Goal: Transaction & Acquisition: Book appointment/travel/reservation

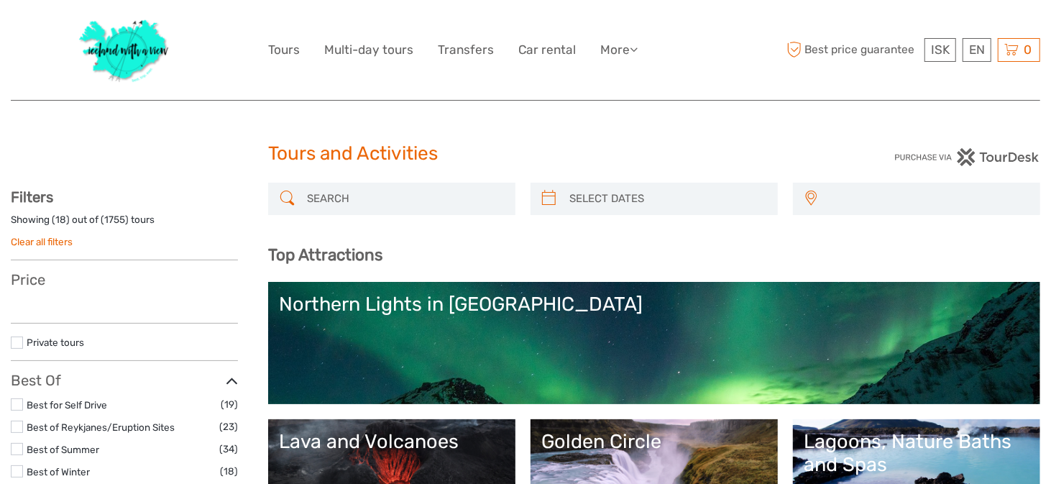
select select
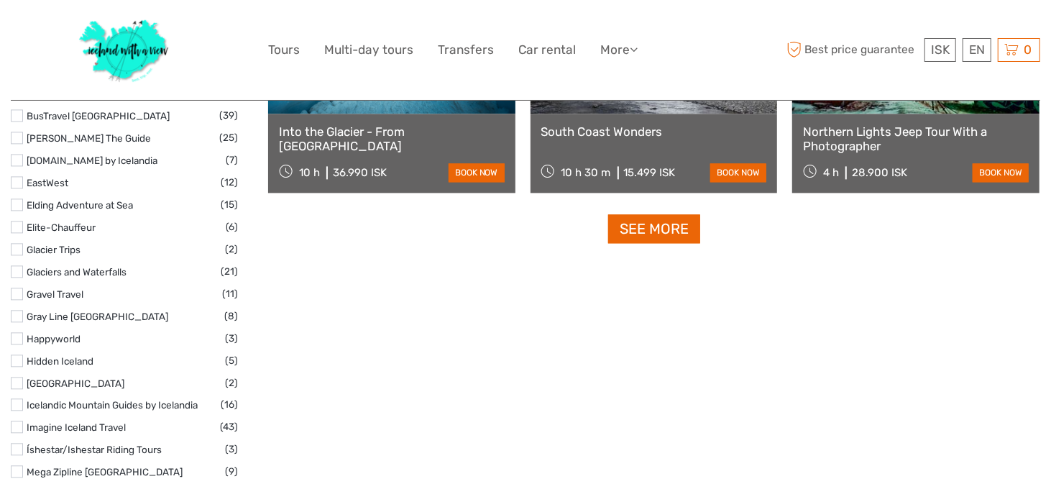
scroll to position [1908, 0]
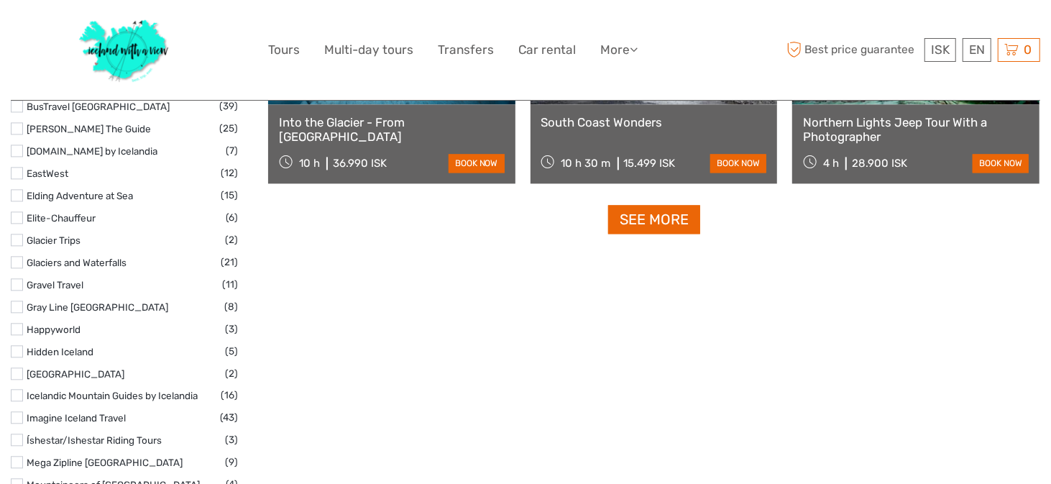
drag, startPoint x: 642, startPoint y: 214, endPoint x: 407, endPoint y: 362, distance: 277.4
click at [642, 214] on link "See more" at bounding box center [654, 219] width 92 height 29
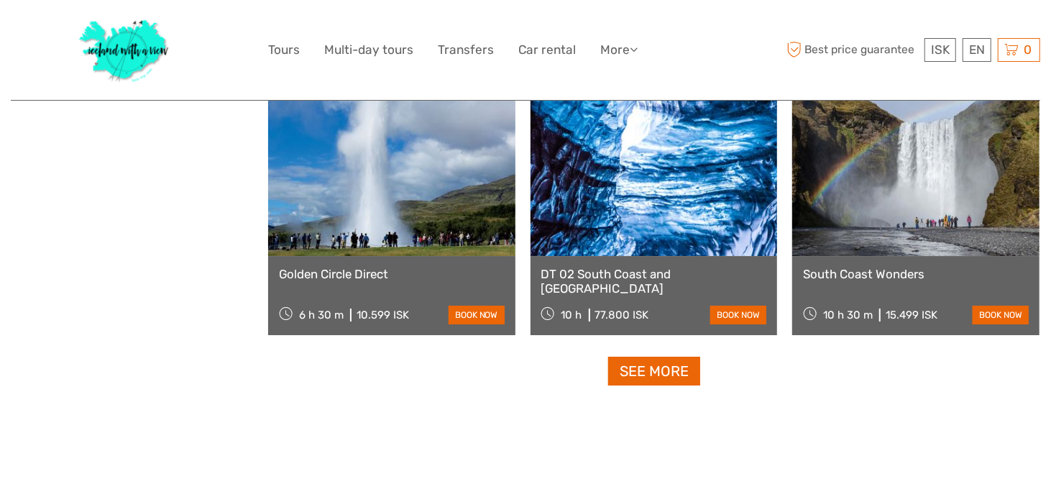
scroll to position [2894, 0]
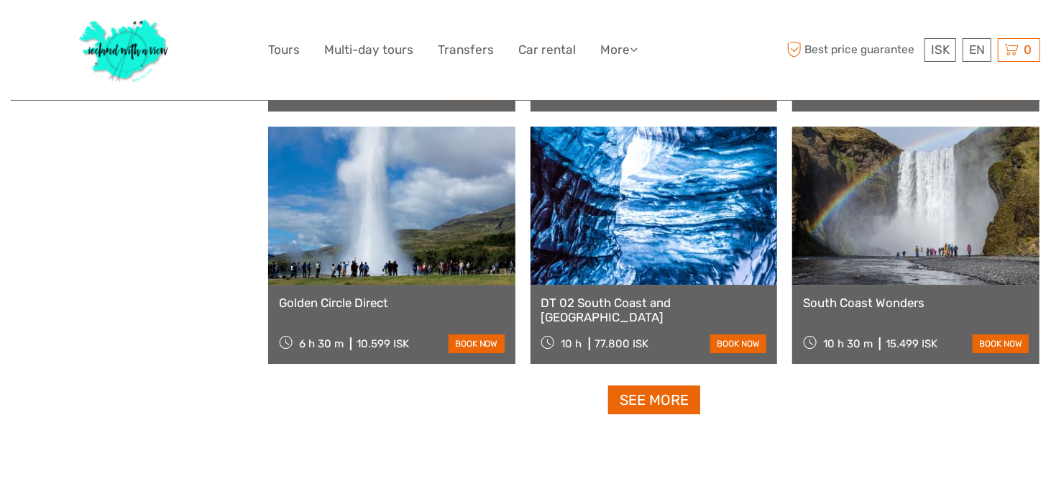
click at [661, 402] on link "See more" at bounding box center [654, 399] width 92 height 29
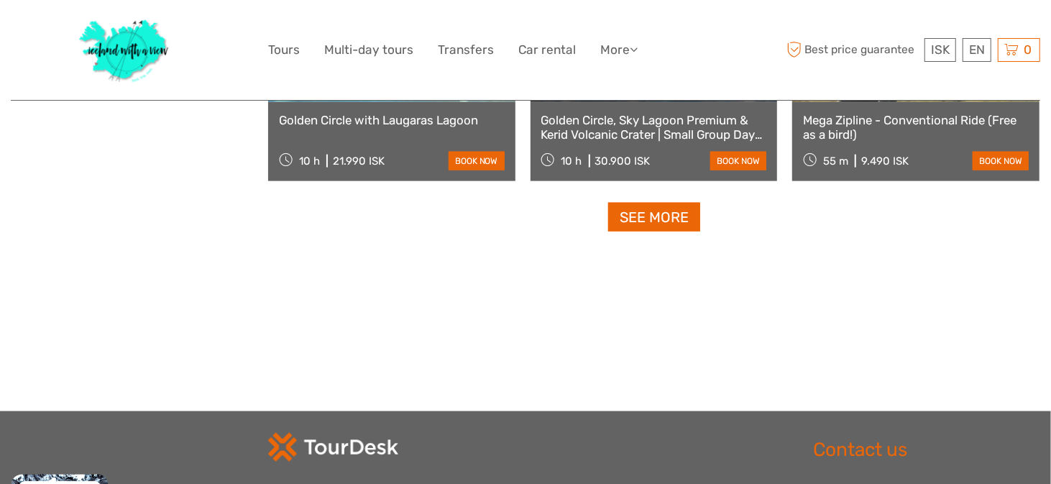
scroll to position [4655, 0]
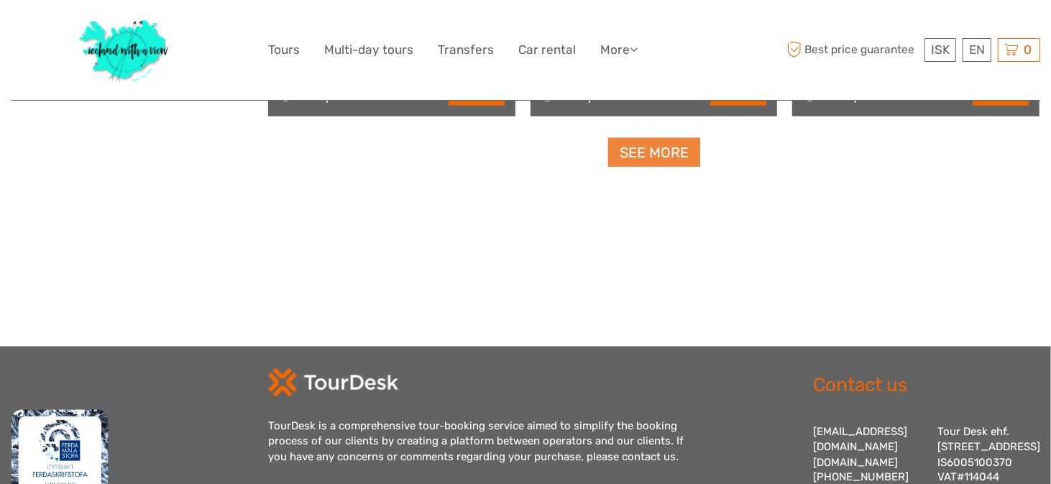
click at [663, 158] on link "See more" at bounding box center [654, 152] width 92 height 29
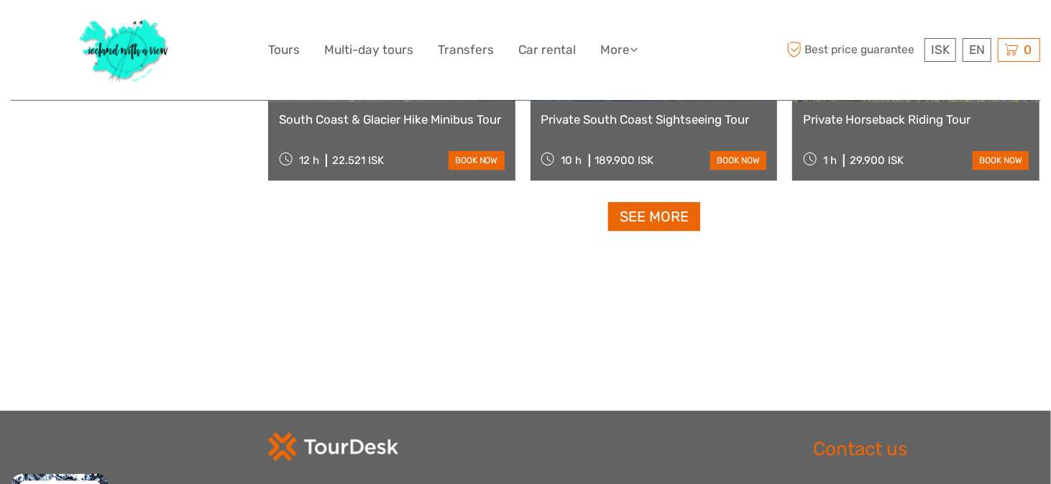
scroll to position [6128, 0]
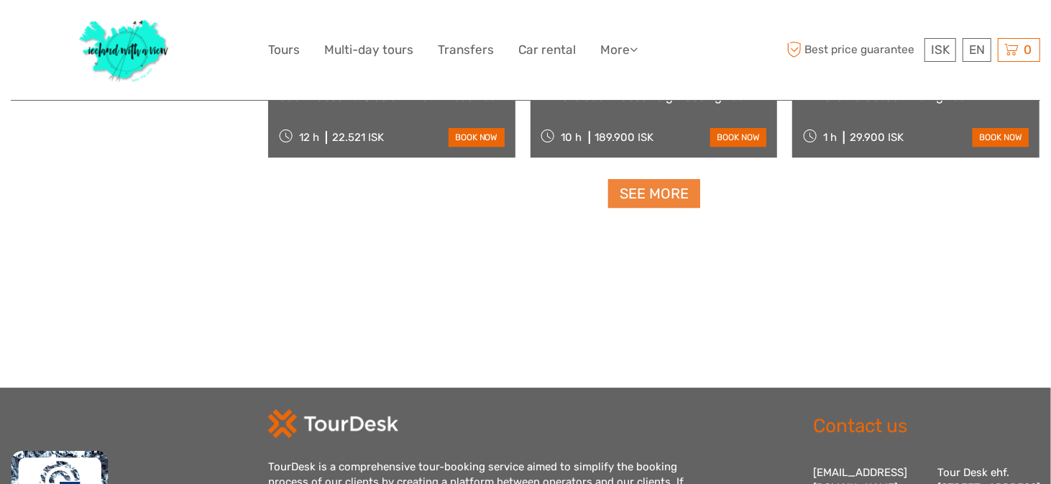
click at [662, 188] on link "See more" at bounding box center [654, 193] width 92 height 29
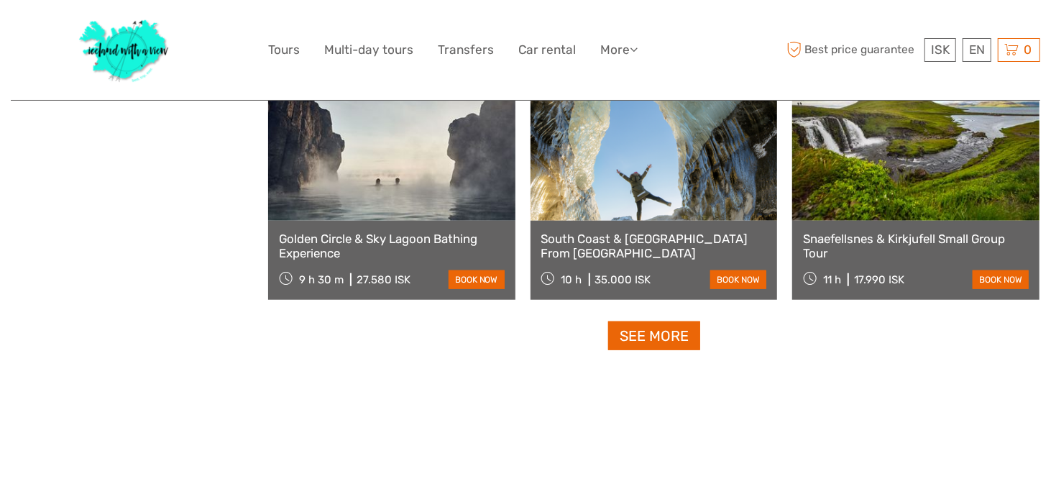
scroll to position [7502, 0]
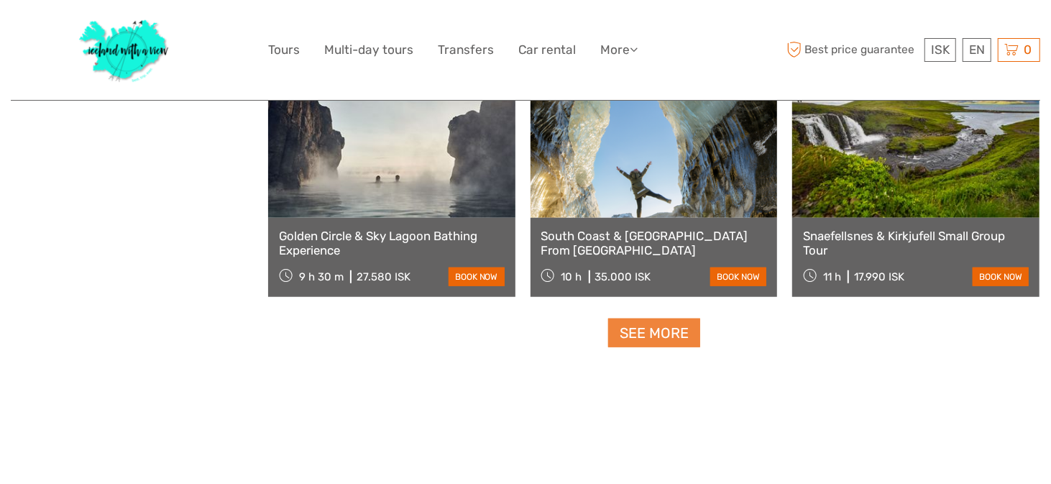
click at [643, 341] on link "See more" at bounding box center [654, 332] width 92 height 29
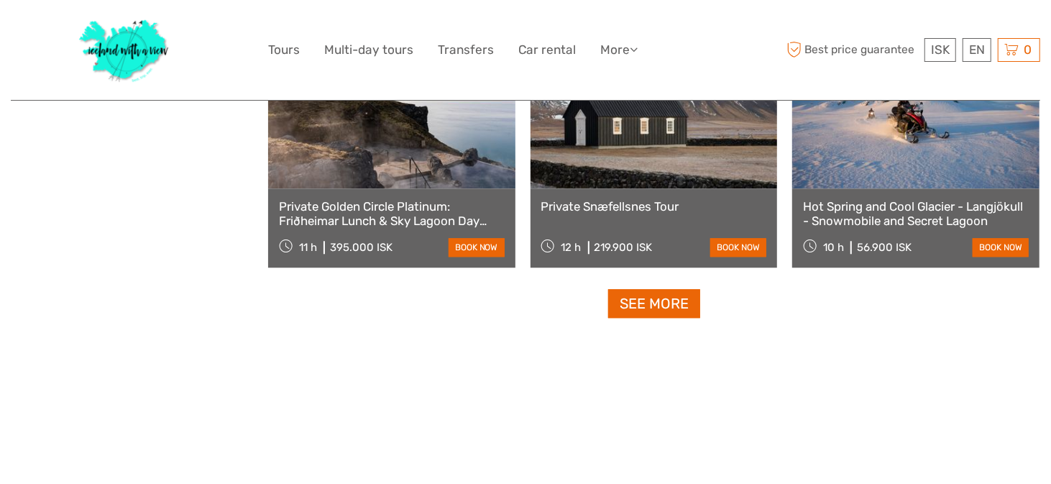
scroll to position [9006, 0]
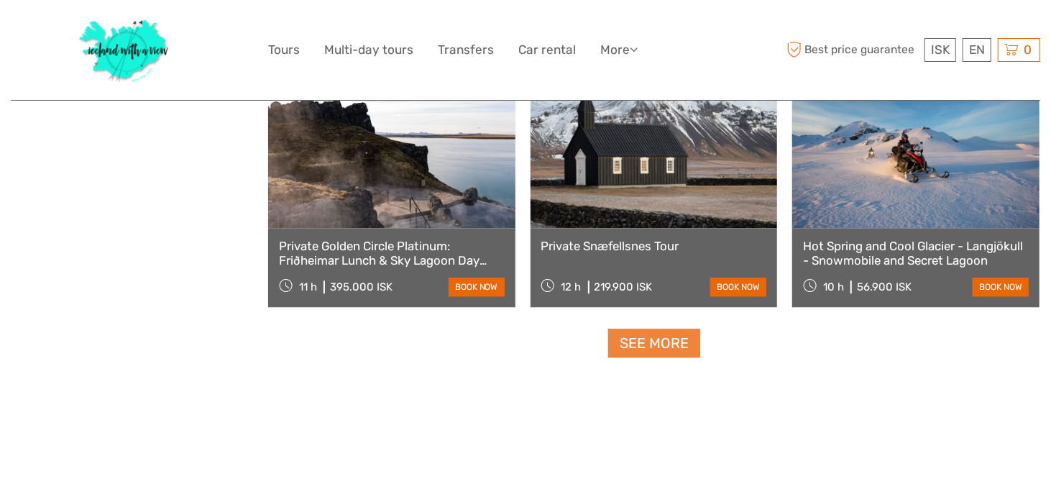
click at [649, 337] on link "See more" at bounding box center [654, 342] width 92 height 29
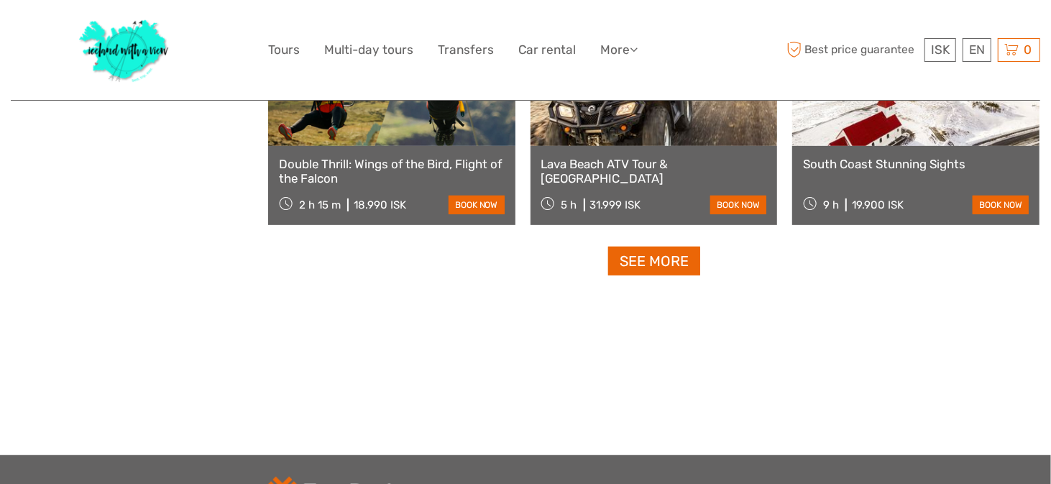
scroll to position [10575, 0]
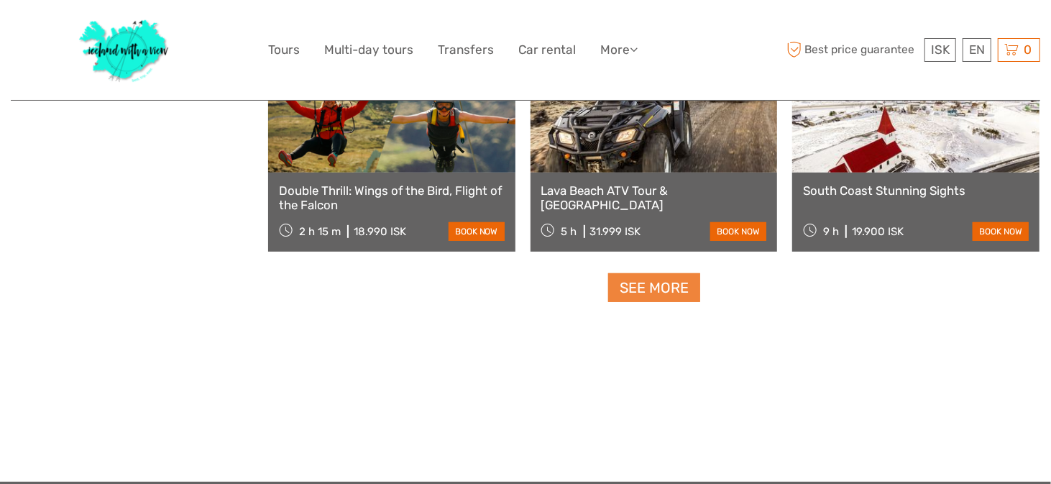
click at [658, 284] on link "See more" at bounding box center [654, 287] width 92 height 29
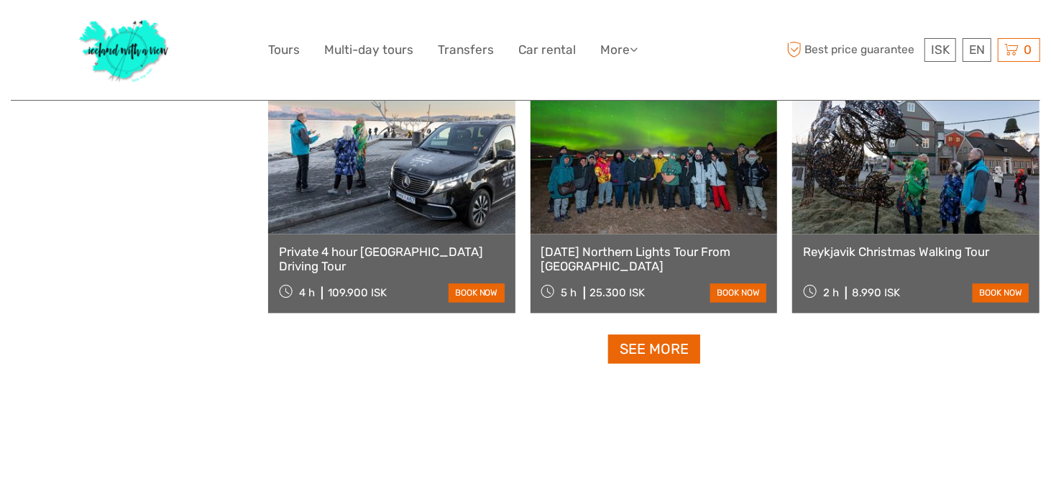
scroll to position [12067, 0]
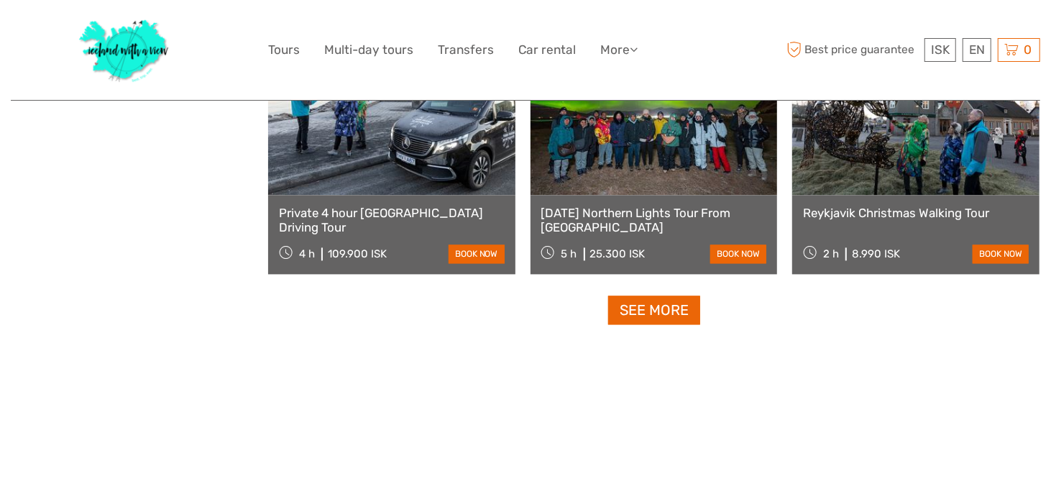
drag, startPoint x: 643, startPoint y: 311, endPoint x: 626, endPoint y: 313, distance: 16.8
click at [642, 311] on link "See more" at bounding box center [654, 309] width 92 height 29
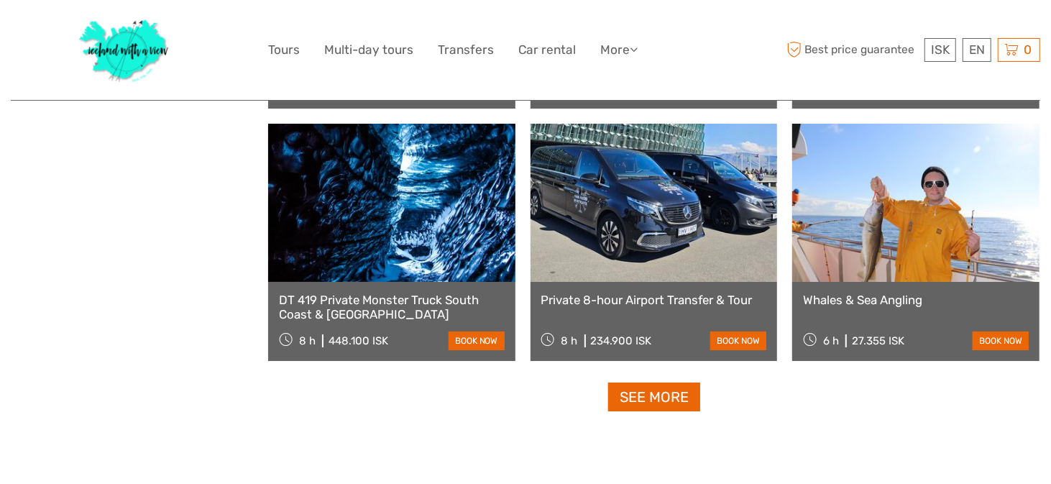
scroll to position [13501, 0]
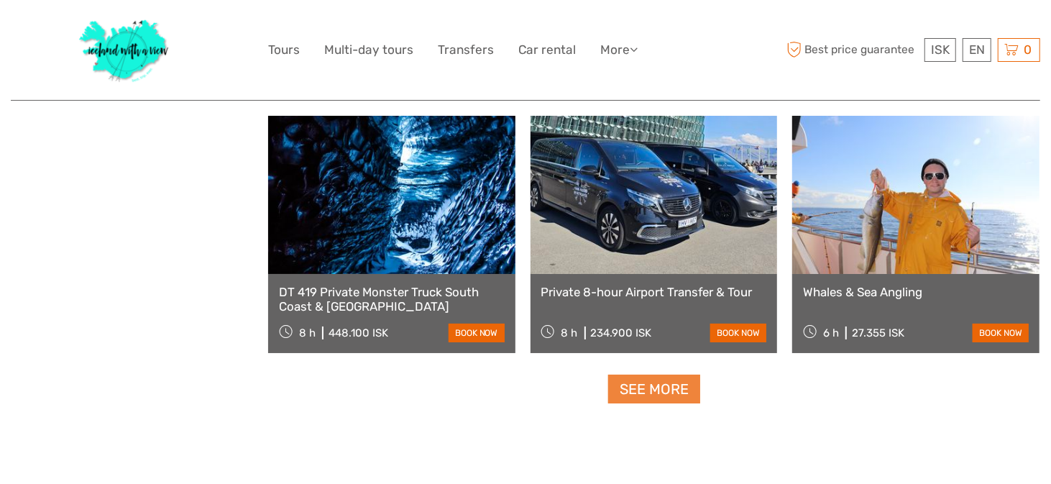
click at [635, 389] on link "See more" at bounding box center [654, 388] width 92 height 29
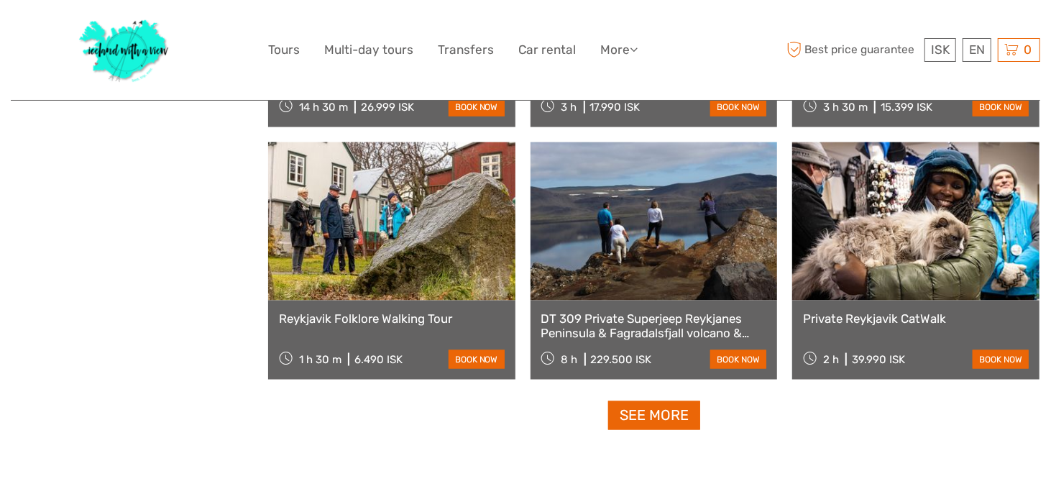
scroll to position [14994, 0]
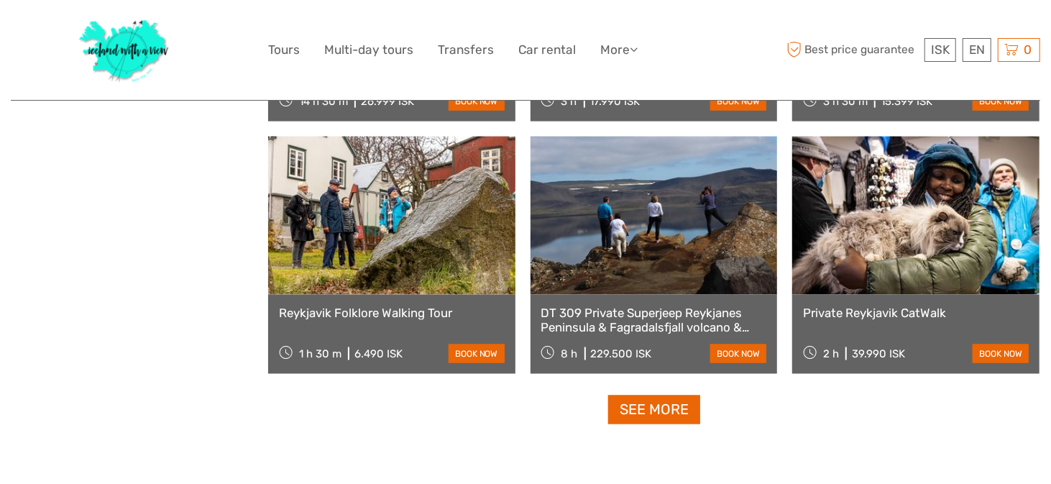
click at [664, 412] on link "See more" at bounding box center [654, 409] width 92 height 29
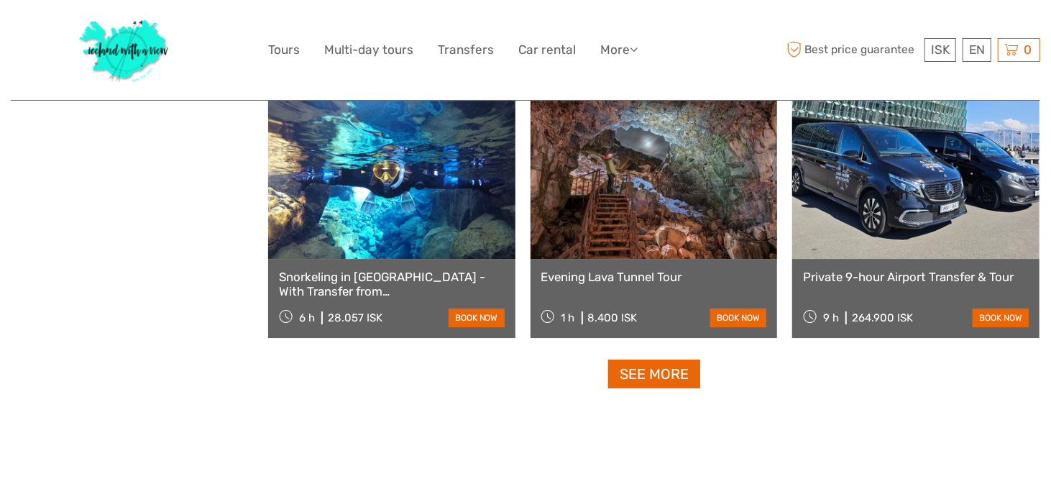
scroll to position [16499, 0]
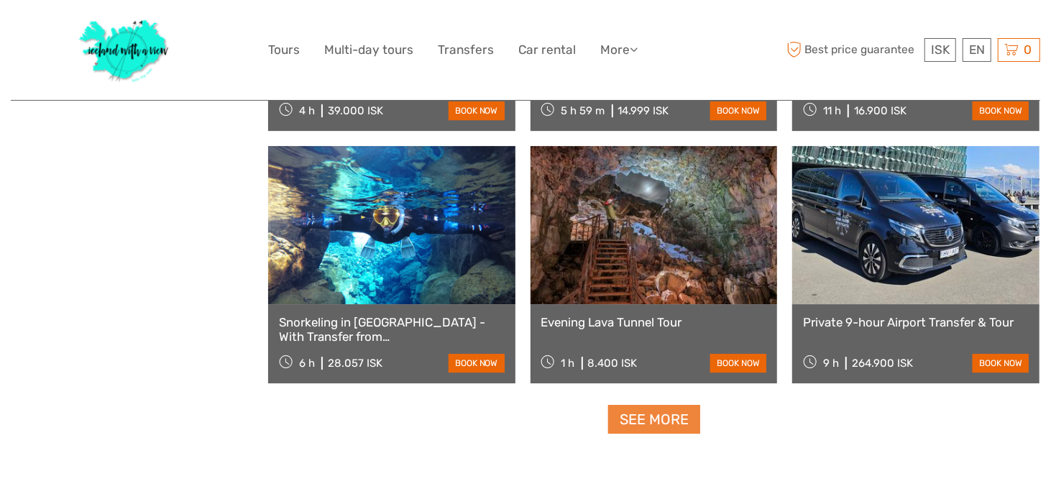
click at [663, 428] on link "See more" at bounding box center [654, 419] width 92 height 29
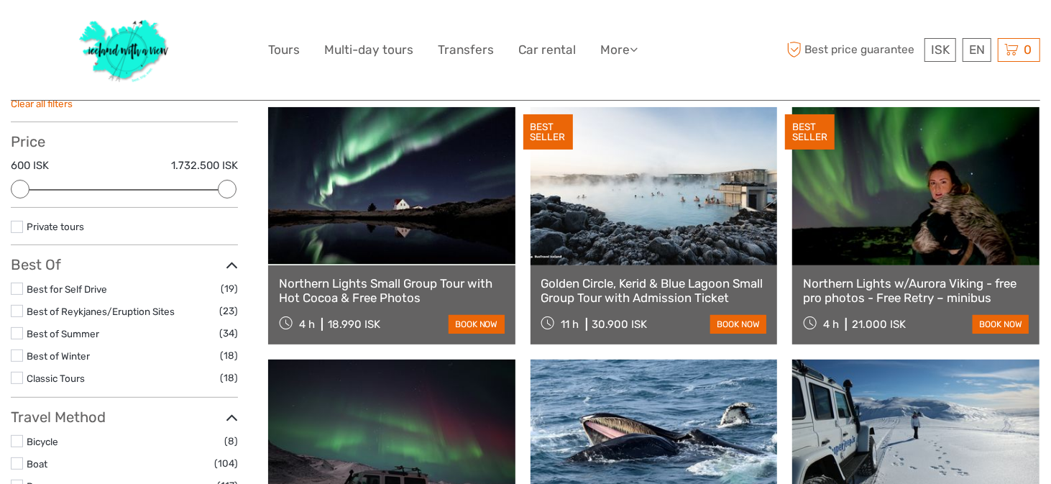
scroll to position [141, 0]
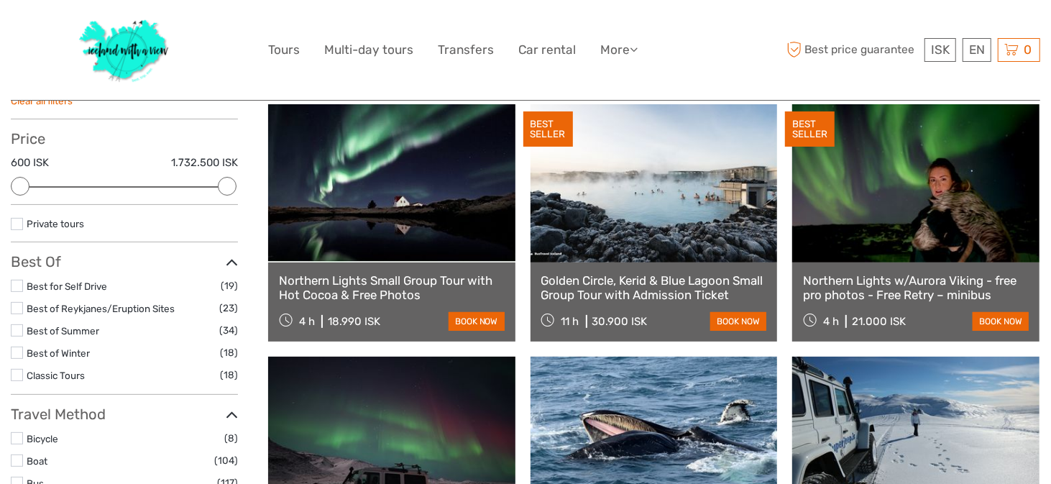
click at [18, 284] on label at bounding box center [17, 286] width 12 height 12
click at [0, 0] on input "checkbox" at bounding box center [0, 0] width 0 height 0
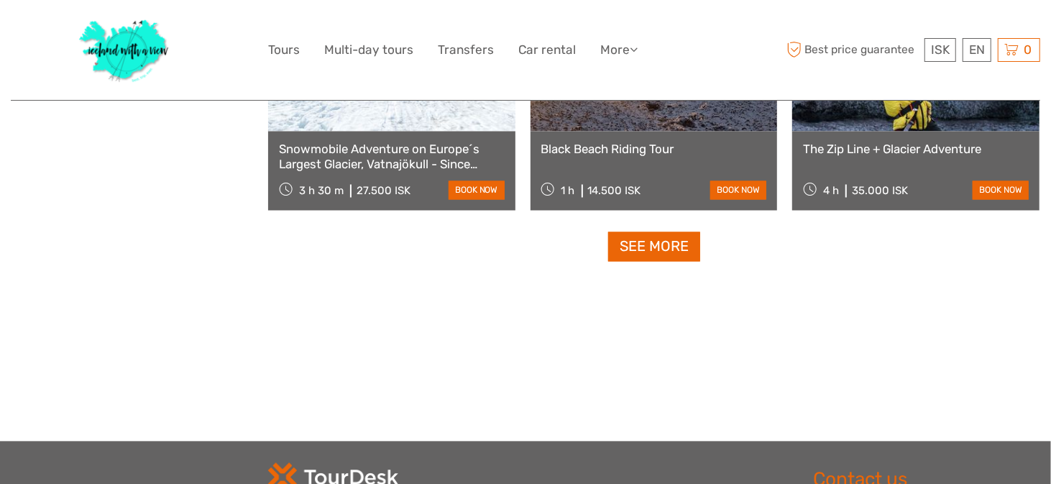
scroll to position [1576, 0]
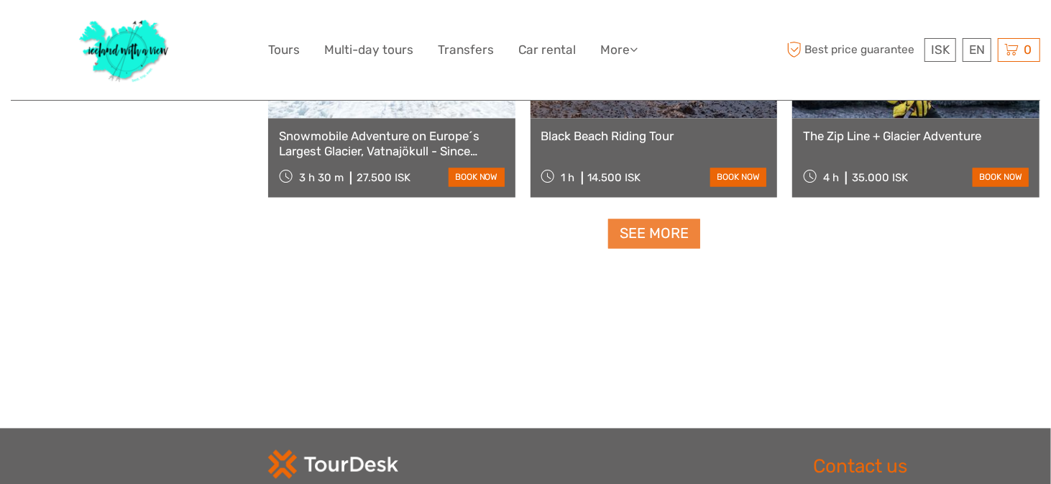
click at [651, 230] on link "See more" at bounding box center [654, 233] width 92 height 29
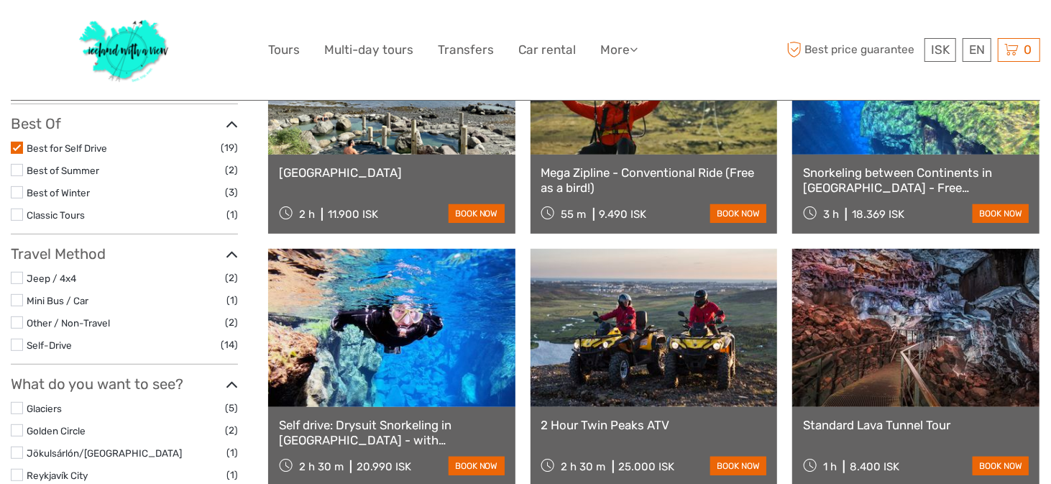
scroll to position [275, 0]
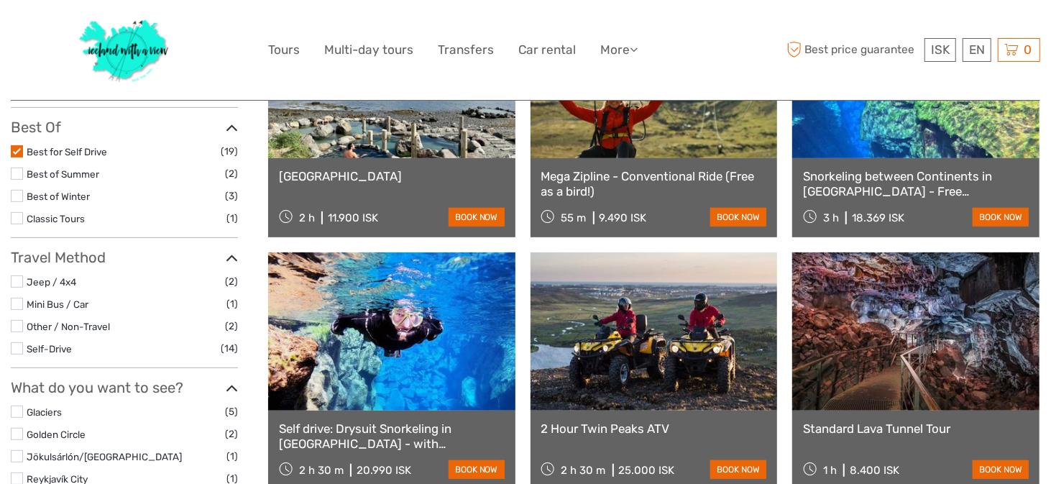
click at [20, 147] on label at bounding box center [17, 151] width 12 height 12
click at [0, 0] on input "checkbox" at bounding box center [0, 0] width 0 height 0
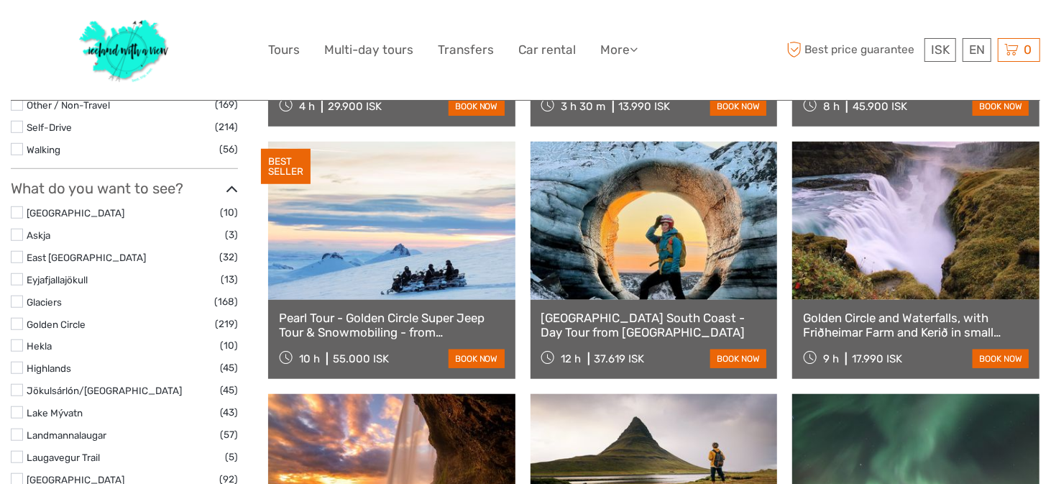
scroll to position [651, 0]
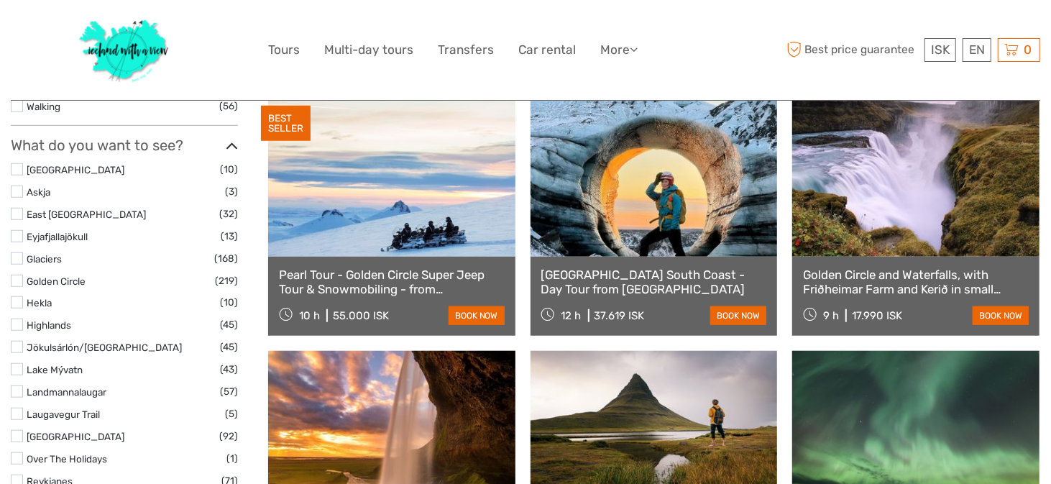
click at [17, 165] on label at bounding box center [17, 169] width 12 height 12
click at [0, 0] on input "checkbox" at bounding box center [0, 0] width 0 height 0
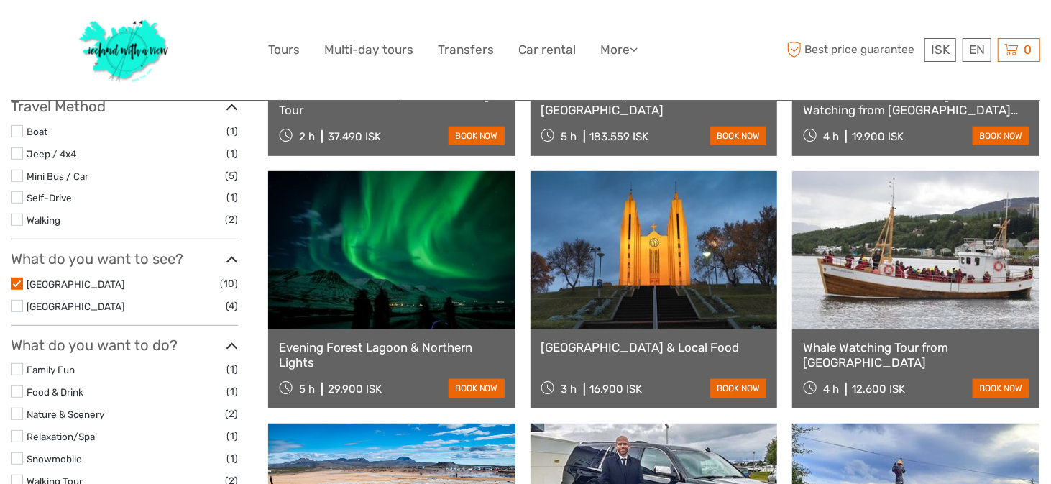
scroll to position [332, 0]
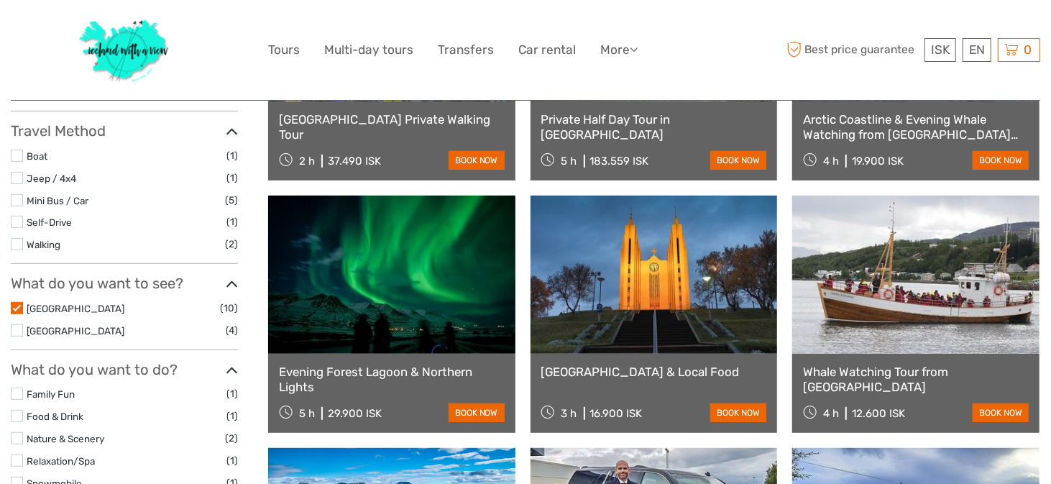
click at [19, 304] on label at bounding box center [17, 308] width 12 height 12
click at [0, 0] on input "checkbox" at bounding box center [0, 0] width 0 height 0
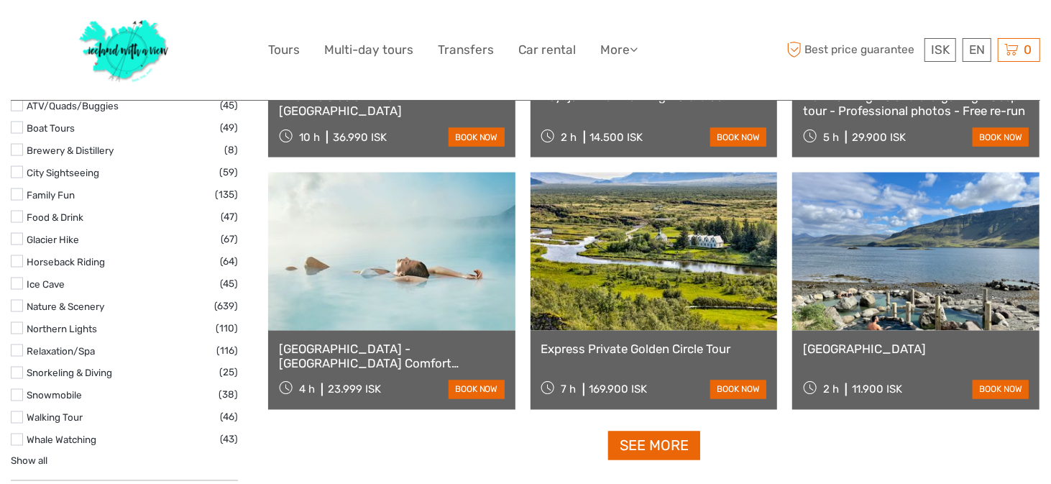
scroll to position [1344, 0]
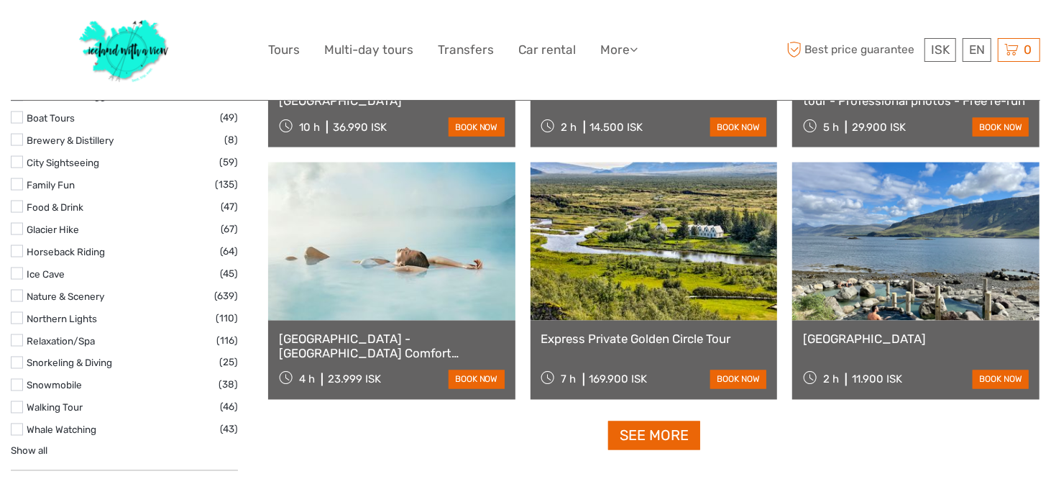
click at [22, 116] on label at bounding box center [17, 117] width 12 height 12
click at [0, 0] on input "checkbox" at bounding box center [0, 0] width 0 height 0
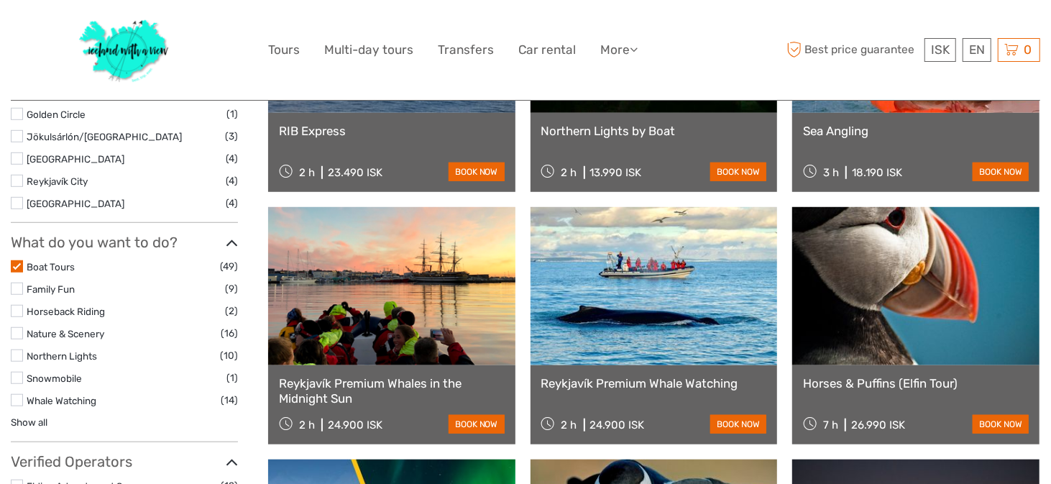
scroll to position [569, 0]
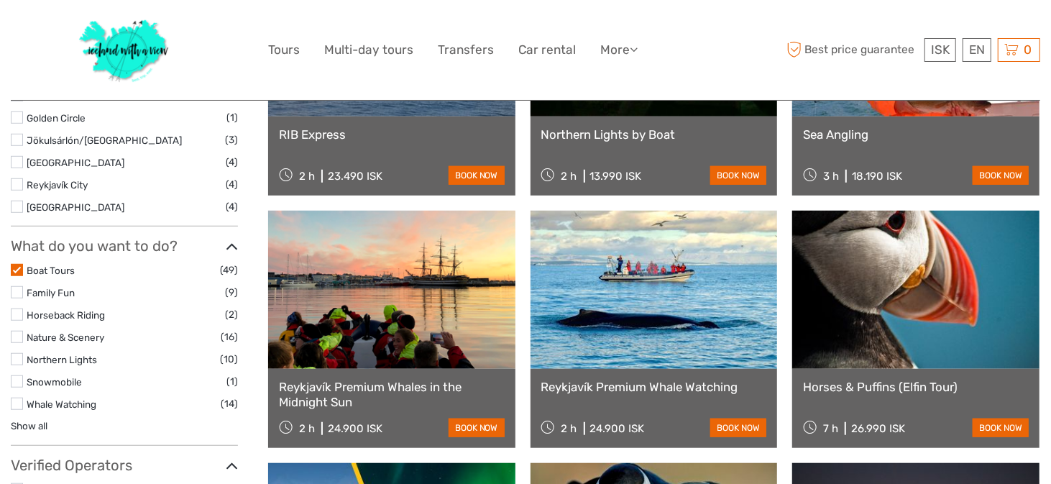
click at [22, 267] on label at bounding box center [17, 270] width 12 height 12
click at [0, 0] on input "checkbox" at bounding box center [0, 0] width 0 height 0
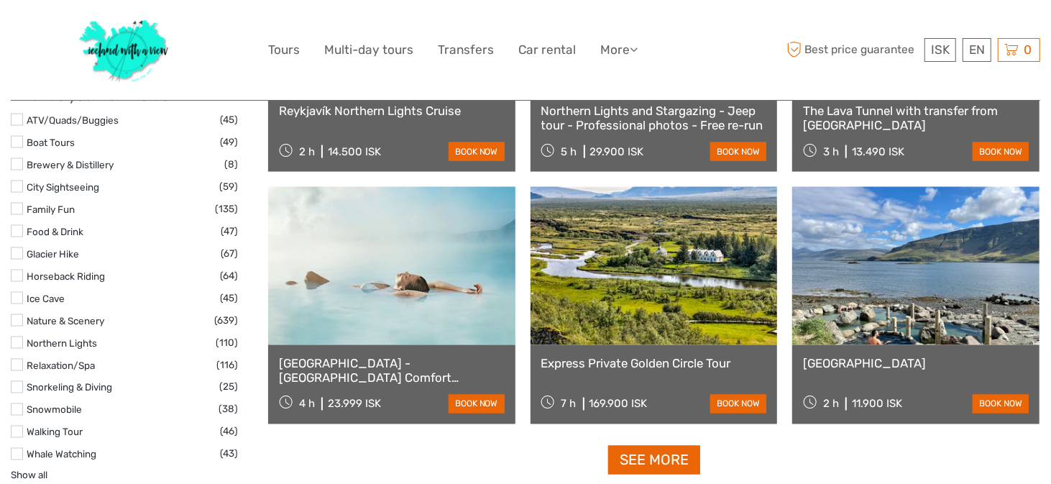
scroll to position [1332, 0]
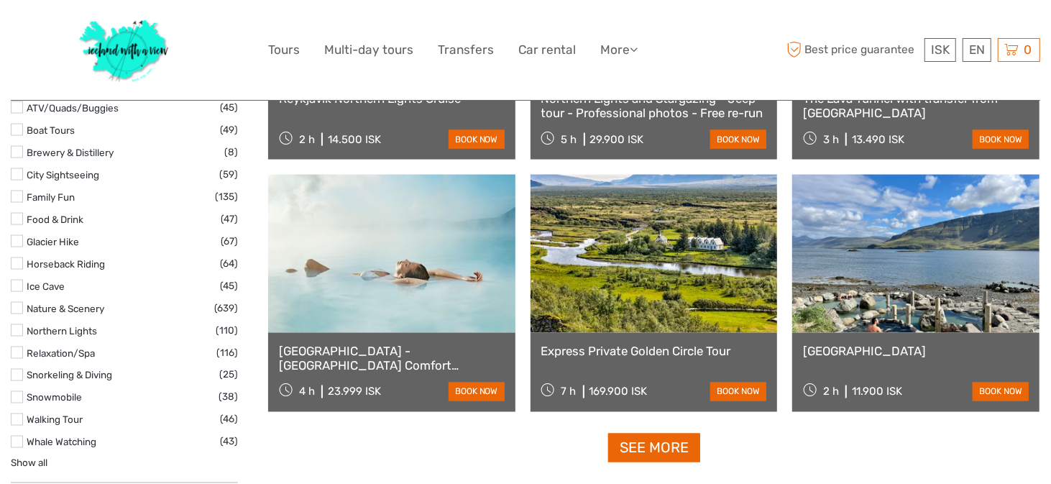
drag, startPoint x: 15, startPoint y: 330, endPoint x: 232, endPoint y: 373, distance: 221.3
click at [15, 330] on label at bounding box center [17, 330] width 12 height 12
click at [0, 0] on input "checkbox" at bounding box center [0, 0] width 0 height 0
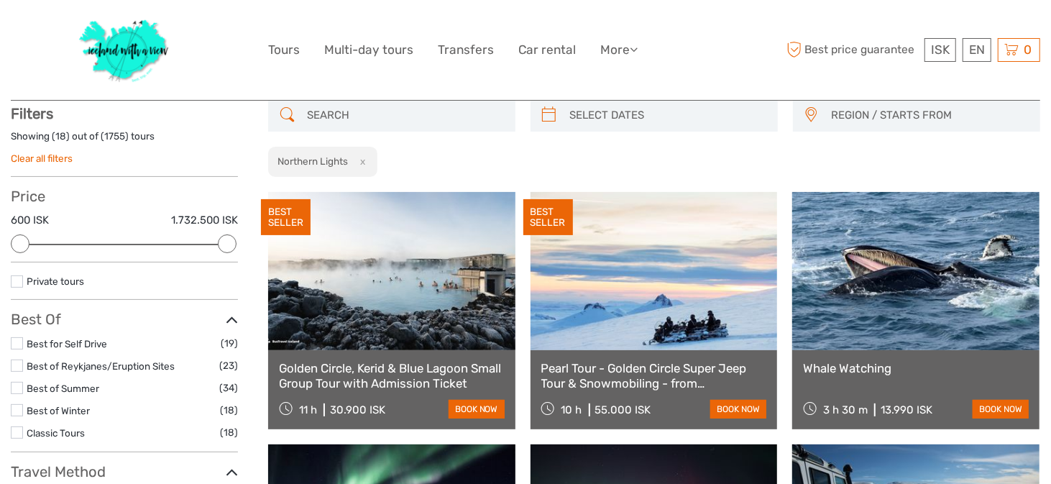
scroll to position [81, 0]
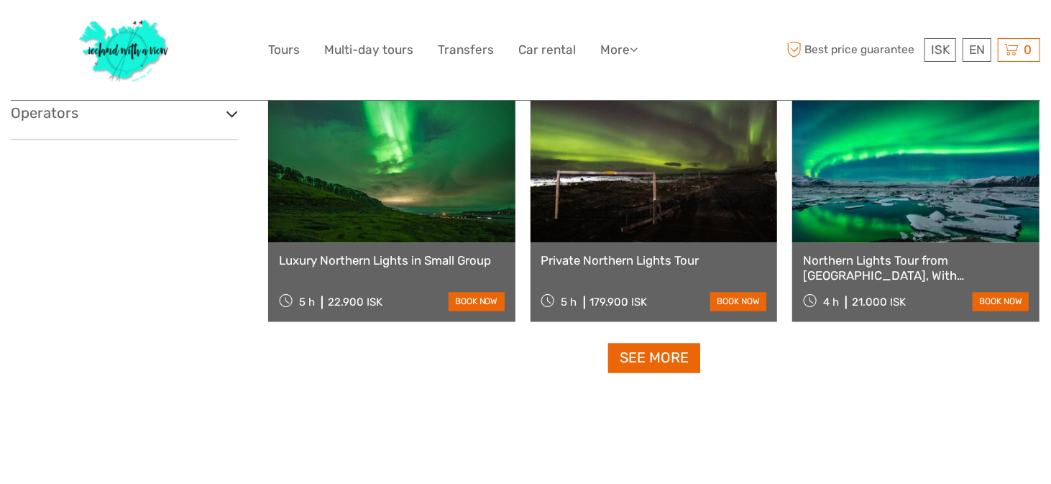
scroll to position [1446, 0]
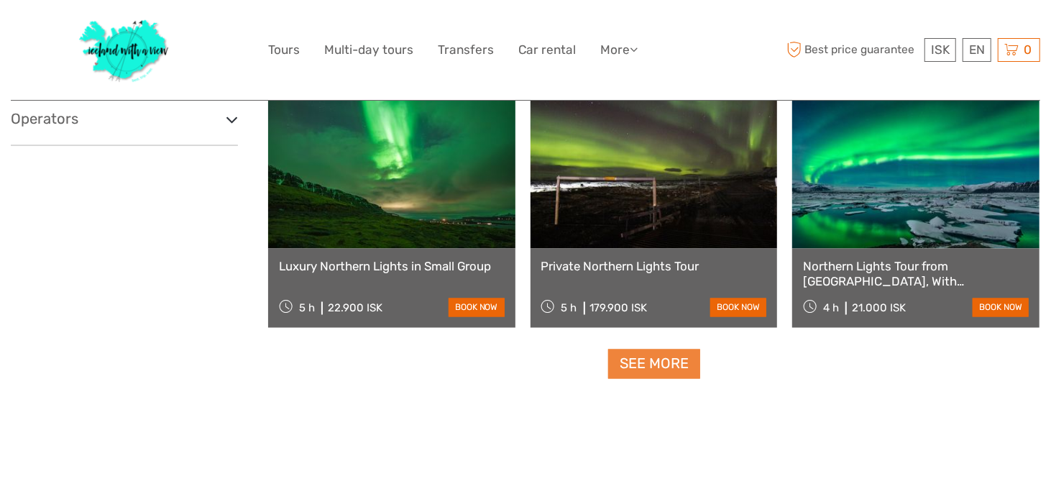
click at [640, 362] on link "See more" at bounding box center [654, 363] width 92 height 29
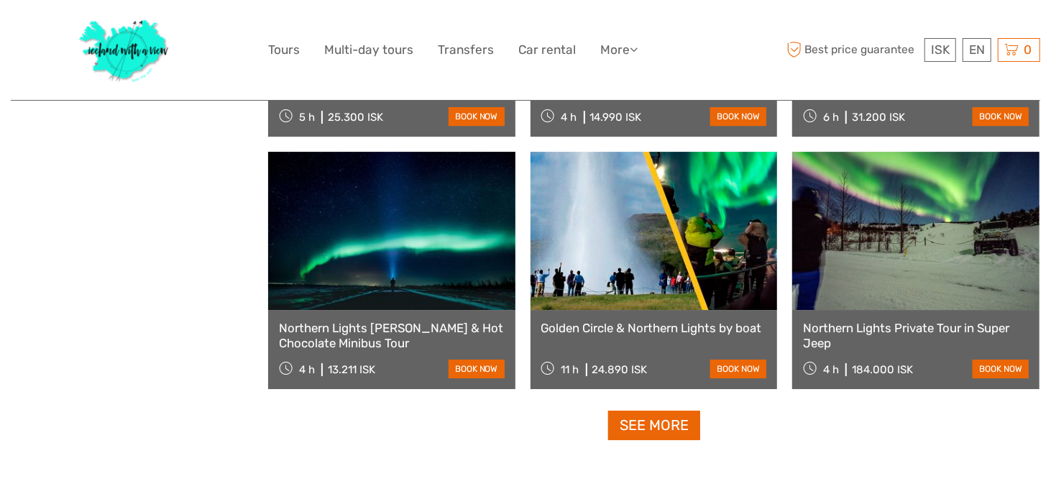
scroll to position [2901, 0]
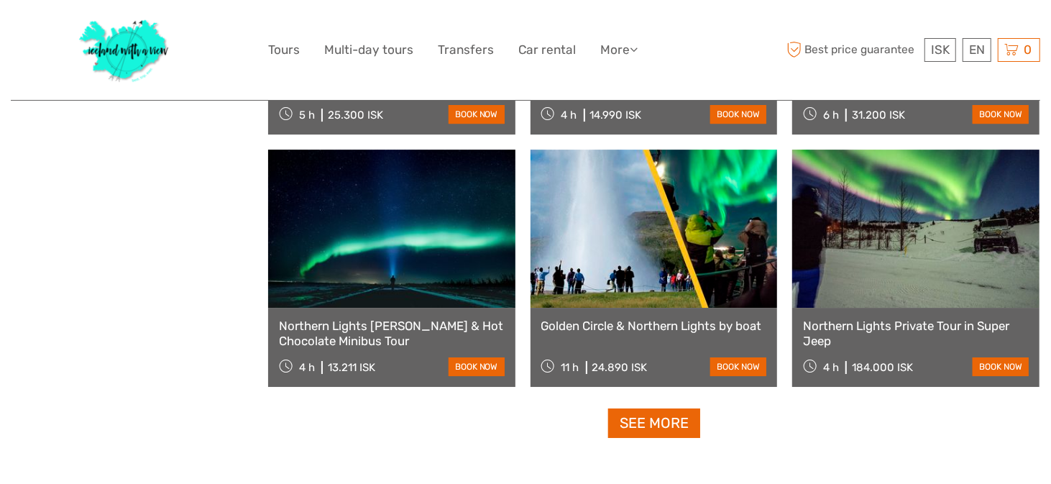
drag, startPoint x: 640, startPoint y: 420, endPoint x: 582, endPoint y: 409, distance: 59.3
click at [640, 420] on link "See more" at bounding box center [654, 422] width 92 height 29
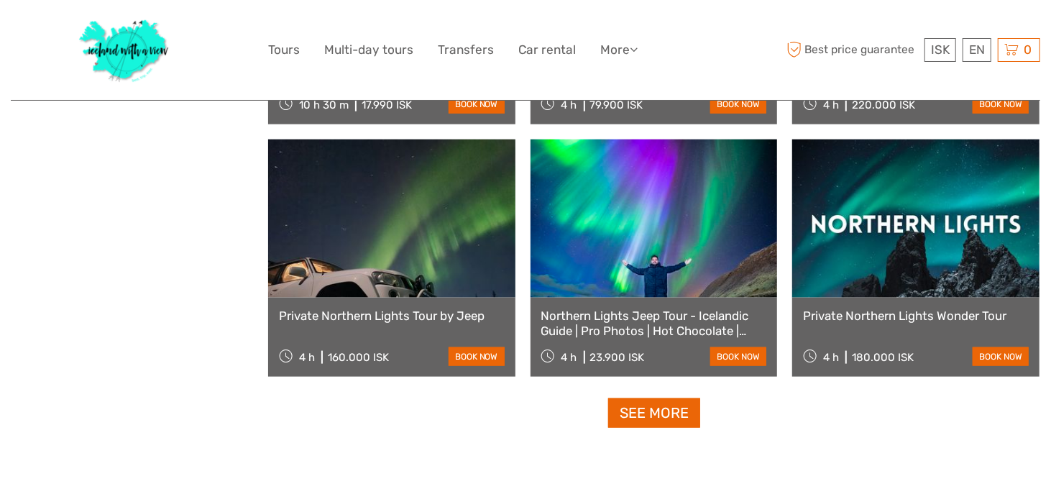
scroll to position [4477, 0]
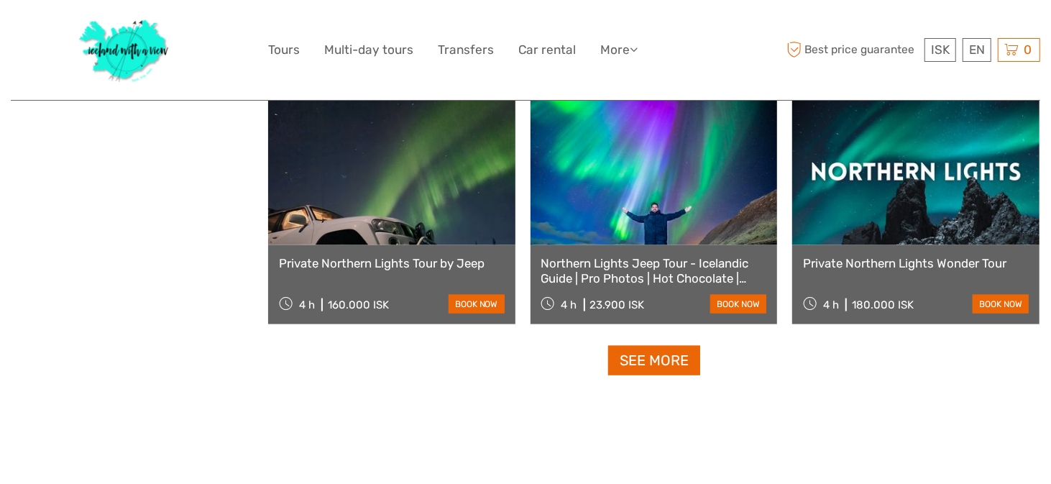
click at [629, 354] on link "See more" at bounding box center [654, 360] width 92 height 29
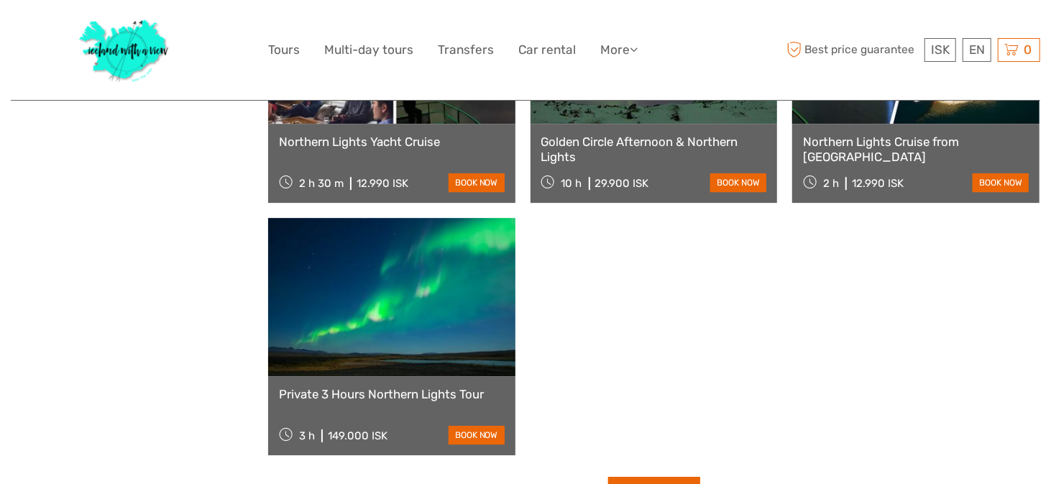
scroll to position [6116, 0]
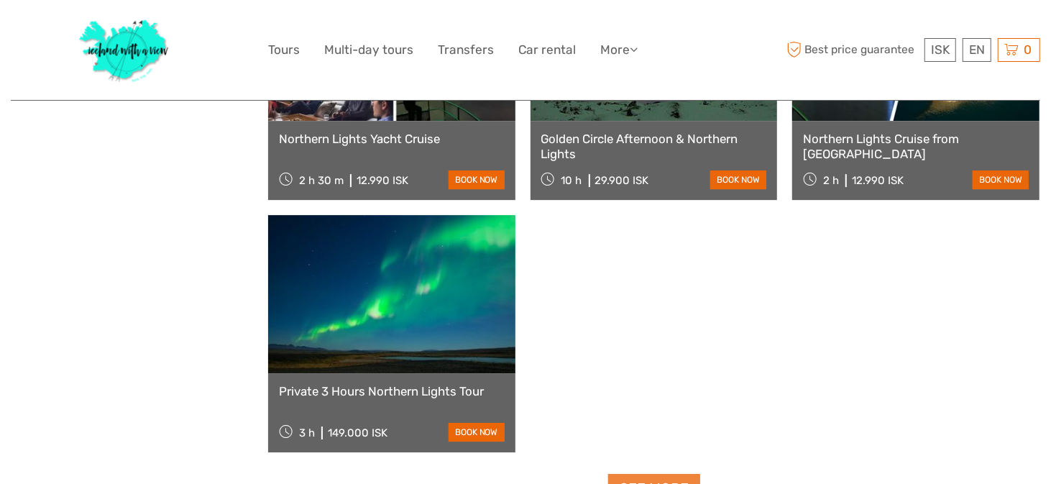
click at [658, 474] on link "See more" at bounding box center [654, 488] width 92 height 29
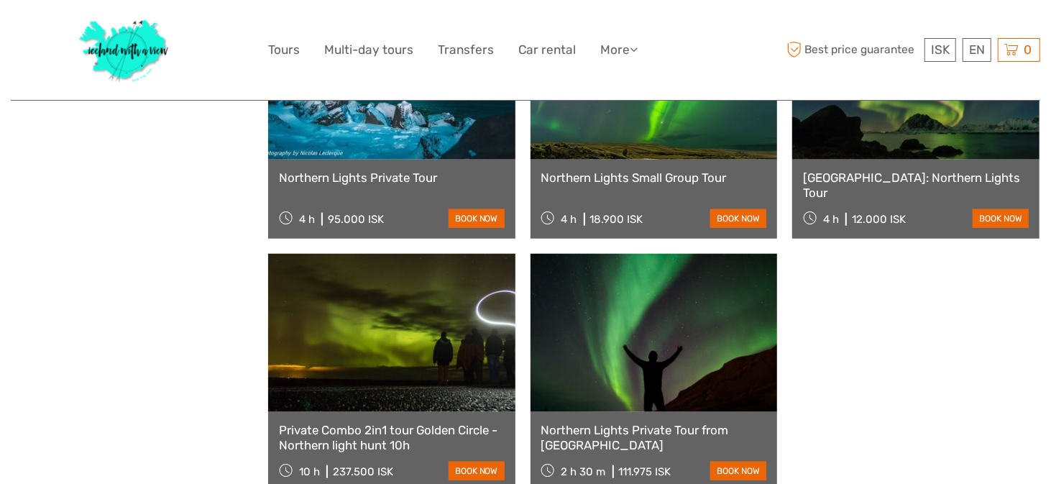
scroll to position [7660, 0]
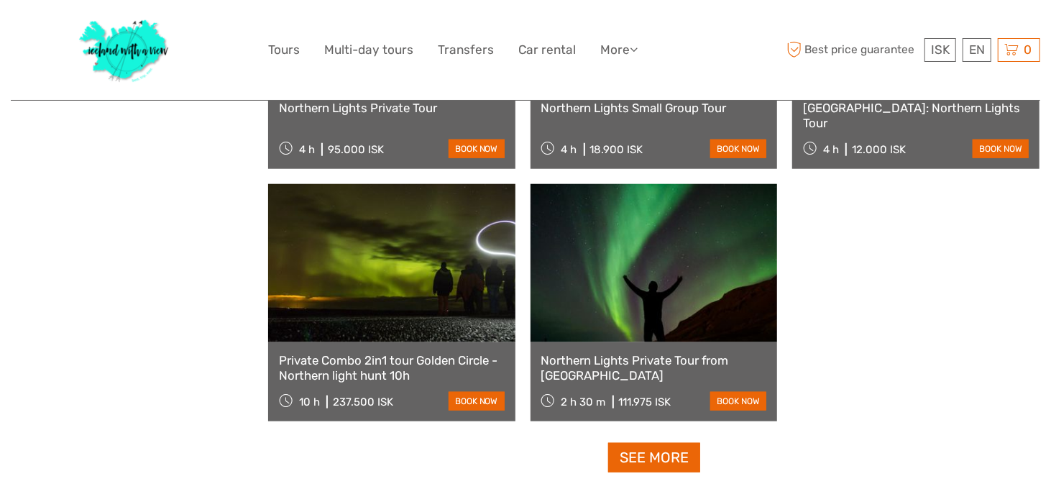
click at [649, 443] on link "See more" at bounding box center [654, 457] width 92 height 29
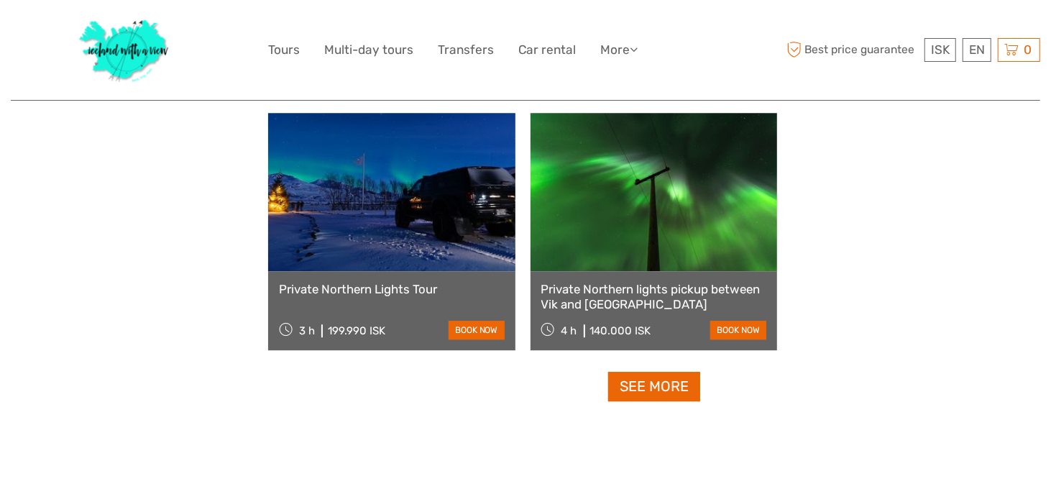
scroll to position [9155, 0]
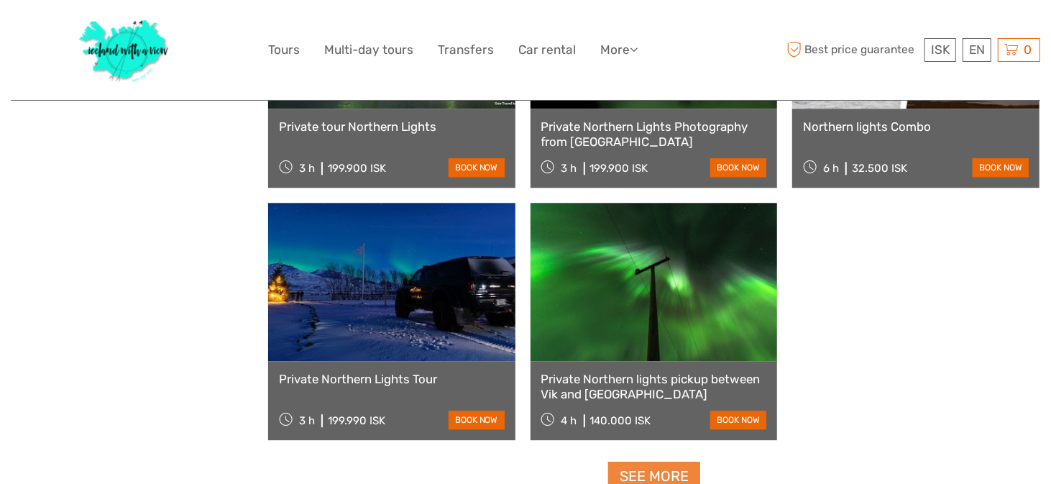
click at [666, 461] on link "See more" at bounding box center [654, 475] width 92 height 29
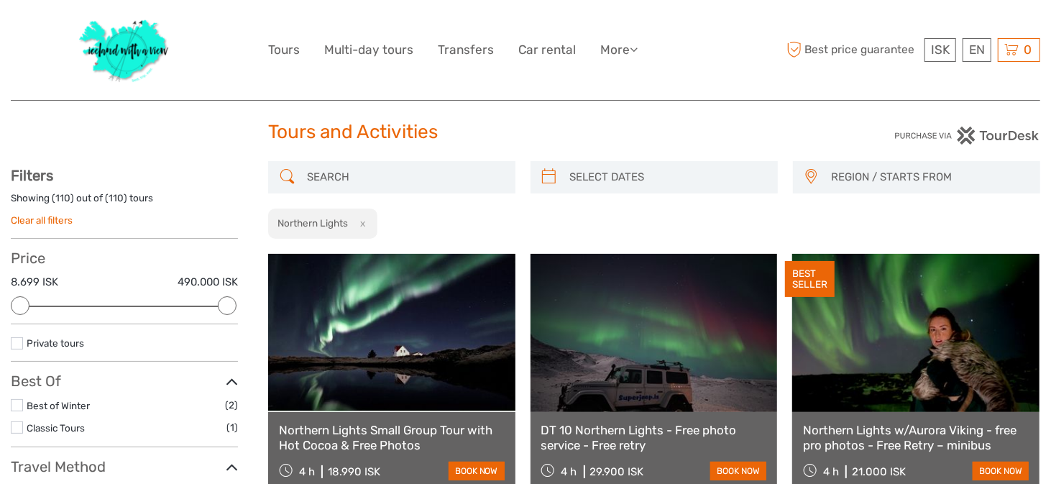
scroll to position [0, 0]
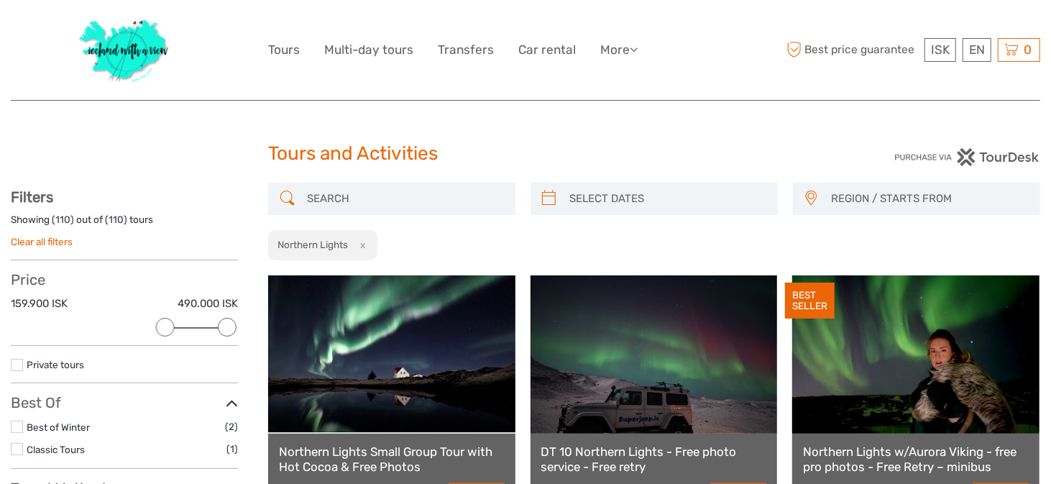
drag, startPoint x: 25, startPoint y: 325, endPoint x: 162, endPoint y: 322, distance: 137.3
click at [162, 322] on div at bounding box center [165, 327] width 19 height 19
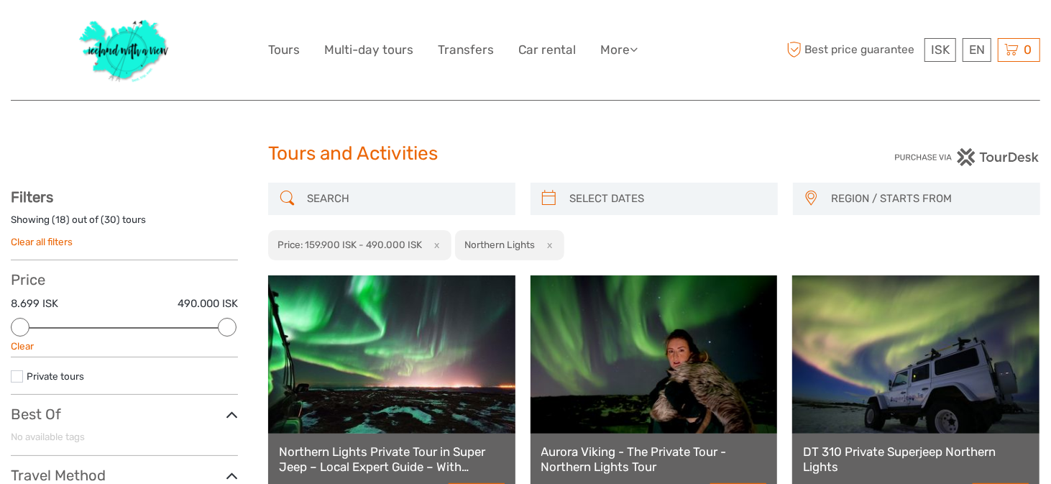
drag, startPoint x: 162, startPoint y: 326, endPoint x: 15, endPoint y: 318, distance: 147.5
click at [13, 319] on div at bounding box center [20, 327] width 19 height 19
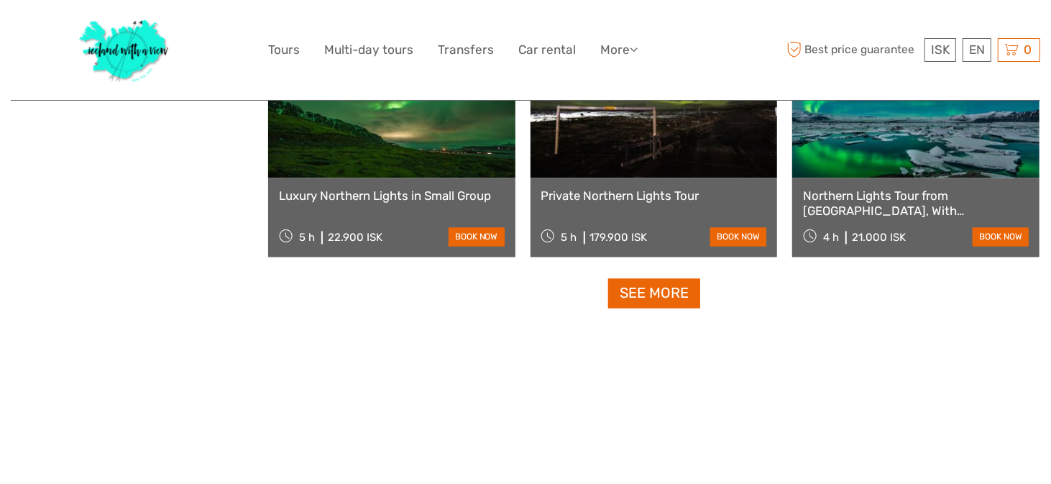
scroll to position [1557, 0]
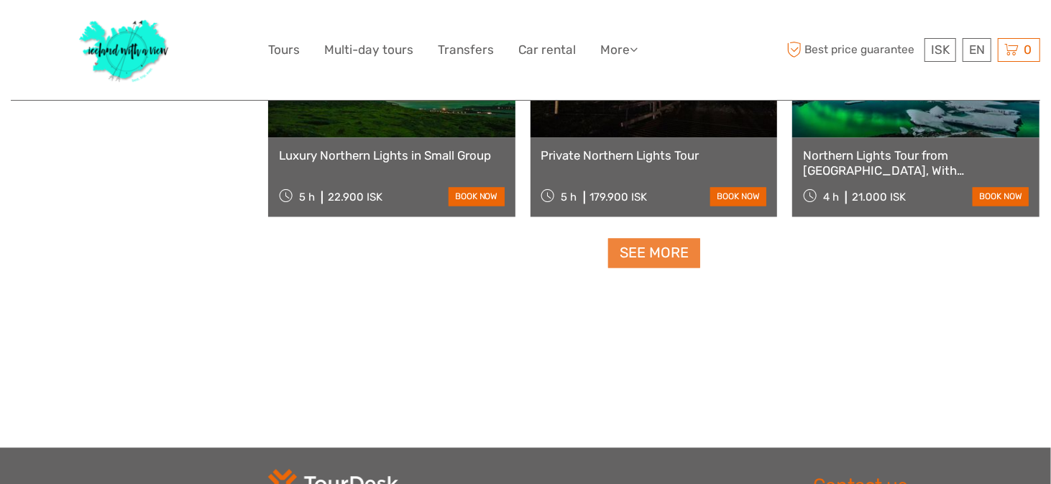
click at [642, 257] on link "See more" at bounding box center [654, 253] width 92 height 29
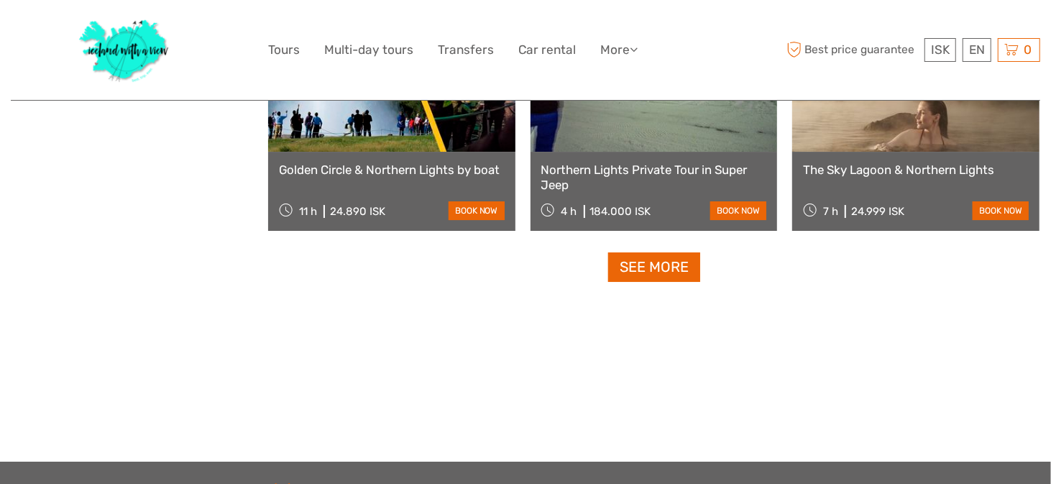
scroll to position [3107, 0]
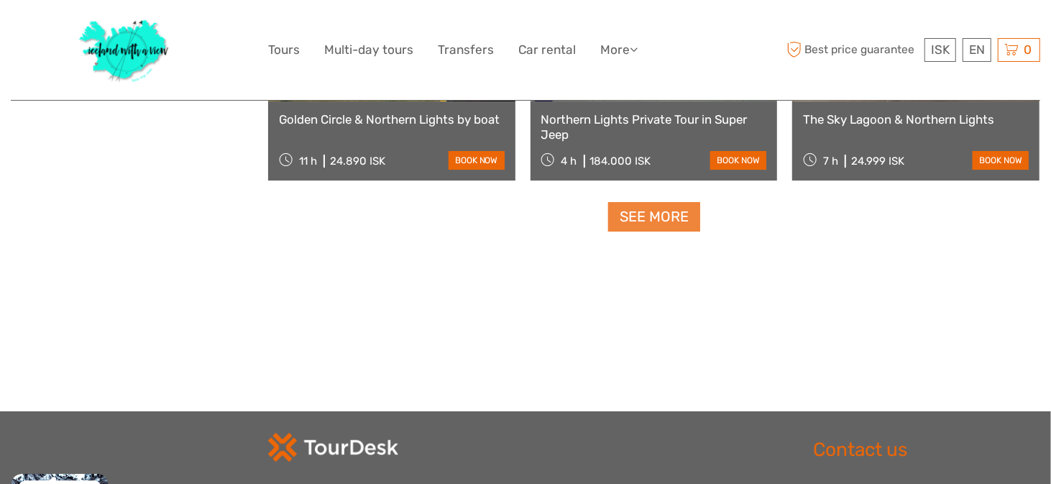
click at [656, 218] on link "See more" at bounding box center [654, 216] width 92 height 29
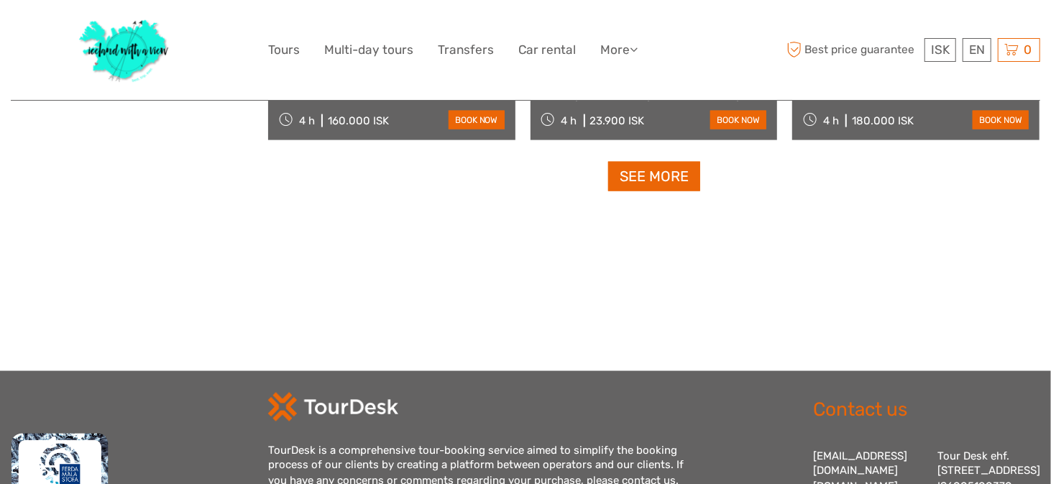
scroll to position [4664, 0]
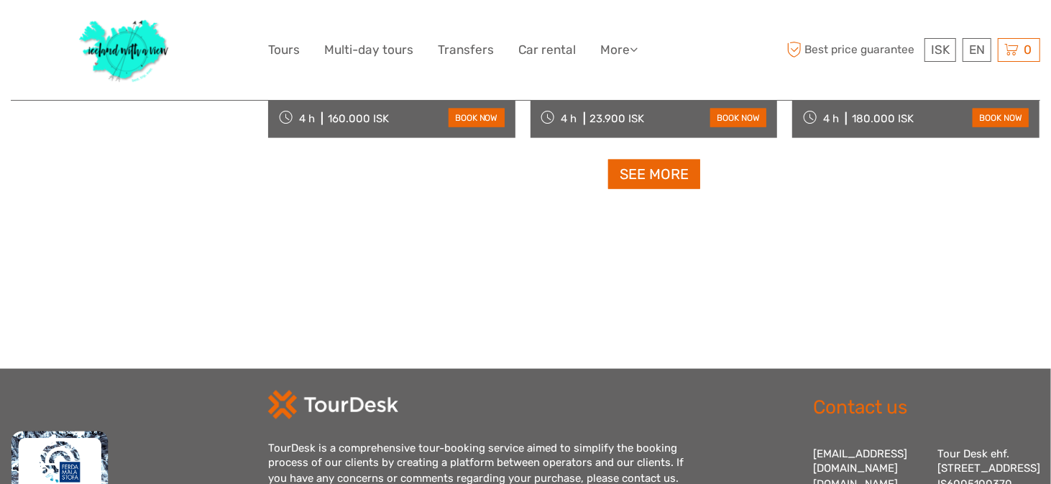
click at [634, 166] on link "See more" at bounding box center [654, 174] width 92 height 29
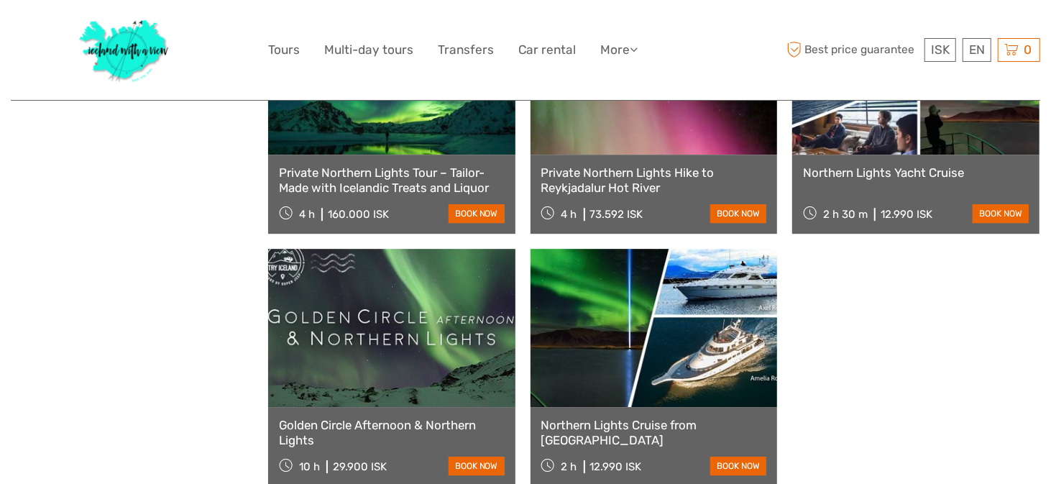
scroll to position [6057, 0]
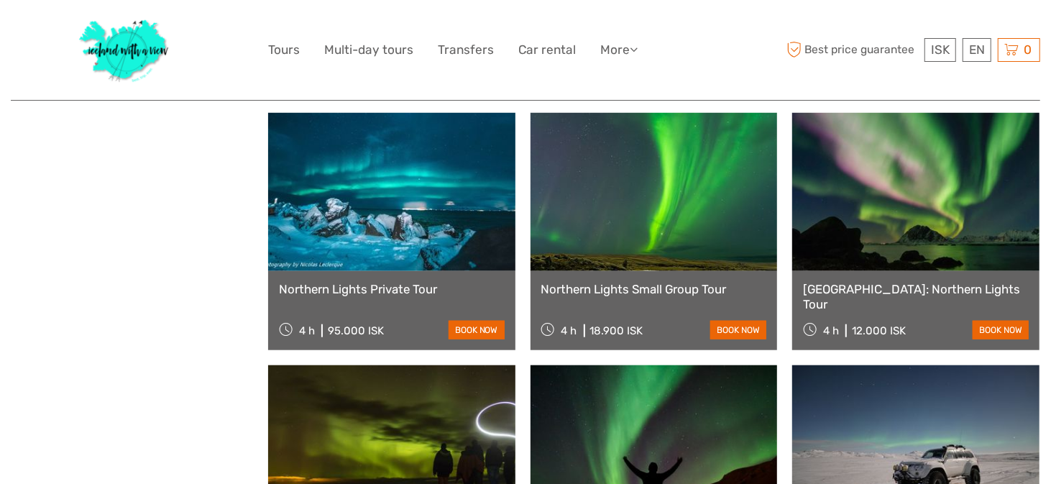
scroll to position [7488, 0]
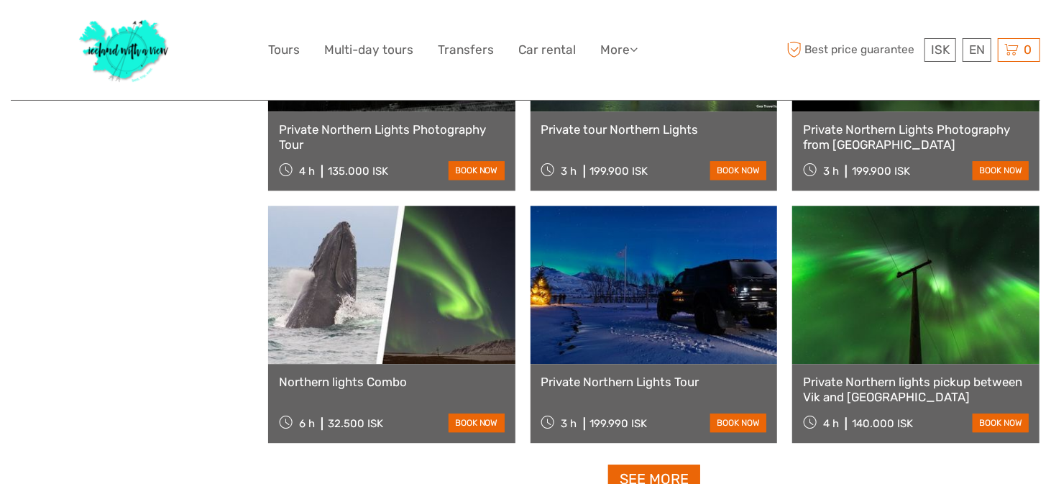
scroll to position [9181, 0]
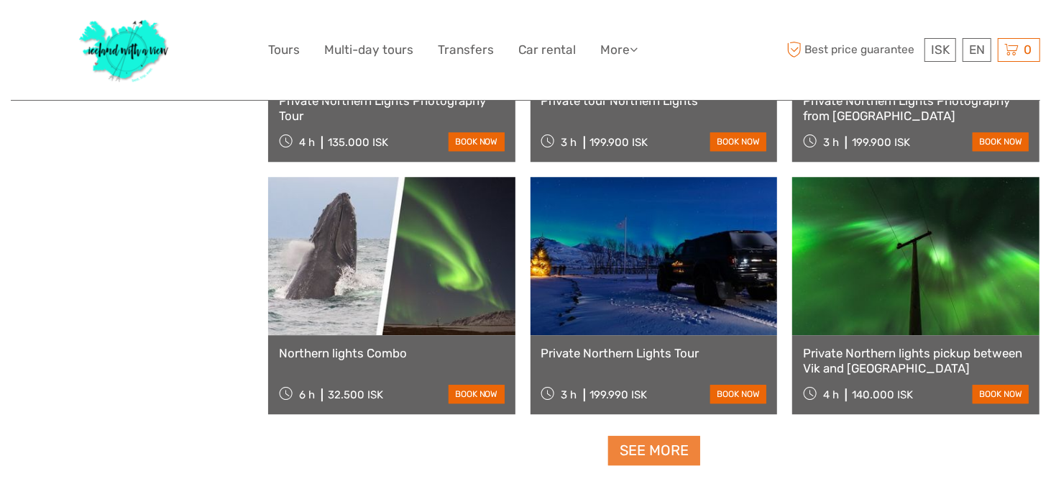
click at [632, 436] on link "See more" at bounding box center [654, 450] width 92 height 29
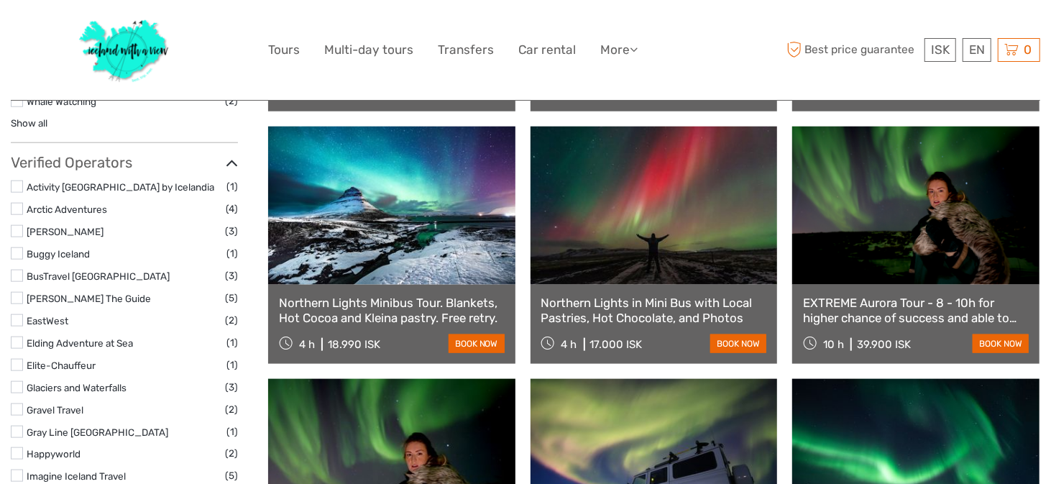
scroll to position [905, 0]
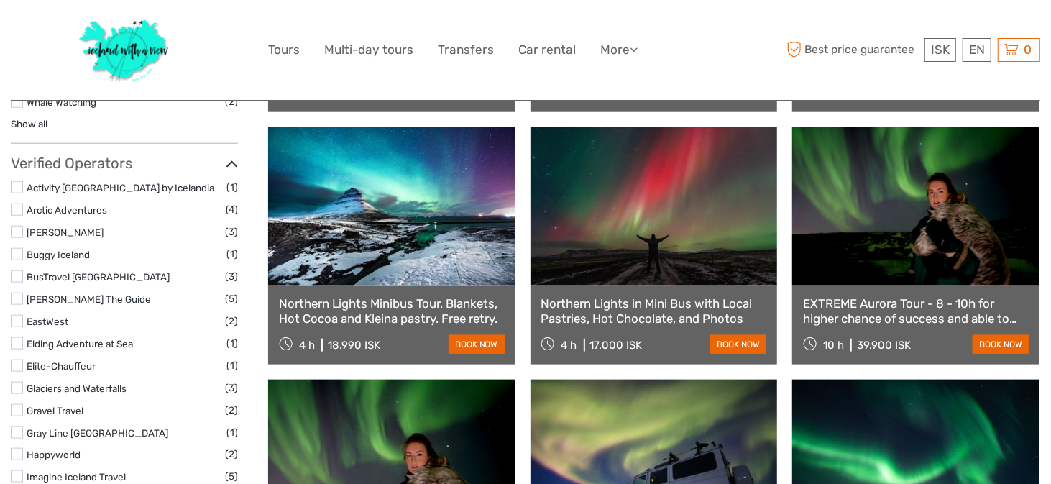
click at [927, 318] on link "EXTREME Aurora Tour - 8 - 10h for higher chance of success and able to drive fa…" at bounding box center [916, 310] width 226 height 29
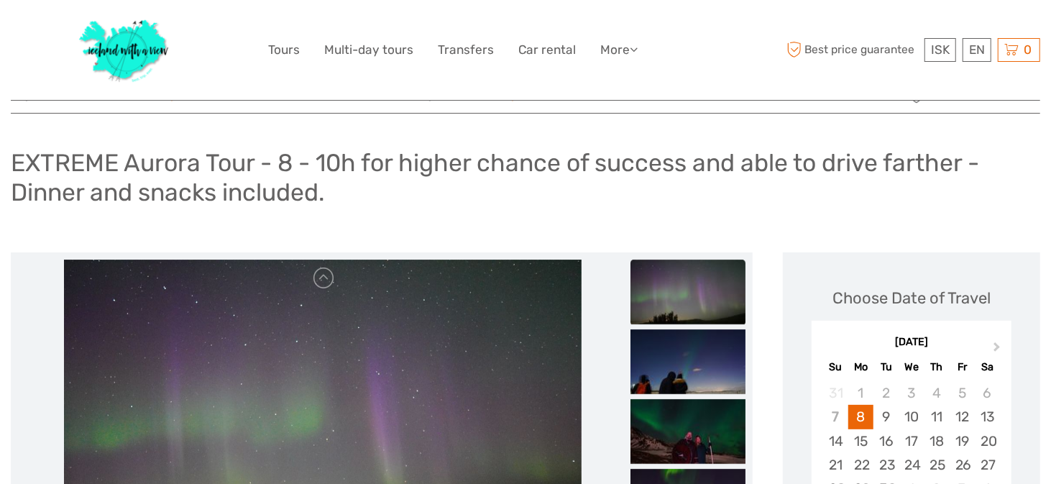
scroll to position [60, 0]
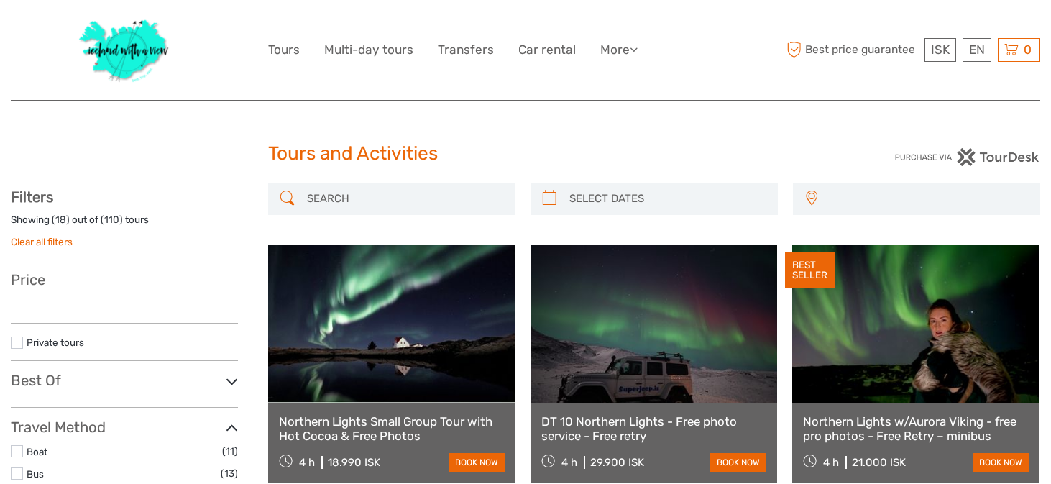
select select
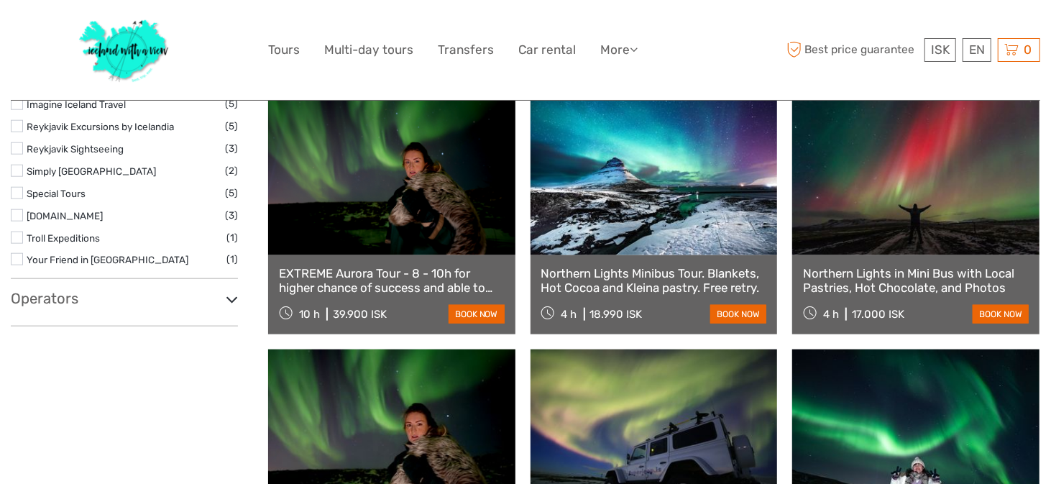
select select
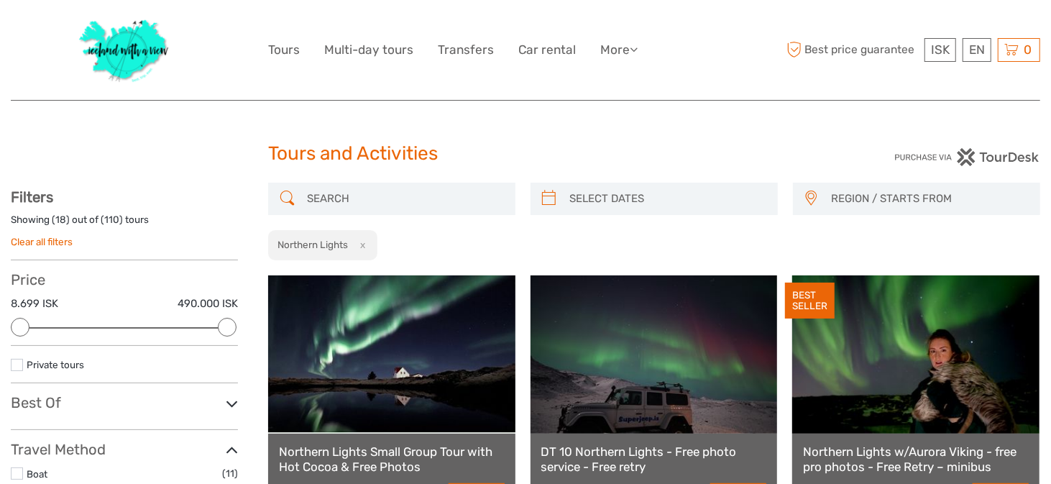
click at [395, 196] on input "search" at bounding box center [404, 198] width 207 height 25
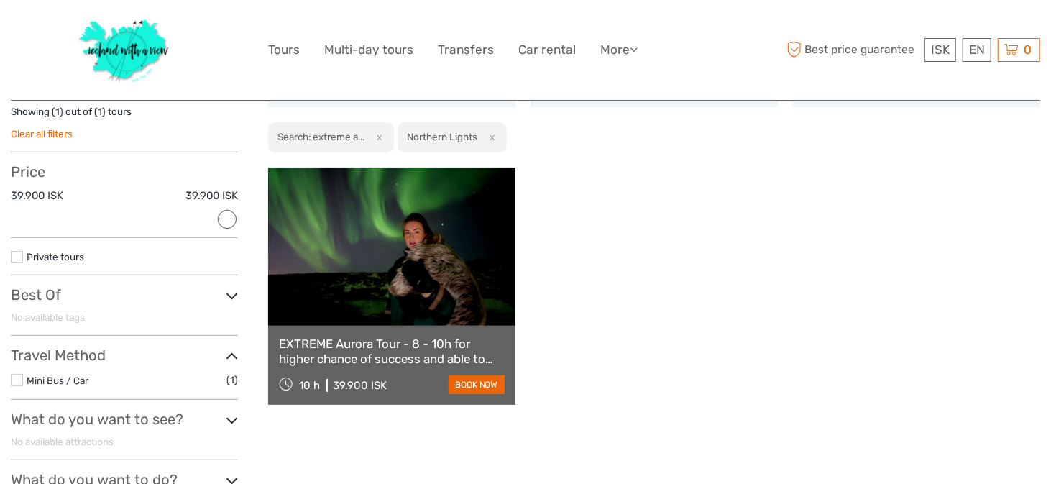
scroll to position [109, 0]
type input "extreme auro"
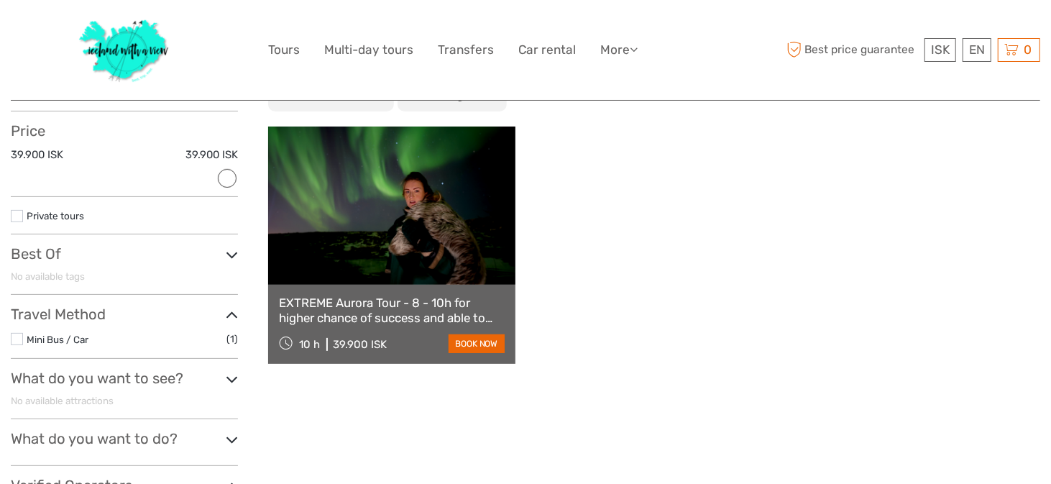
scroll to position [0, 0]
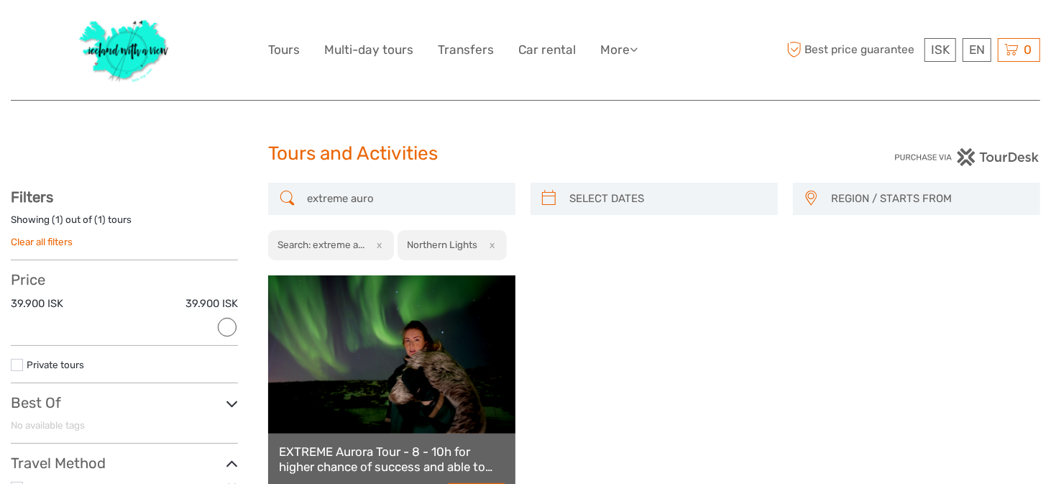
drag, startPoint x: 418, startPoint y: 199, endPoint x: 196, endPoint y: 195, distance: 222.2
click at [196, 195] on div "REGION / STARTS FROM Capital Region East North Northeast Reykjanes / Keflavík S…" at bounding box center [525, 467] width 1029 height 568
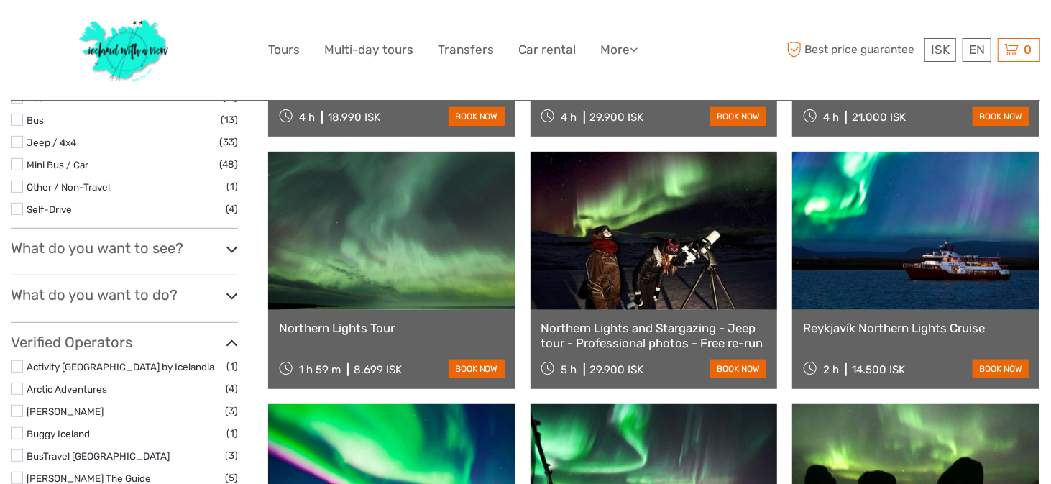
scroll to position [368, 0]
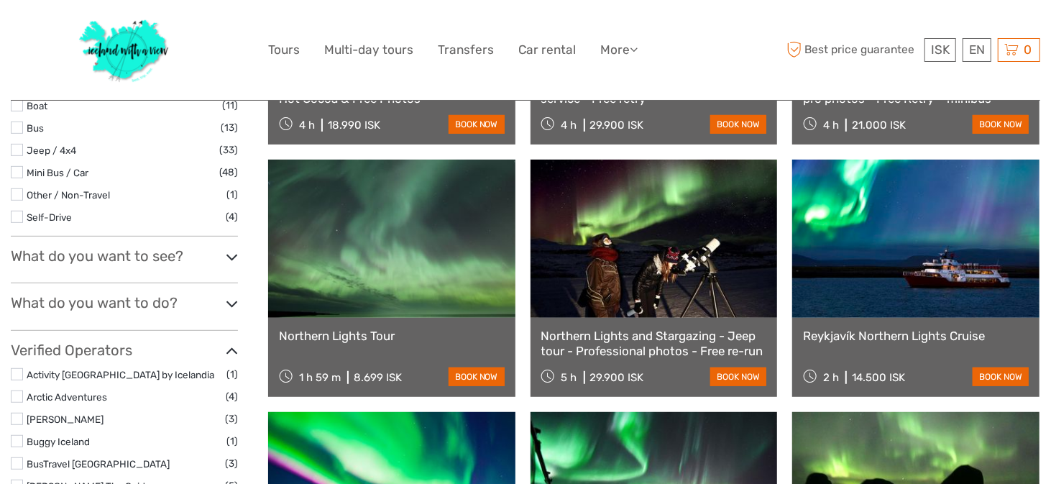
click at [230, 302] on icon at bounding box center [232, 303] width 12 height 19
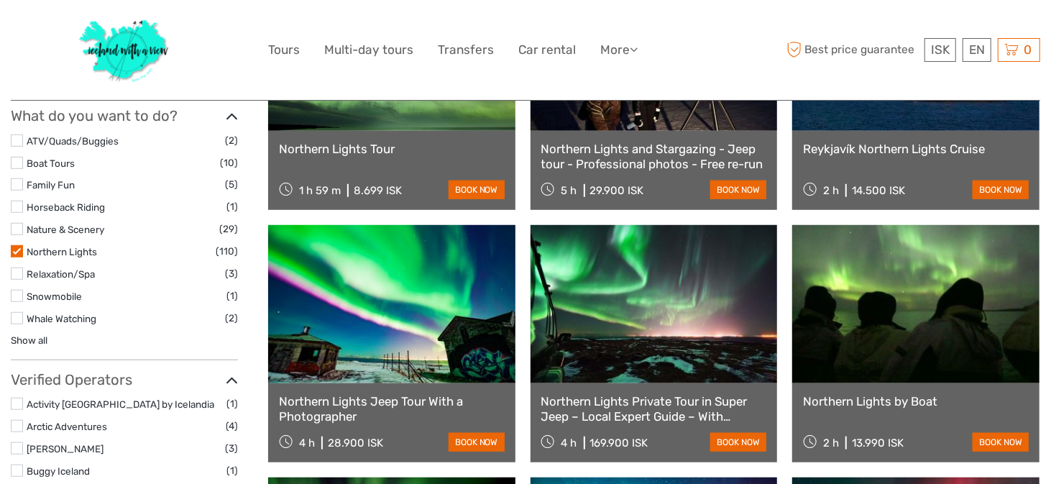
scroll to position [556, 0]
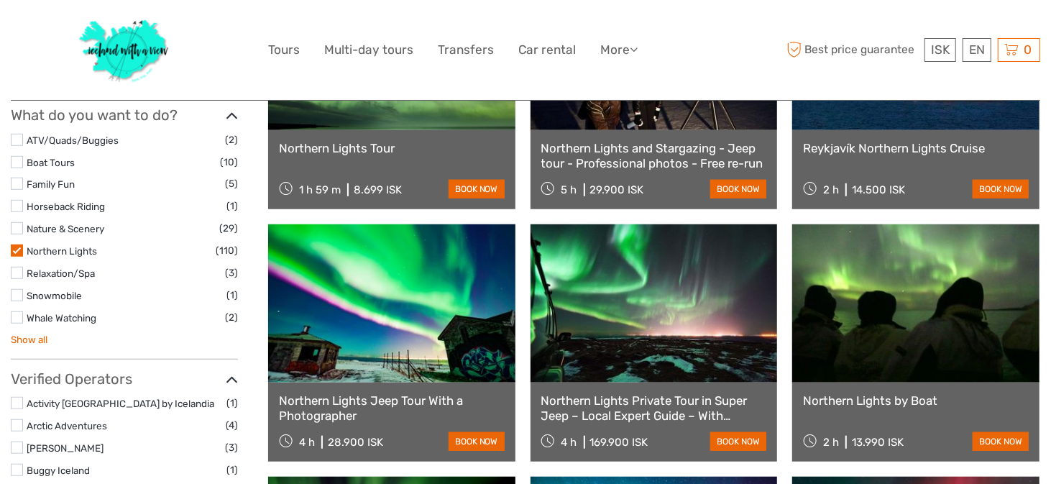
click at [45, 335] on link "Show all" at bounding box center [29, 340] width 37 height 12
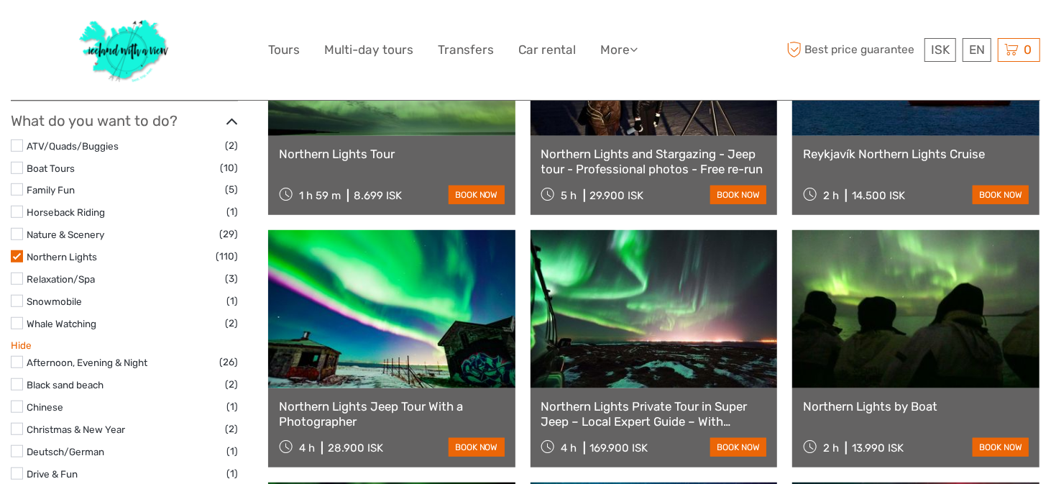
scroll to position [546, 0]
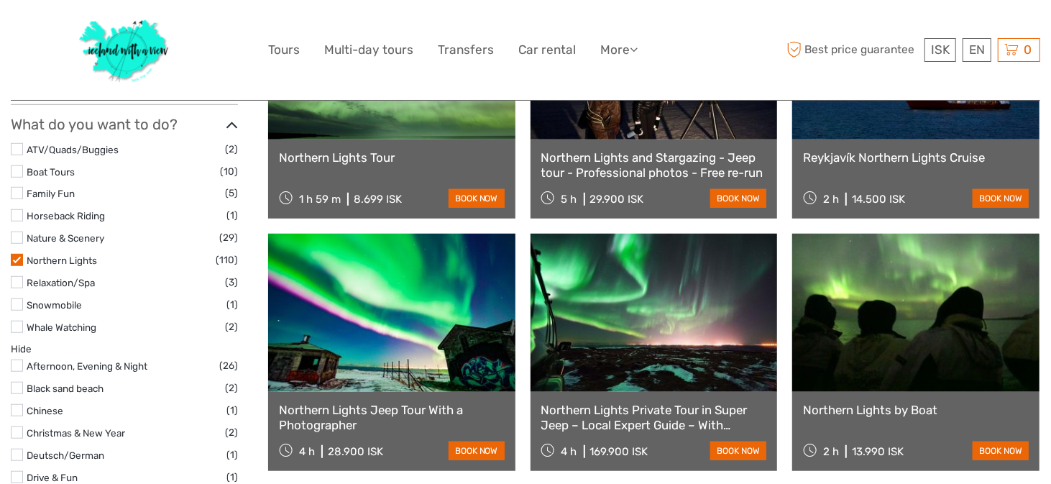
click at [18, 258] on label at bounding box center [17, 260] width 12 height 12
click at [0, 0] on input "checkbox" at bounding box center [0, 0] width 0 height 0
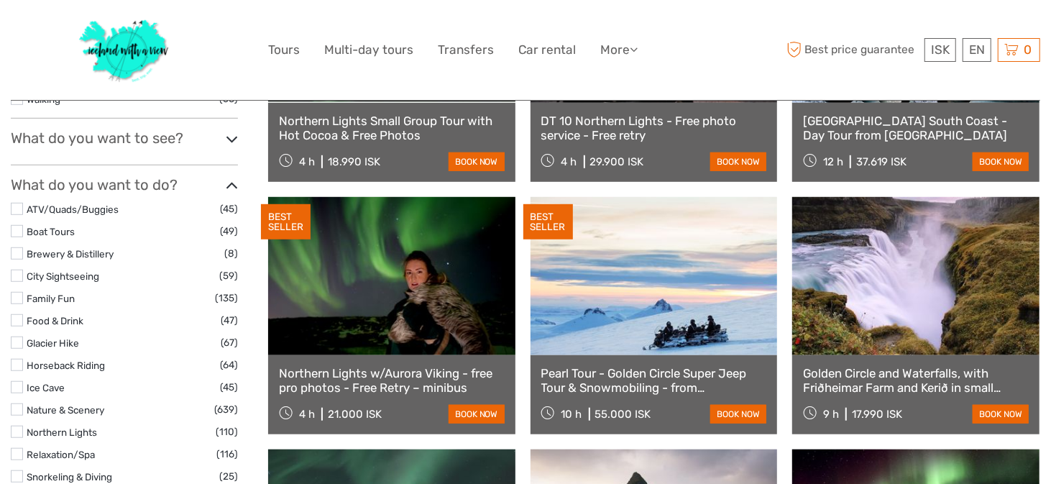
scroll to position [572, 0]
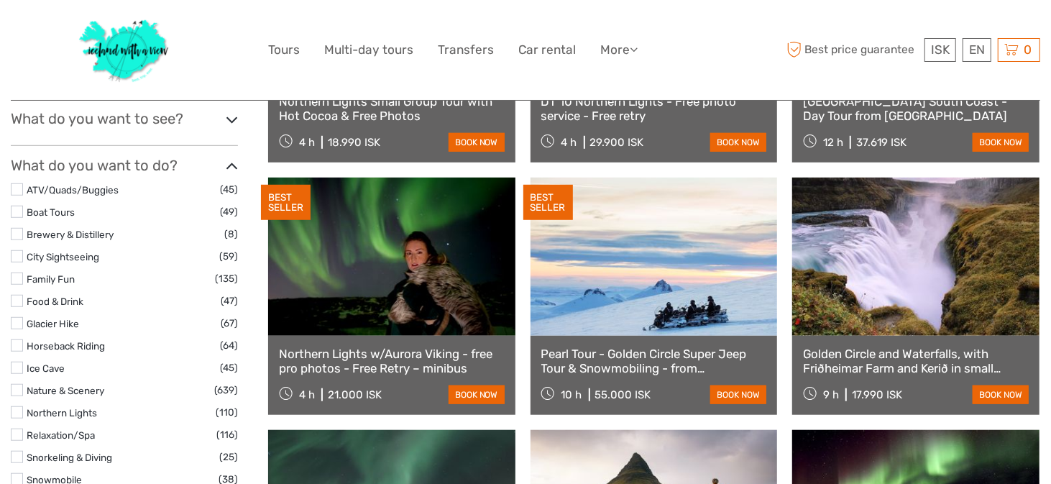
click at [17, 364] on label at bounding box center [17, 368] width 12 height 12
click at [0, 0] on input "checkbox" at bounding box center [0, 0] width 0 height 0
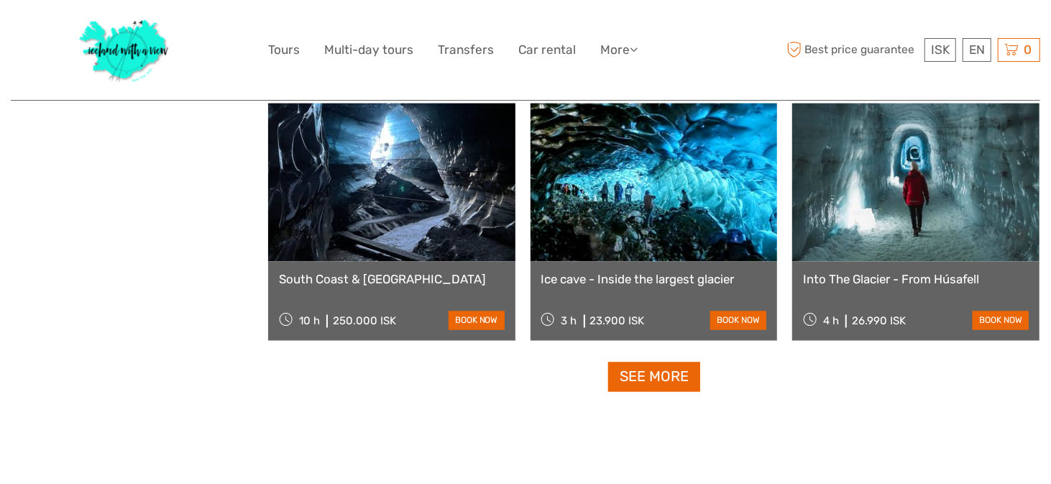
scroll to position [1446, 0]
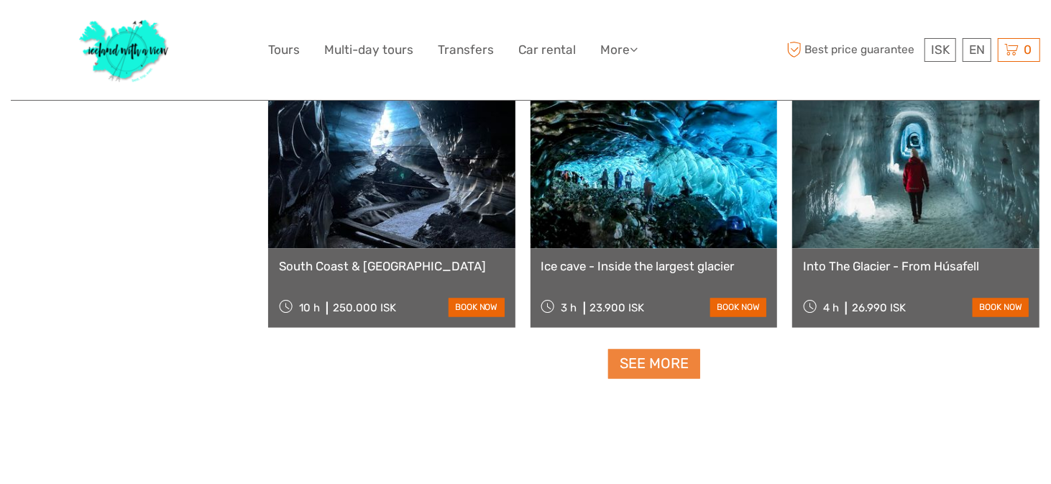
click at [650, 361] on link "See more" at bounding box center [654, 363] width 92 height 29
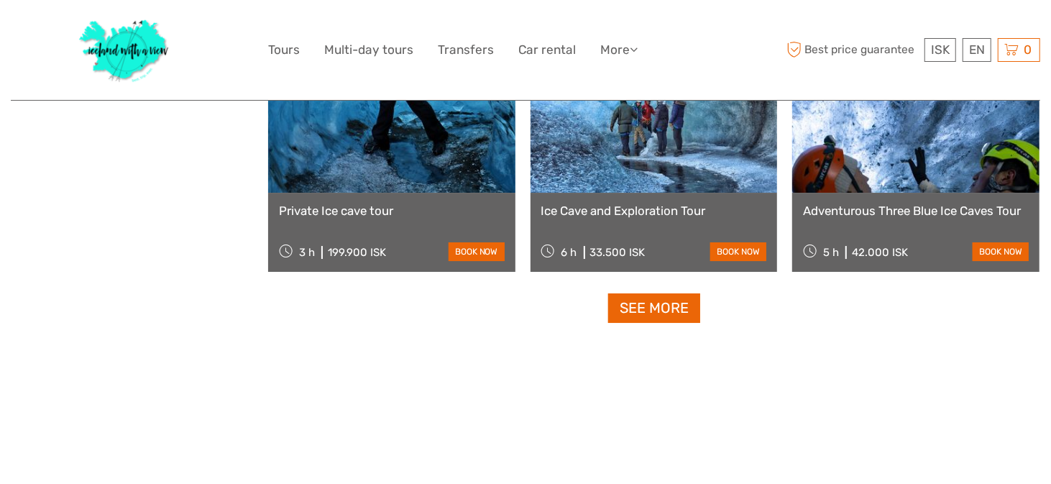
scroll to position [3044, 0]
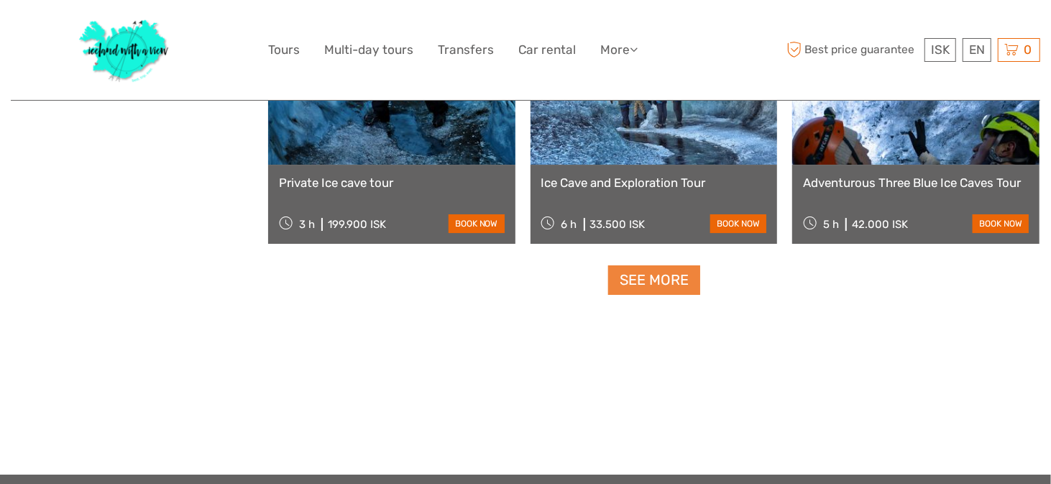
click at [658, 278] on link "See more" at bounding box center [654, 279] width 92 height 29
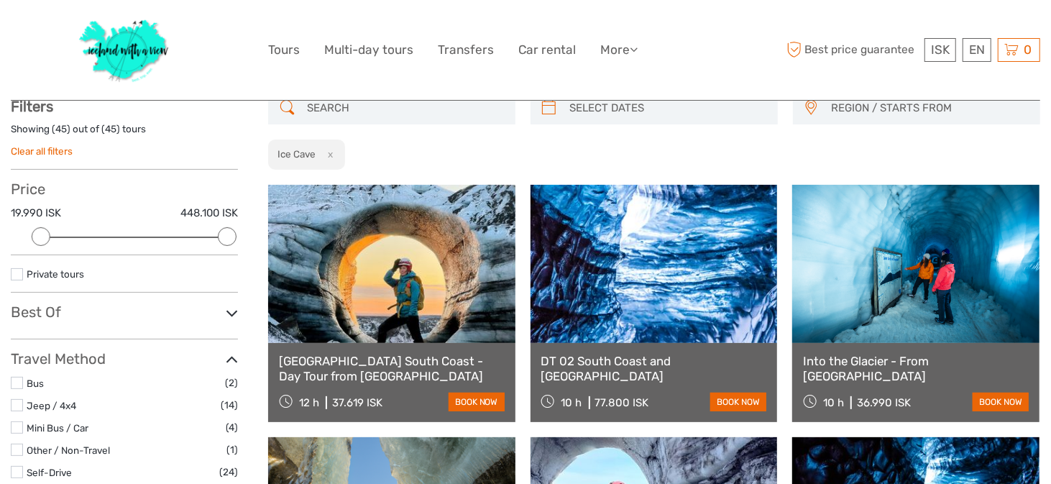
scroll to position [103, 0]
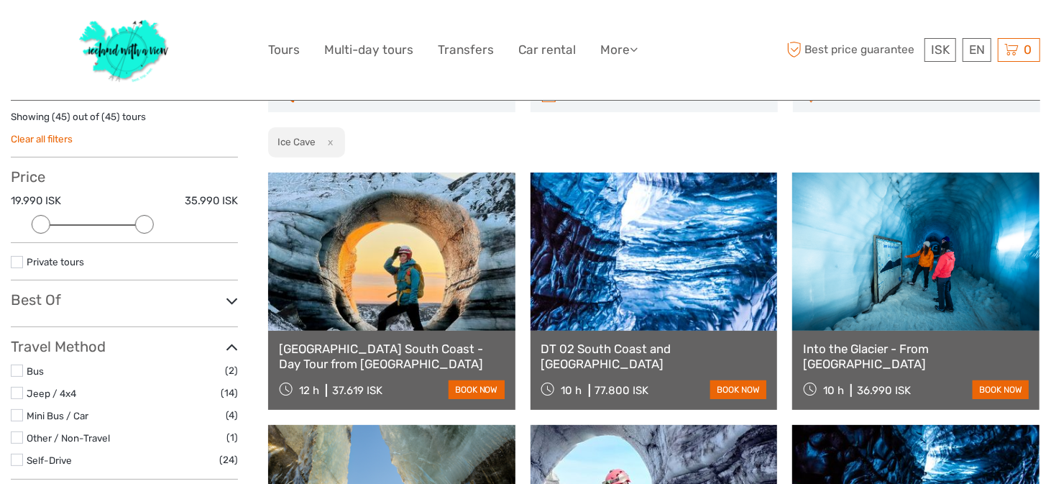
drag, startPoint x: 226, startPoint y: 222, endPoint x: 144, endPoint y: 223, distance: 82.7
click at [144, 223] on div at bounding box center [144, 224] width 19 height 19
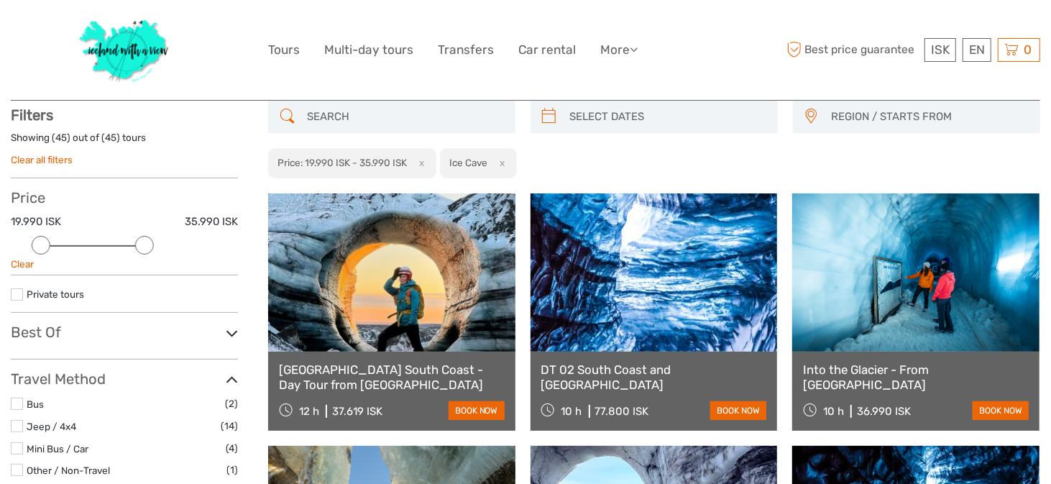
scroll to position [81, 0]
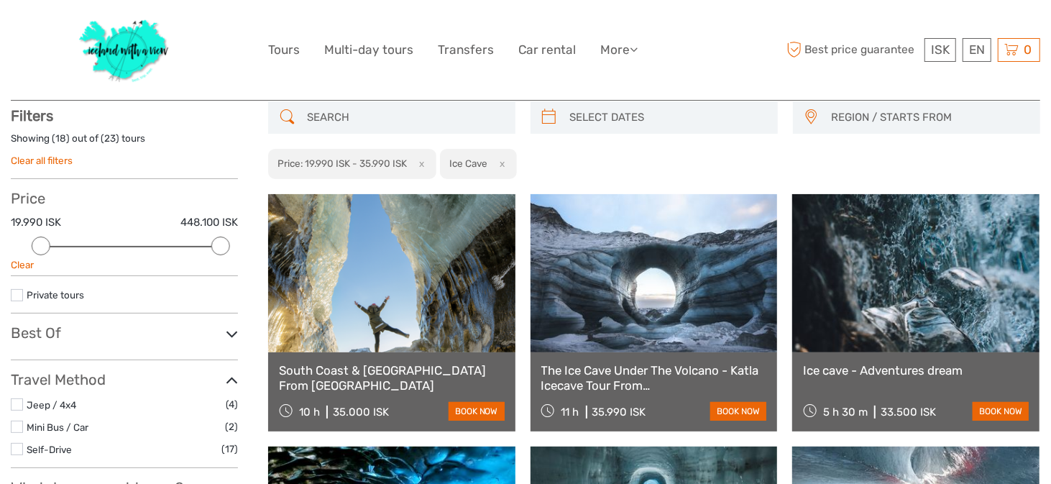
drag, startPoint x: 146, startPoint y: 242, endPoint x: 222, endPoint y: 241, distance: 76.2
click at [222, 241] on div at bounding box center [220, 245] width 19 height 19
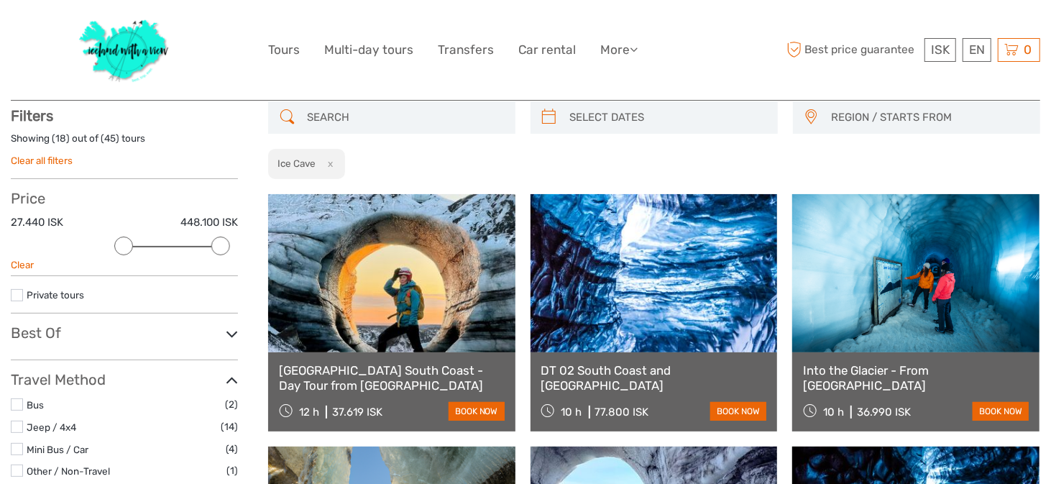
drag, startPoint x: 39, startPoint y: 244, endPoint x: 58, endPoint y: 241, distance: 19.6
click at [133, 241] on div at bounding box center [123, 245] width 19 height 19
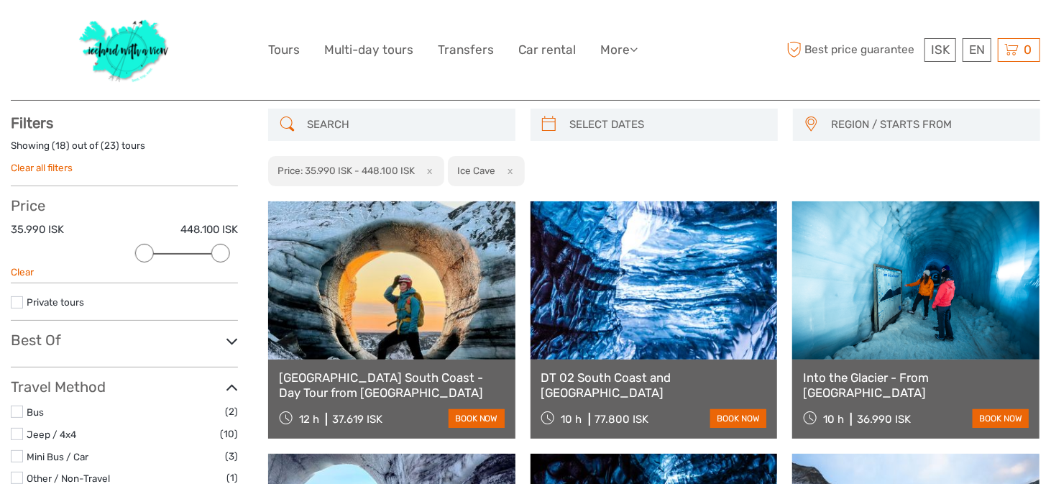
scroll to position [14, 0]
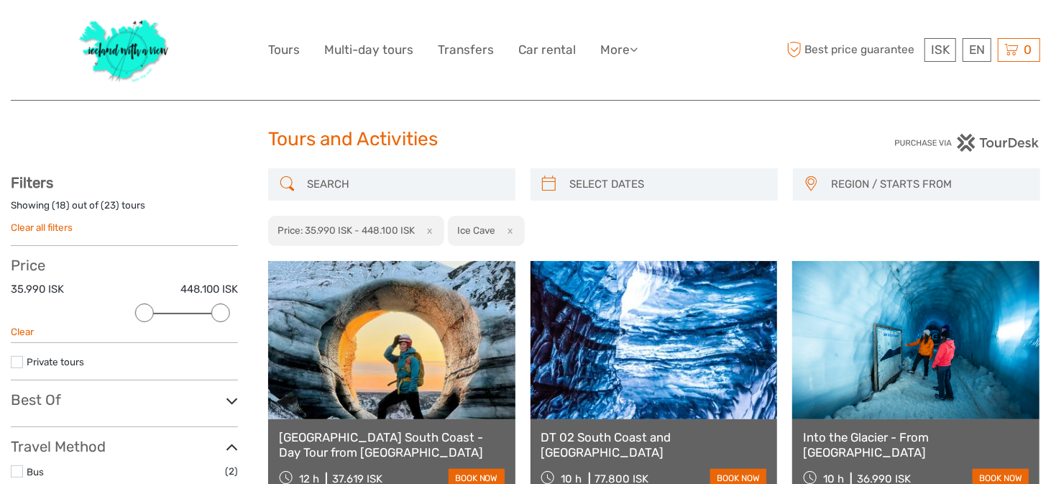
click at [395, 198] on div at bounding box center [391, 184] width 247 height 32
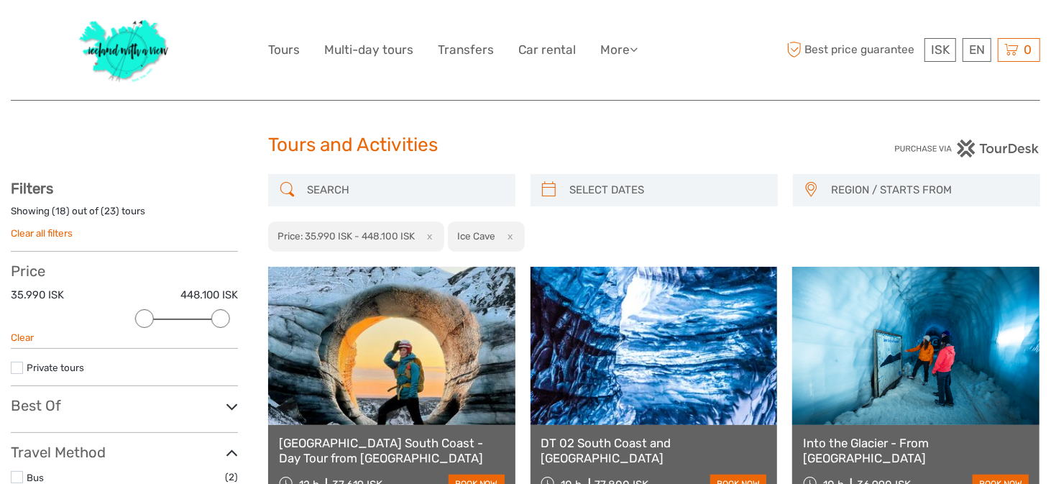
scroll to position [0, 0]
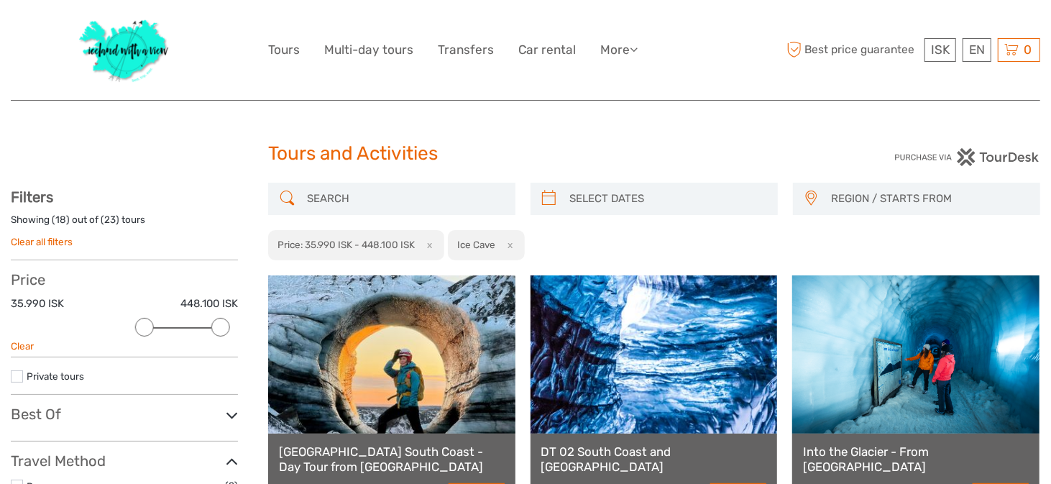
click at [409, 184] on div at bounding box center [391, 199] width 247 height 32
click at [395, 193] on input "search" at bounding box center [404, 198] width 207 height 25
click at [378, 194] on input "search" at bounding box center [404, 198] width 207 height 25
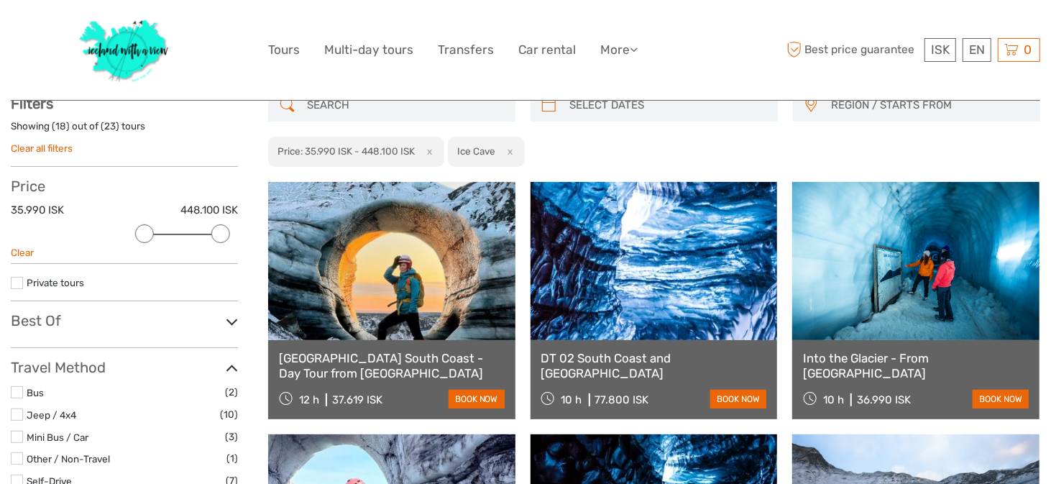
scroll to position [94, 0]
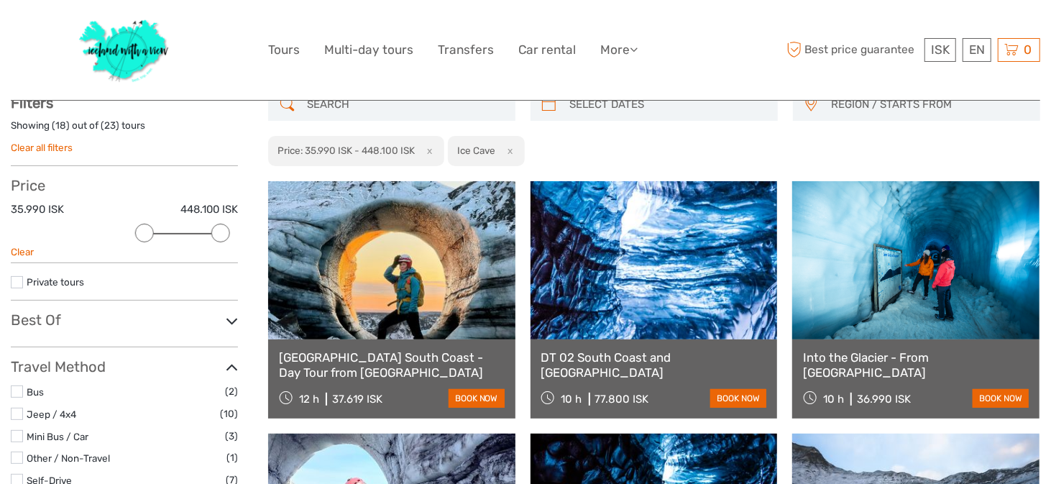
click at [358, 234] on link at bounding box center [391, 260] width 247 height 158
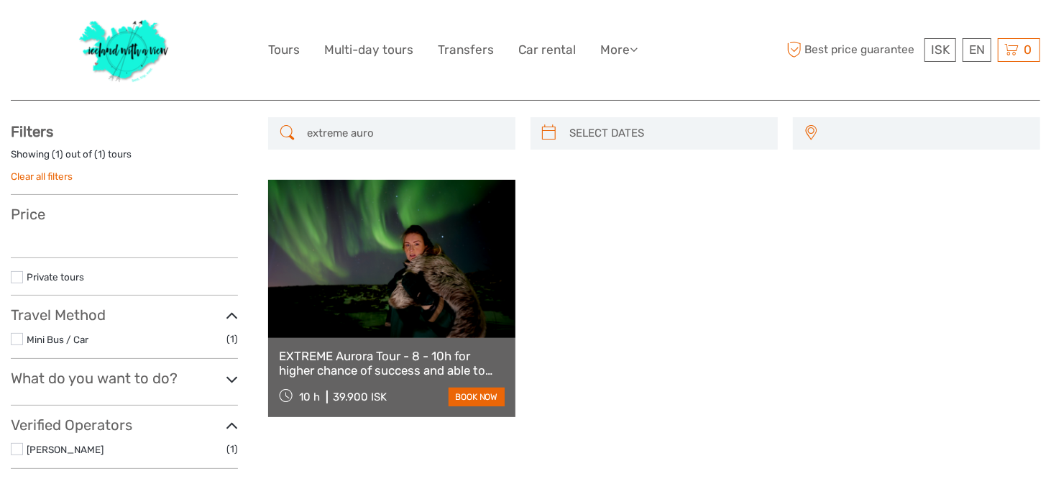
select select
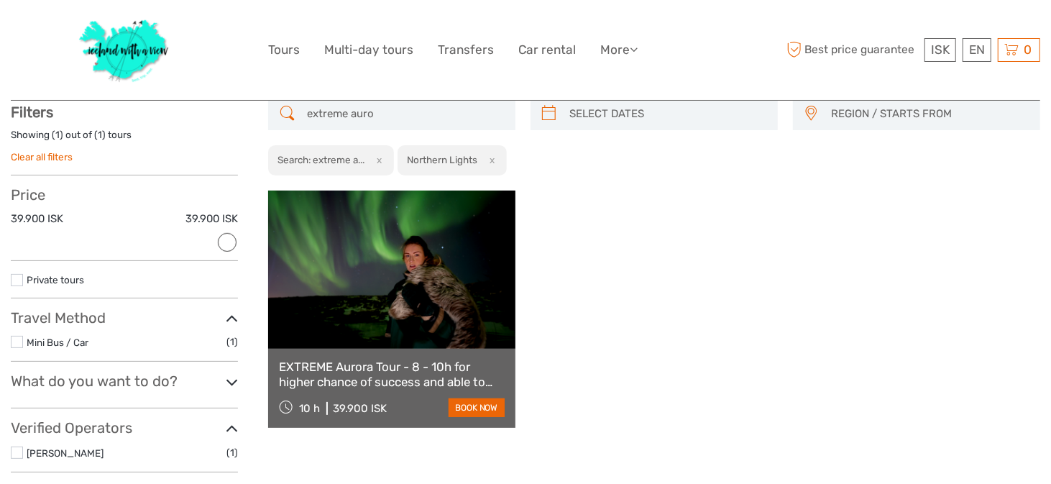
scroll to position [100, 0]
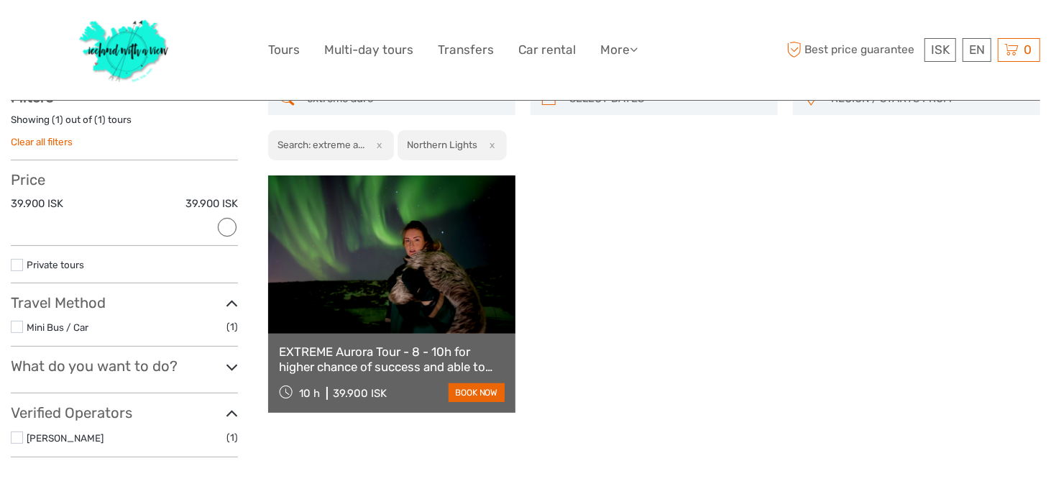
drag, startPoint x: 392, startPoint y: 363, endPoint x: 422, endPoint y: 352, distance: 32.1
click at [392, 363] on link "EXTREME Aurora Tour - 8 - 10h for higher chance of success and able to drive fa…" at bounding box center [392, 358] width 226 height 29
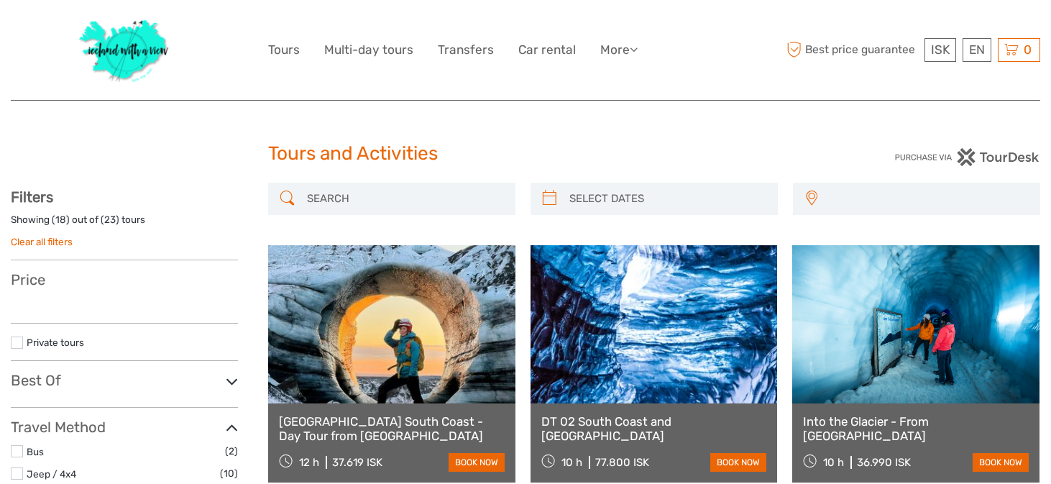
select select
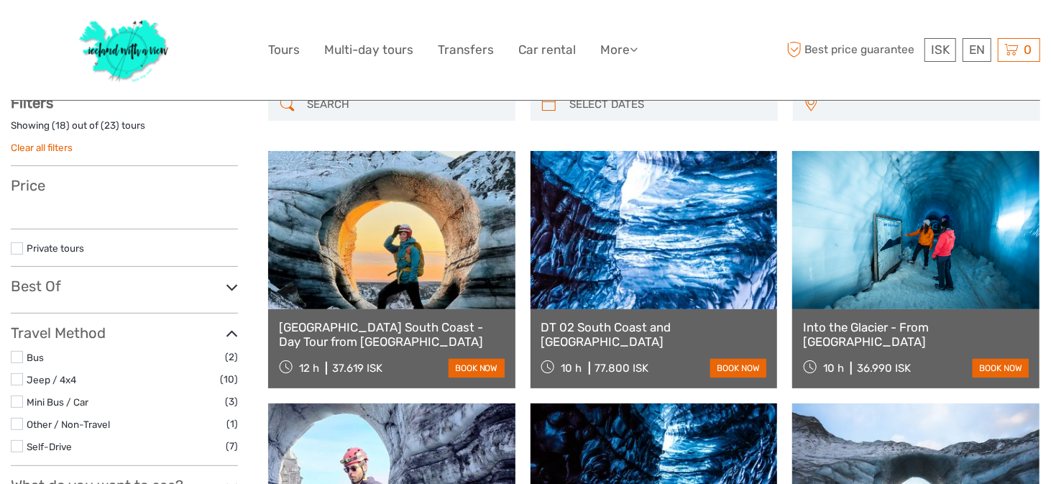
select select
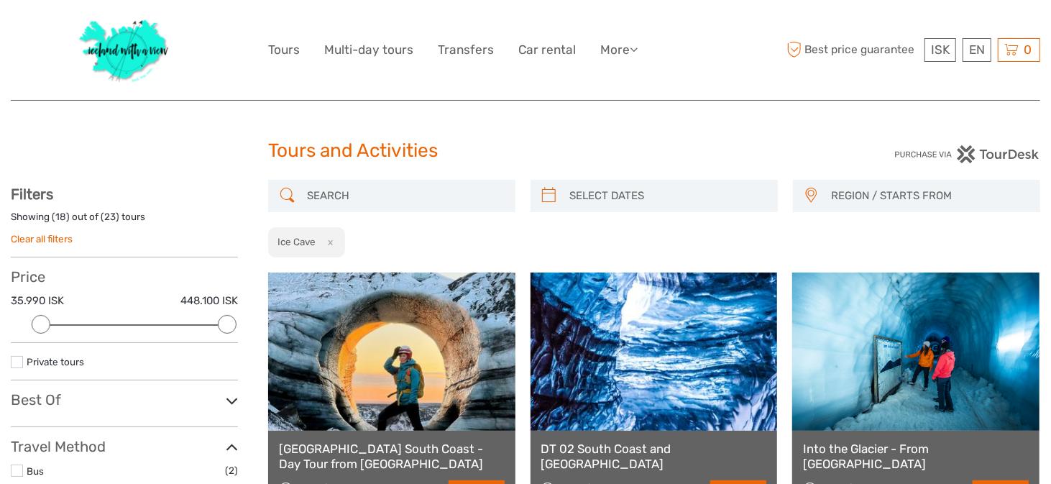
click at [369, 194] on input "search" at bounding box center [404, 195] width 207 height 25
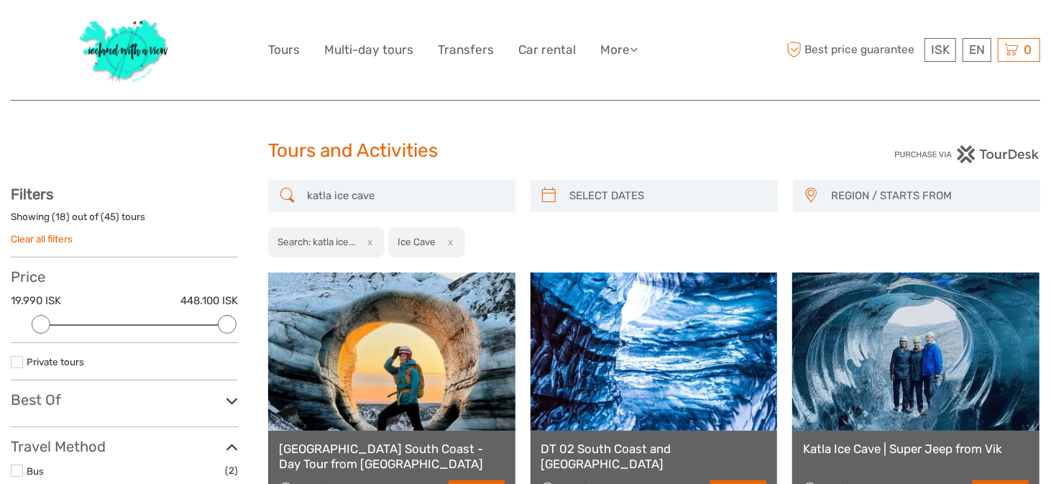
scroll to position [81, 0]
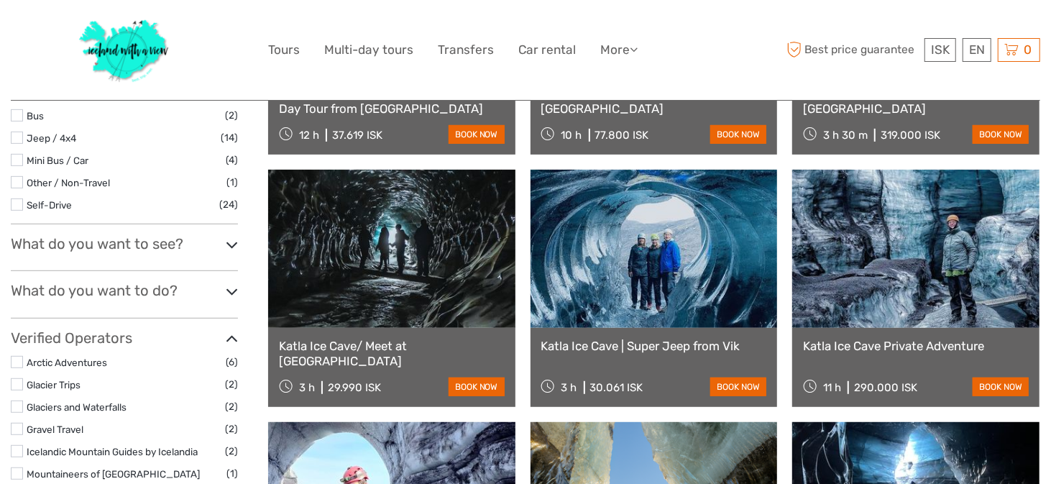
scroll to position [369, 0]
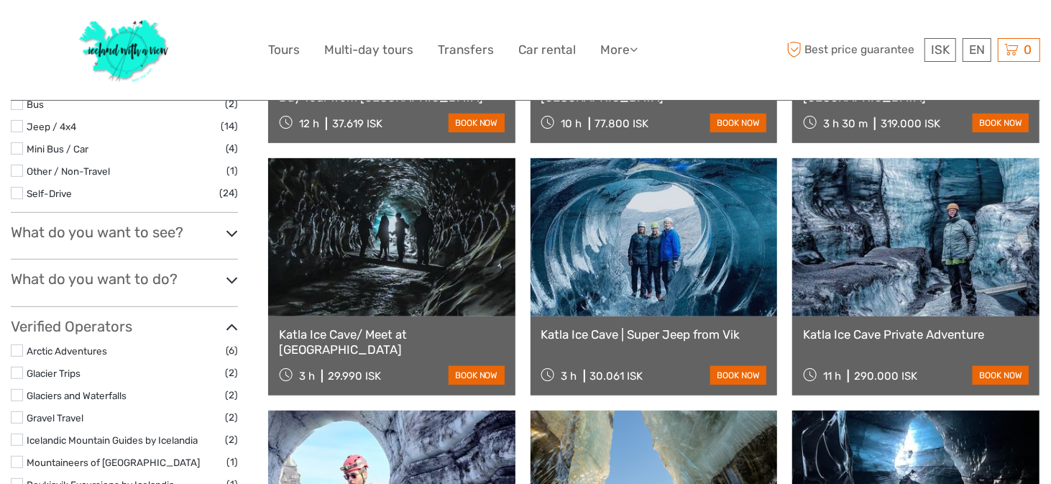
type input "katla ice cave vik"
click at [868, 296] on link at bounding box center [915, 237] width 247 height 158
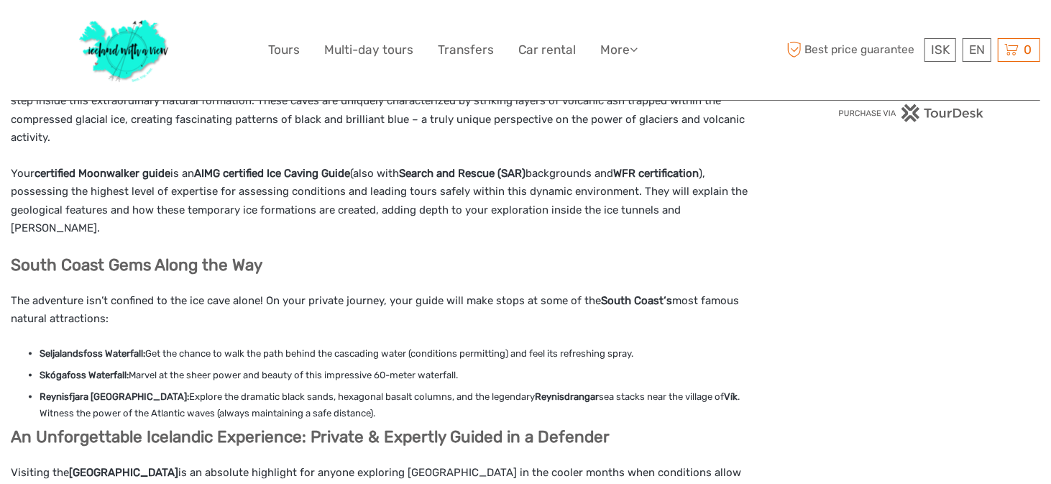
scroll to position [996, 0]
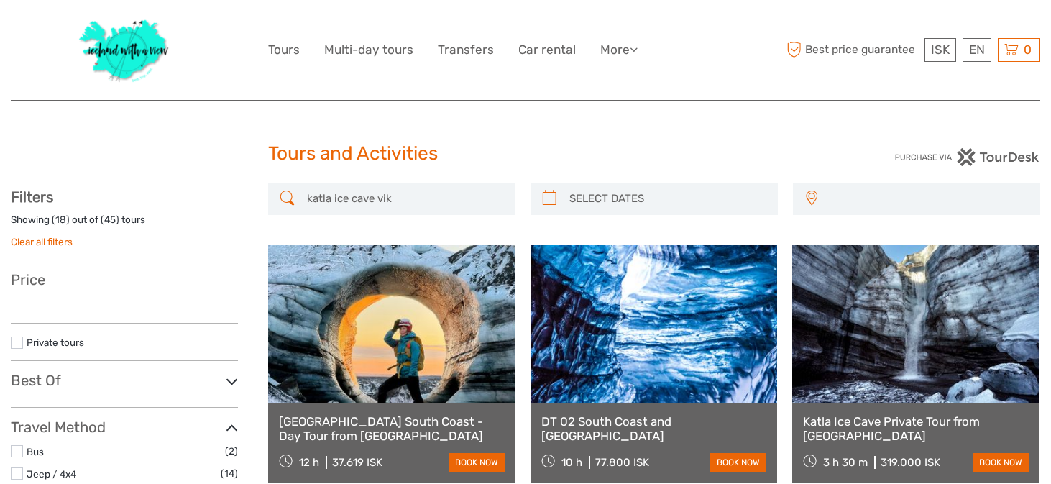
select select
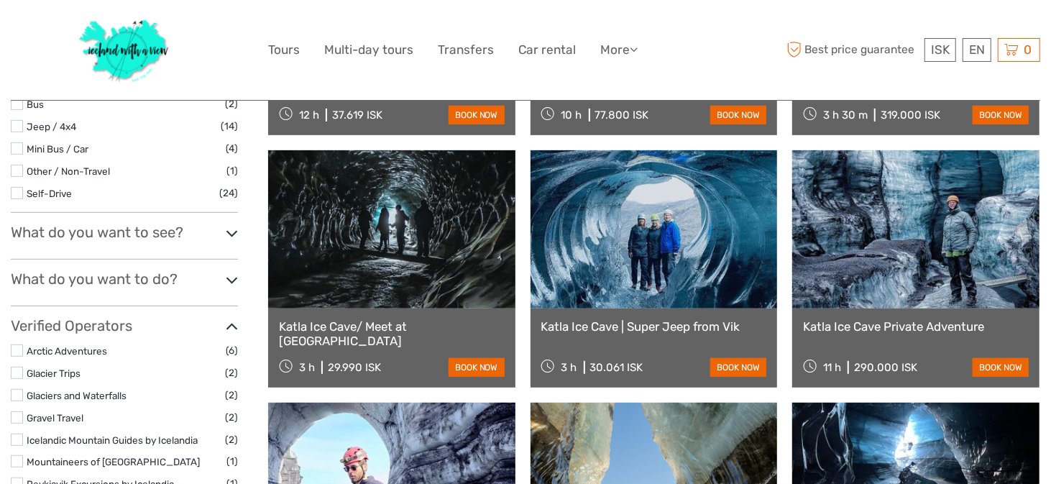
scroll to position [369, 0]
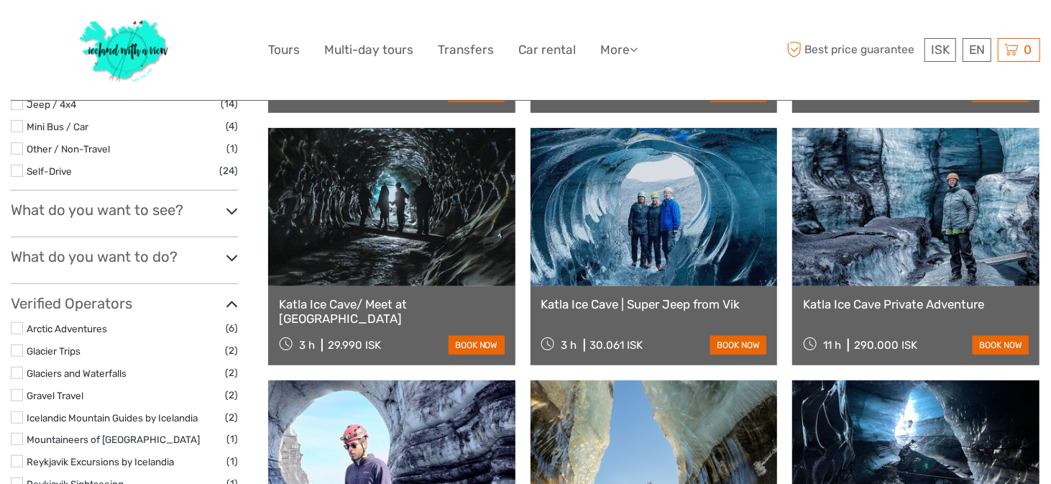
select select
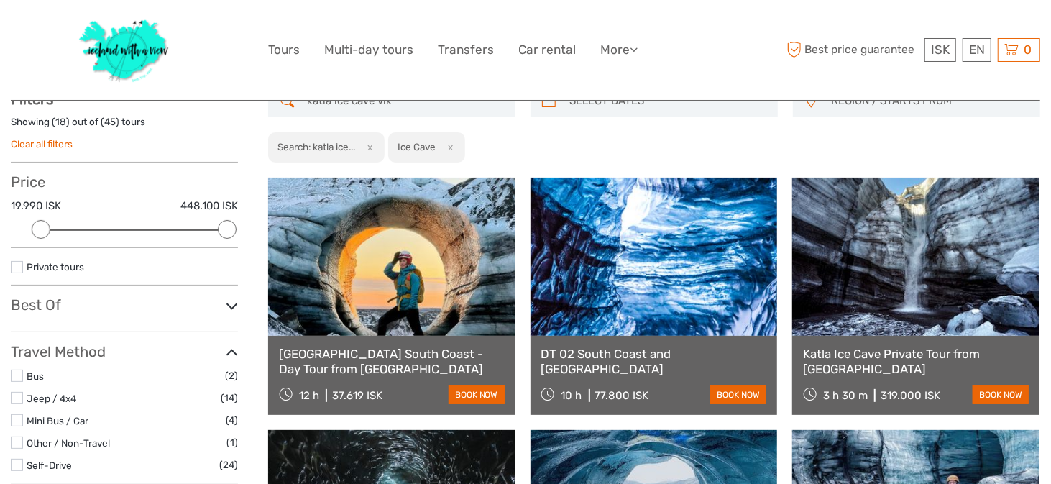
scroll to position [53, 0]
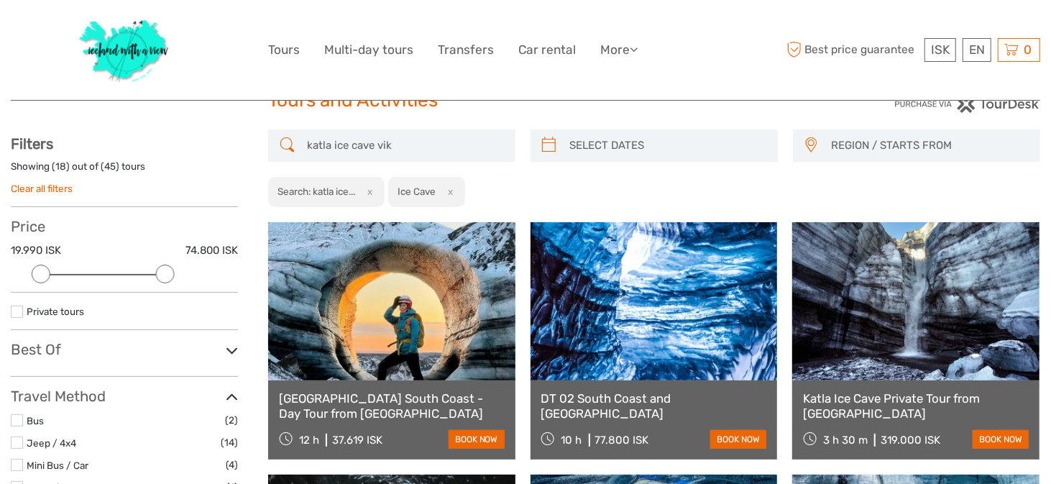
drag, startPoint x: 230, startPoint y: 267, endPoint x: 165, endPoint y: 271, distance: 64.8
click at [165, 271] on div at bounding box center [165, 274] width 19 height 19
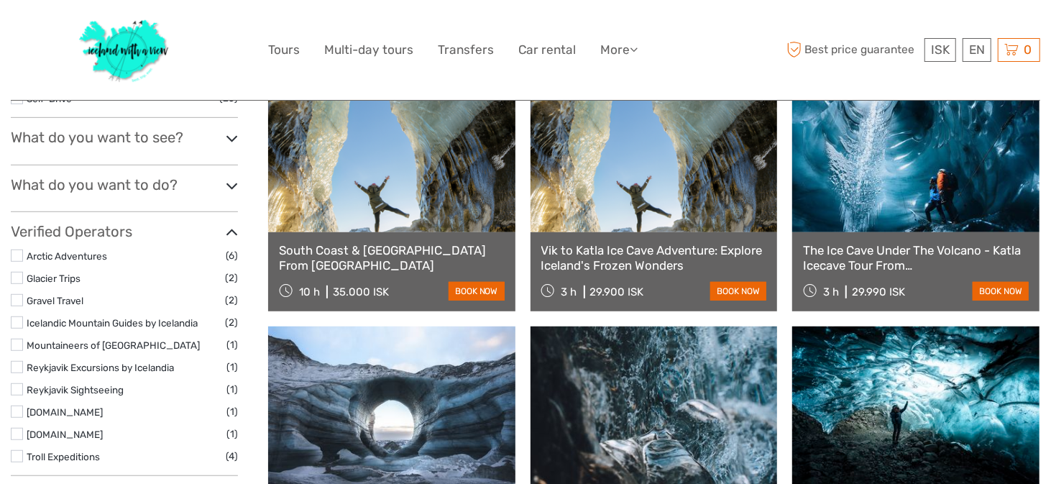
scroll to position [432, 0]
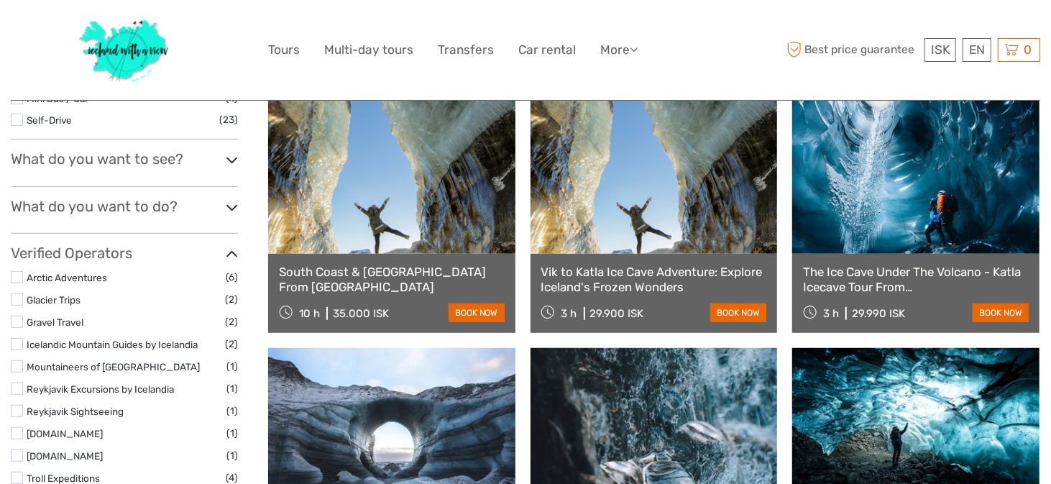
click at [229, 203] on icon at bounding box center [232, 207] width 12 height 19
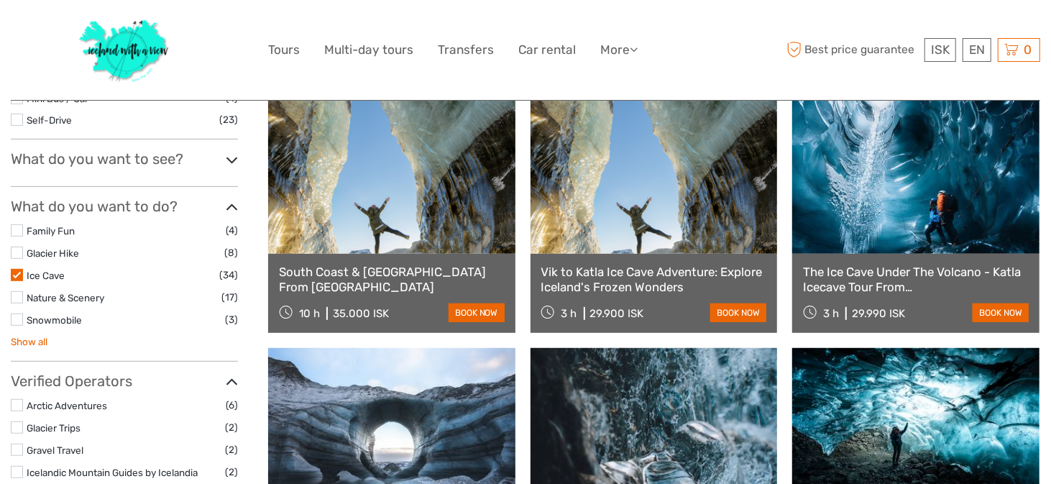
click at [32, 336] on link "Show all" at bounding box center [29, 342] width 37 height 12
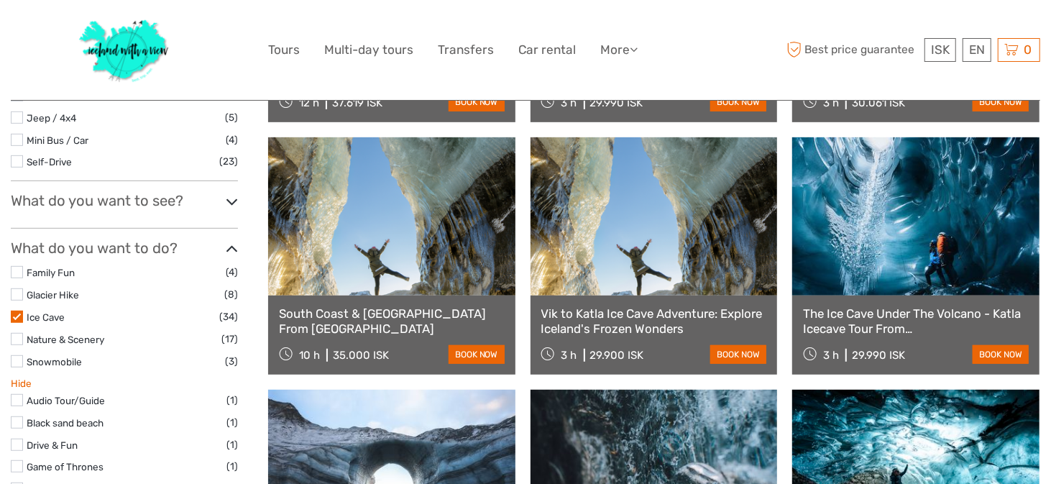
scroll to position [387, 0]
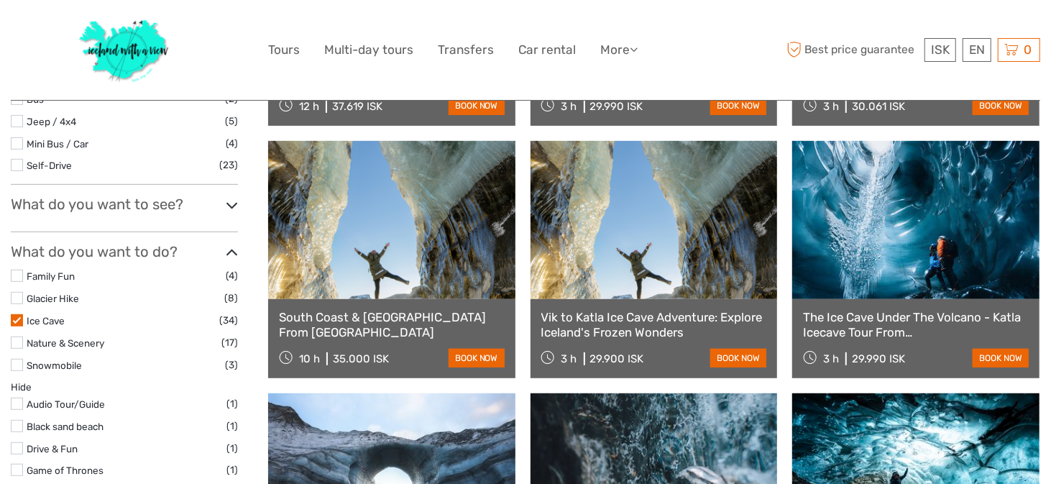
click at [22, 320] on label at bounding box center [17, 320] width 12 height 12
click at [0, 0] on input "checkbox" at bounding box center [0, 0] width 0 height 0
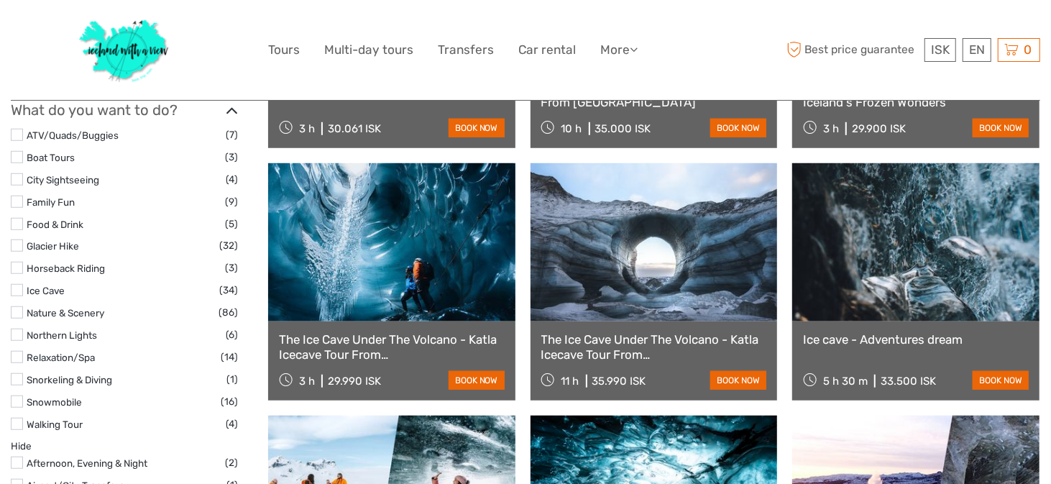
scroll to position [597, 0]
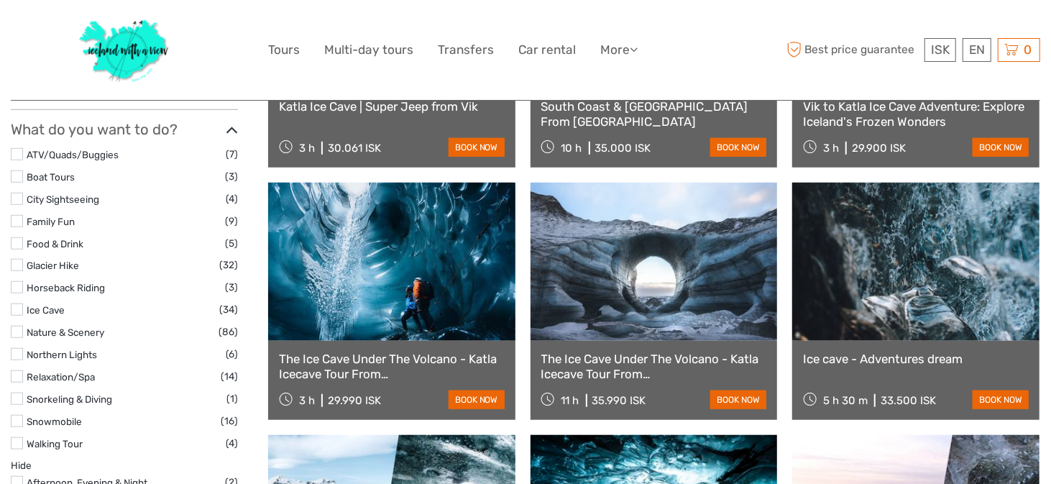
click at [14, 152] on label at bounding box center [17, 154] width 12 height 12
click at [0, 0] on input "checkbox" at bounding box center [0, 0] width 0 height 0
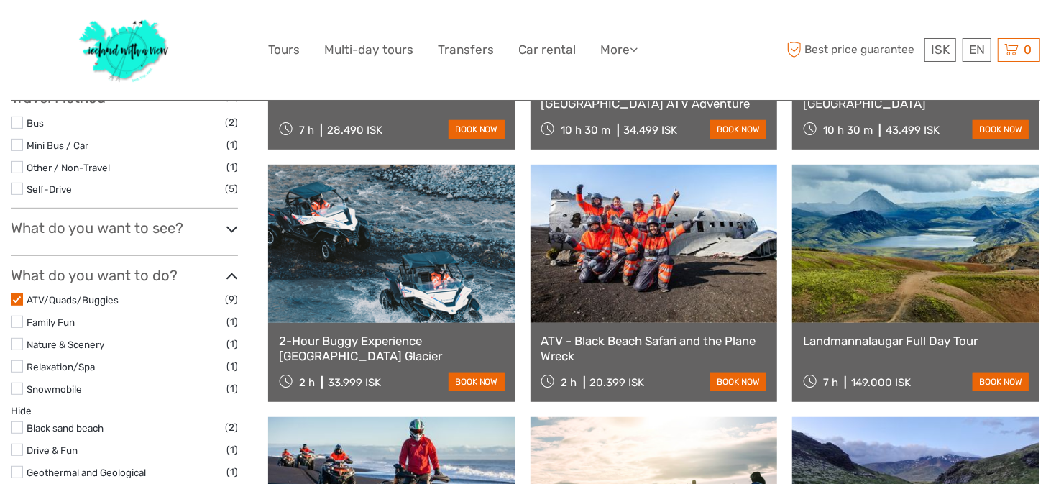
scroll to position [353, 0]
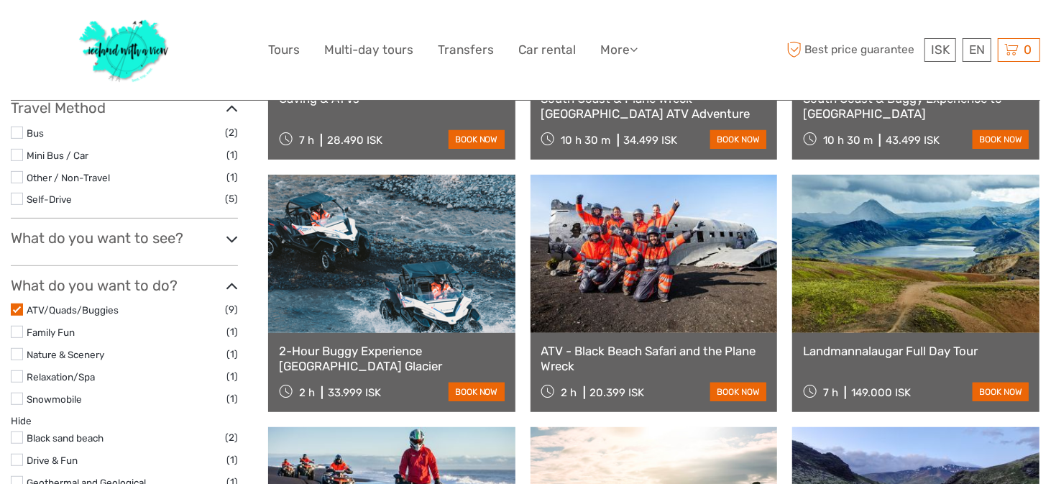
click at [17, 306] on label at bounding box center [17, 309] width 12 height 12
click at [0, 0] on input "checkbox" at bounding box center [0, 0] width 0 height 0
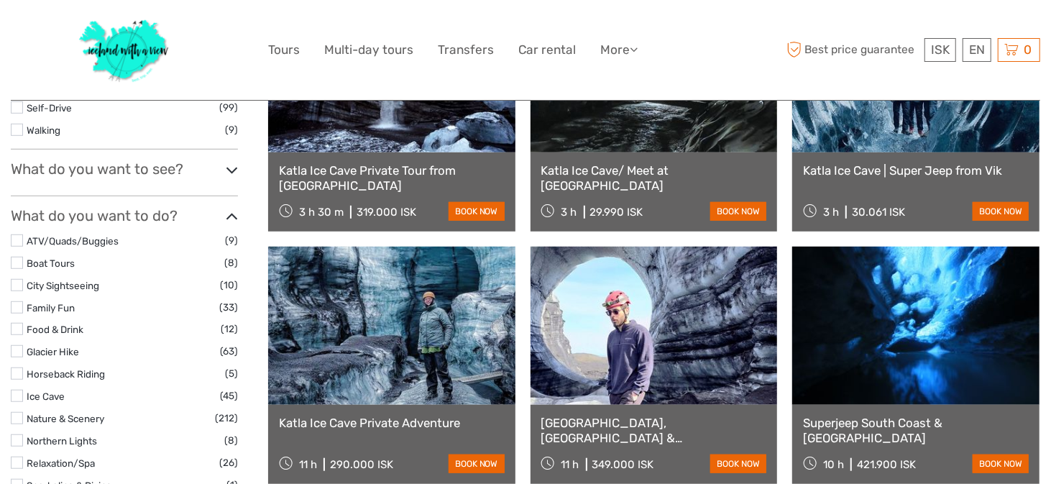
scroll to position [539, 0]
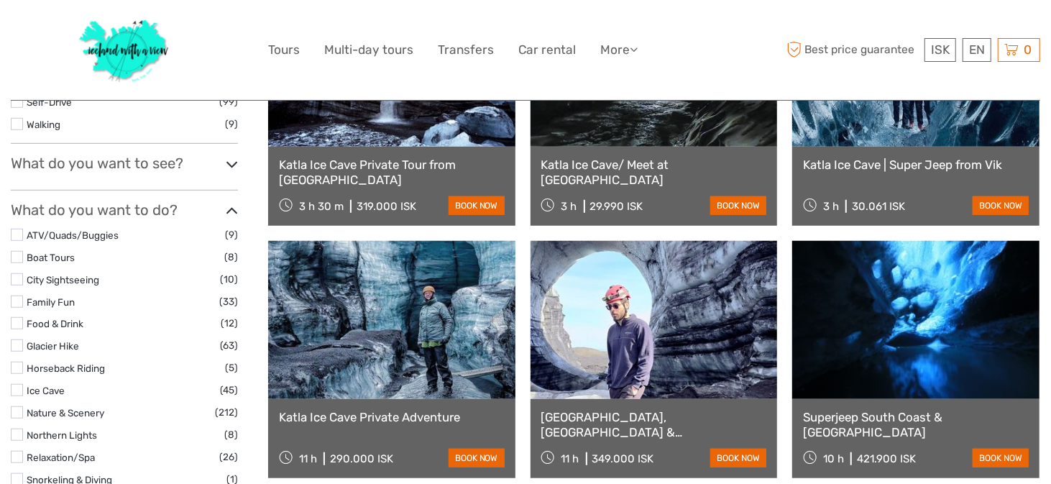
click at [19, 254] on label at bounding box center [17, 257] width 12 height 12
click at [0, 0] on input "checkbox" at bounding box center [0, 0] width 0 height 0
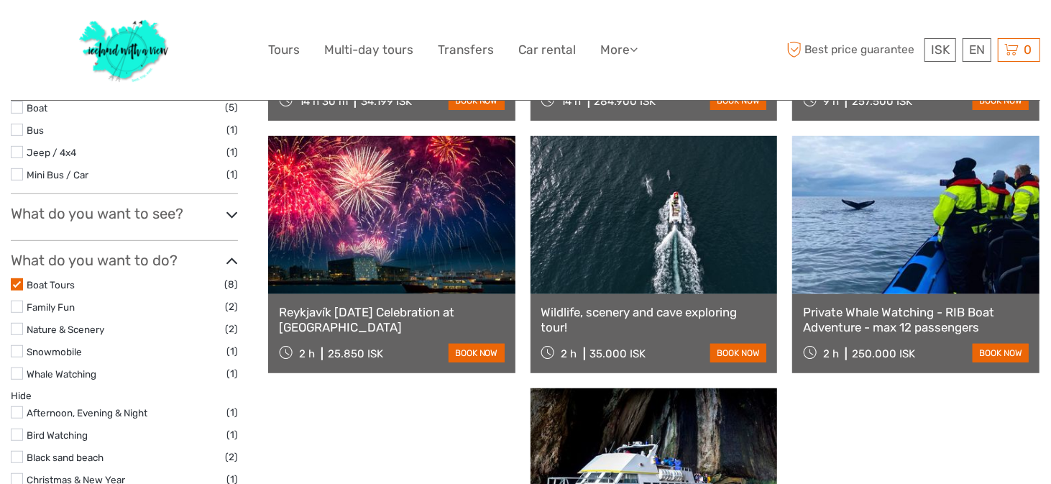
scroll to position [344, 0]
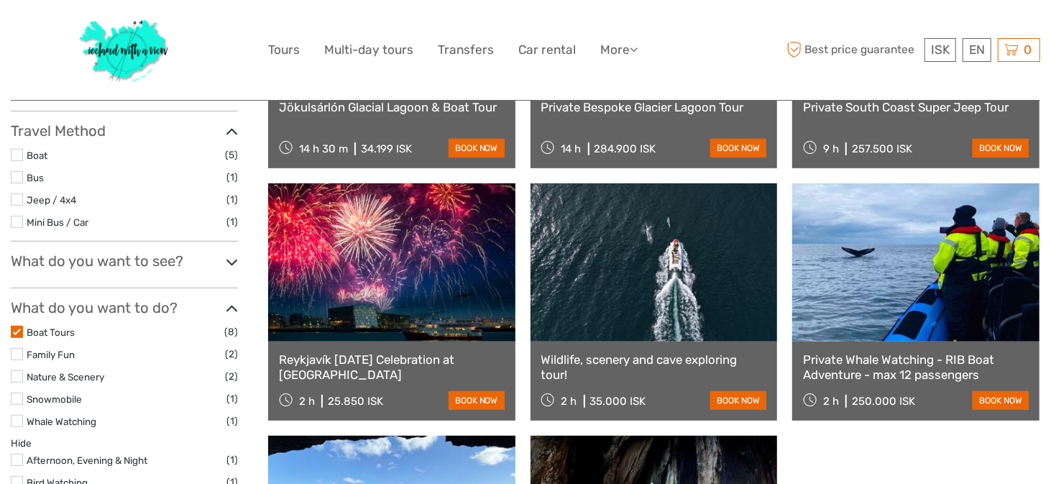
click at [12, 328] on label at bounding box center [17, 332] width 12 height 12
click at [0, 0] on input "checkbox" at bounding box center [0, 0] width 0 height 0
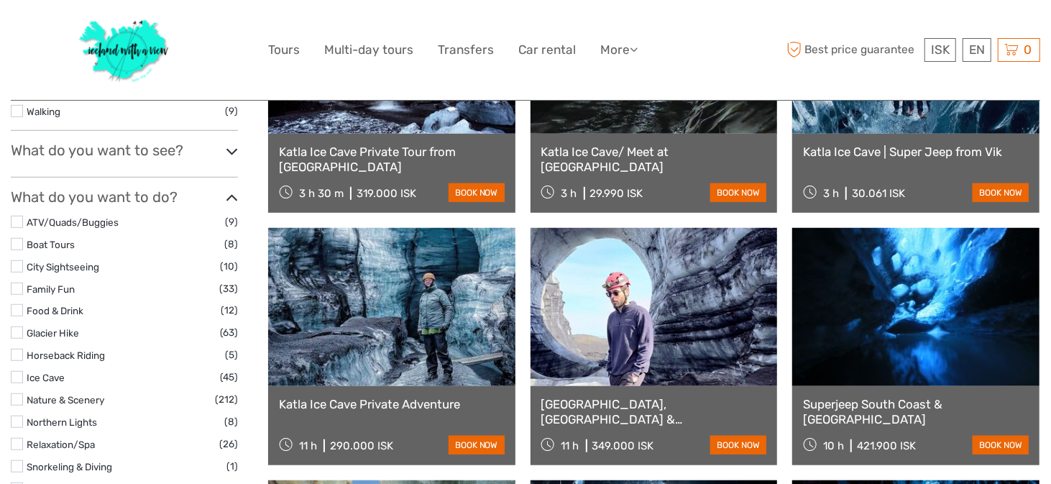
scroll to position [553, 0]
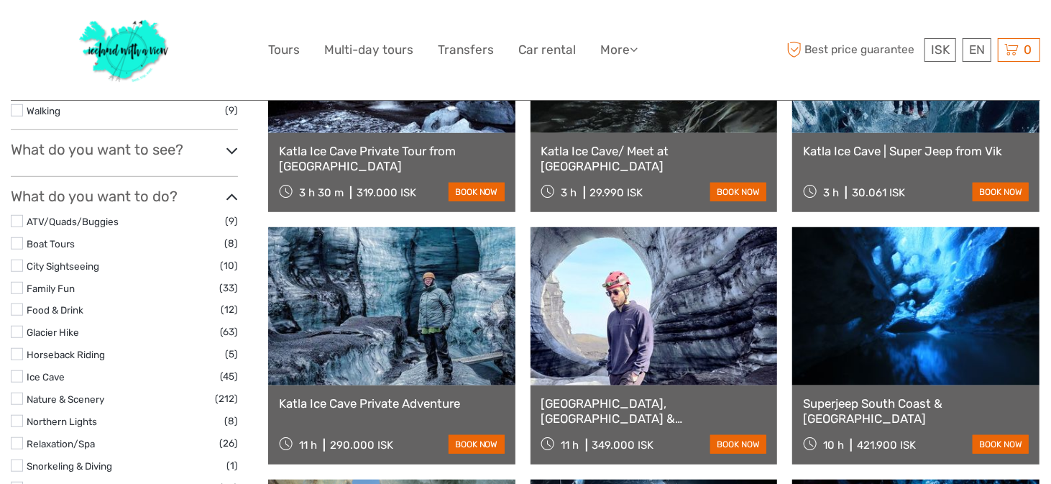
click at [18, 262] on label at bounding box center [17, 265] width 12 height 12
click at [0, 0] on input "checkbox" at bounding box center [0, 0] width 0 height 0
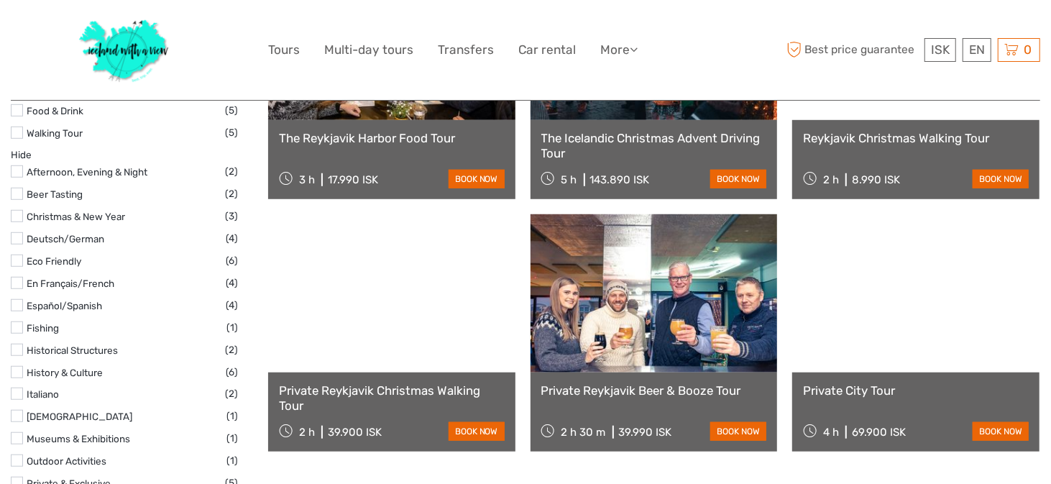
scroll to position [571, 0]
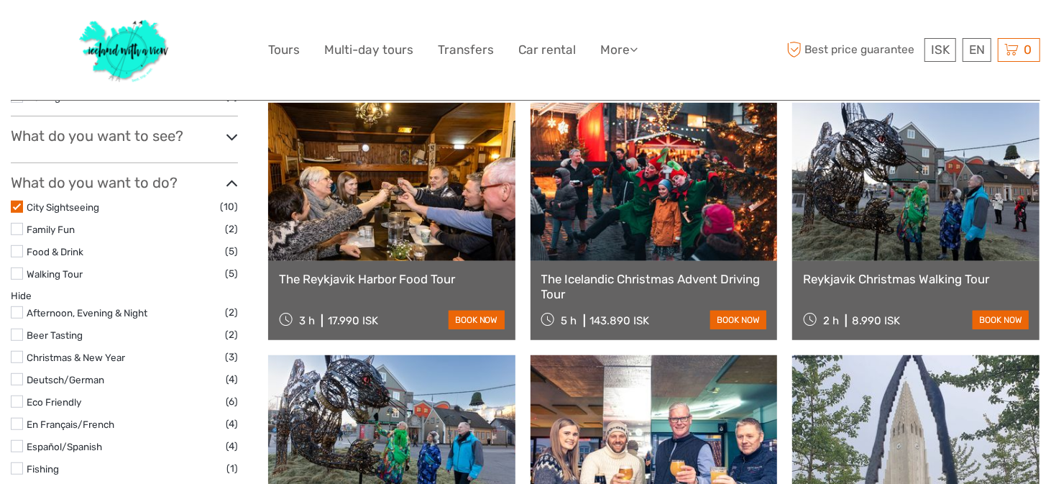
click at [21, 206] on label at bounding box center [17, 207] width 12 height 12
click at [0, 0] on input "checkbox" at bounding box center [0, 0] width 0 height 0
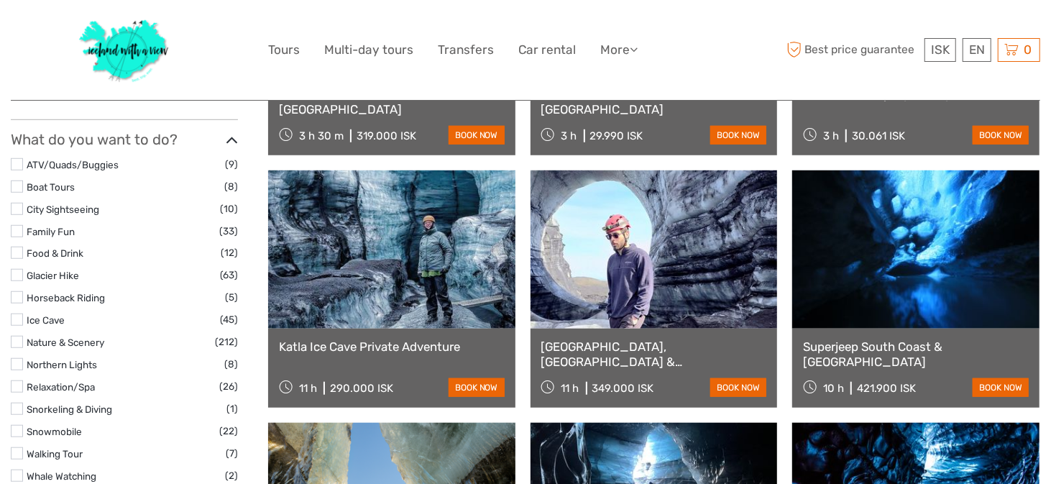
scroll to position [630, 0]
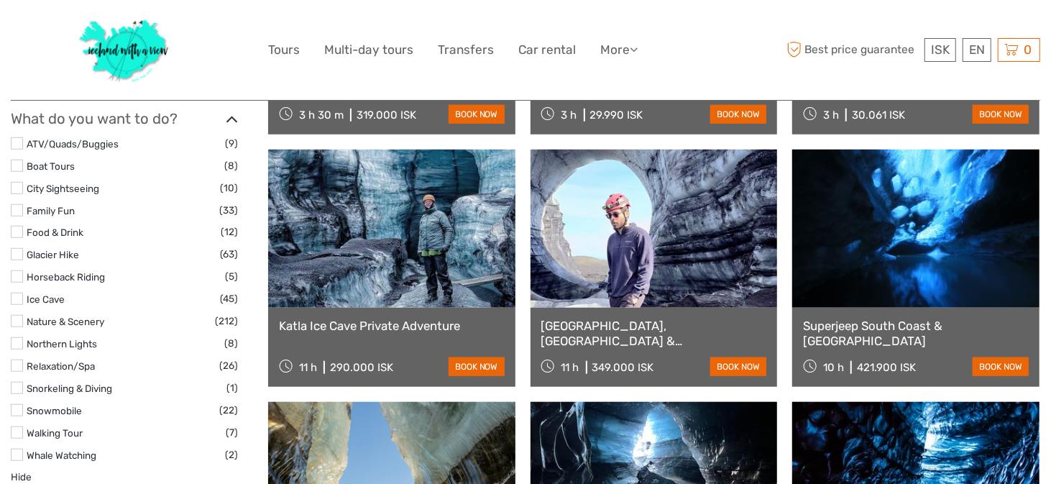
click at [19, 255] on label at bounding box center [17, 254] width 12 height 12
click at [0, 0] on input "checkbox" at bounding box center [0, 0] width 0 height 0
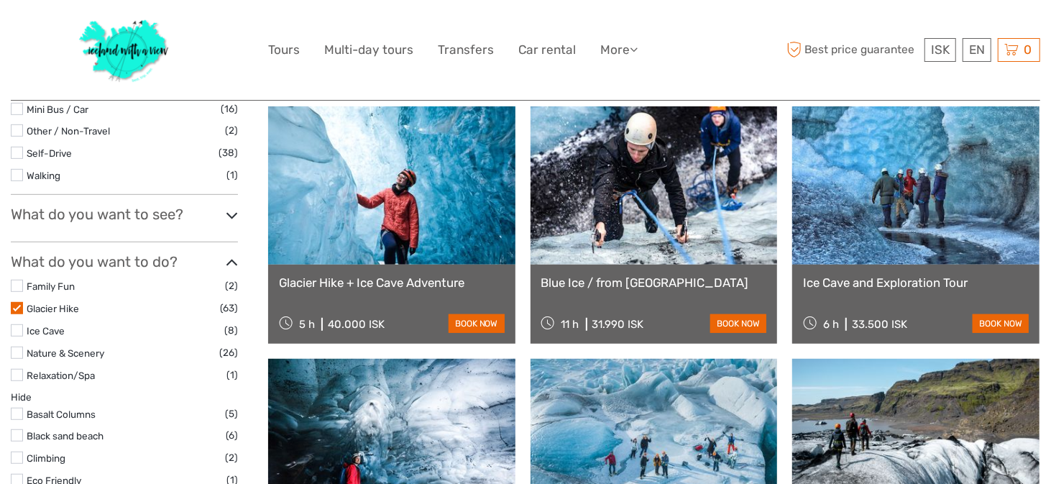
scroll to position [496, 0]
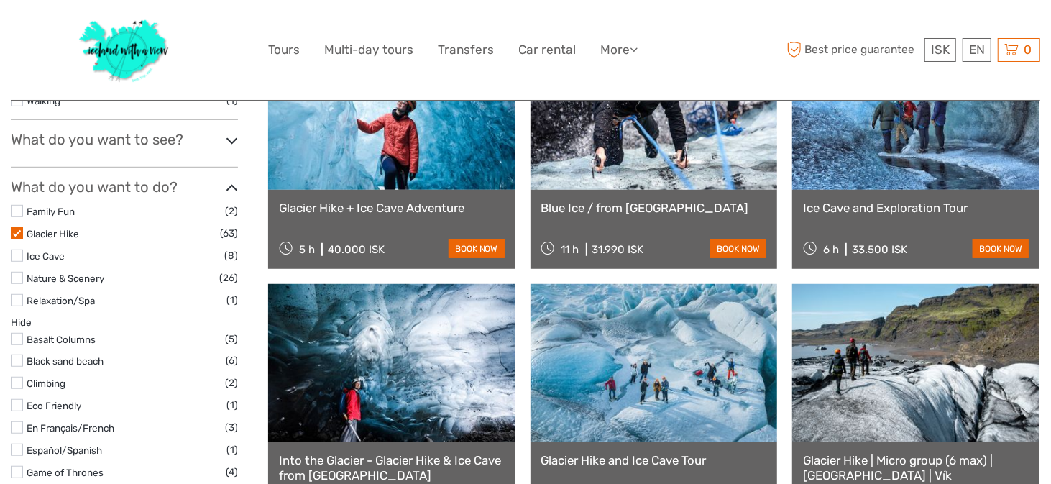
click at [22, 234] on label at bounding box center [17, 233] width 12 height 12
click at [0, 0] on input "checkbox" at bounding box center [0, 0] width 0 height 0
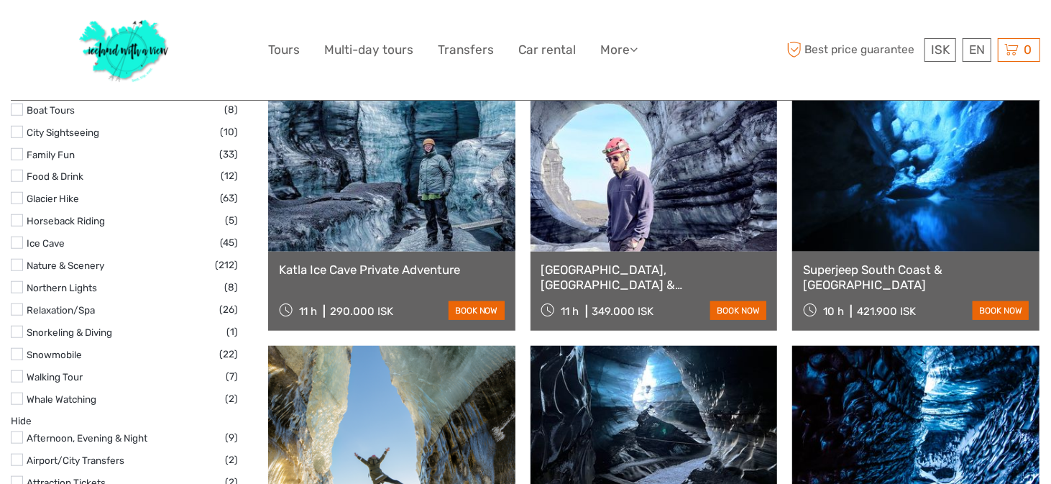
scroll to position [687, 0]
drag, startPoint x: 17, startPoint y: 306, endPoint x: 50, endPoint y: 308, distance: 33.1
click at [17, 306] on label at bounding box center [17, 309] width 12 height 12
click at [0, 0] on input "checkbox" at bounding box center [0, 0] width 0 height 0
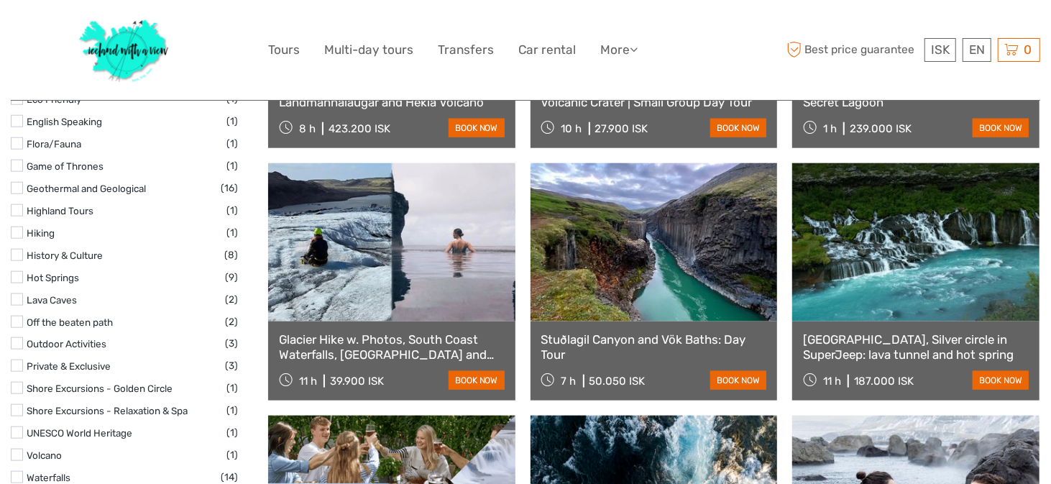
scroll to position [874, 0]
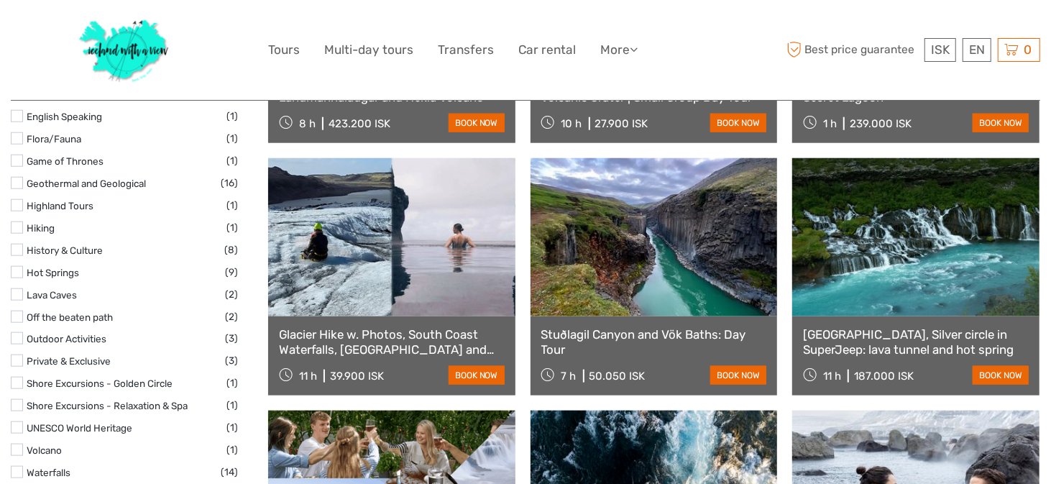
drag, startPoint x: 20, startPoint y: 312, endPoint x: 40, endPoint y: 314, distance: 20.2
click at [20, 312] on label at bounding box center [17, 317] width 12 height 12
click at [0, 0] on input "checkbox" at bounding box center [0, 0] width 0 height 0
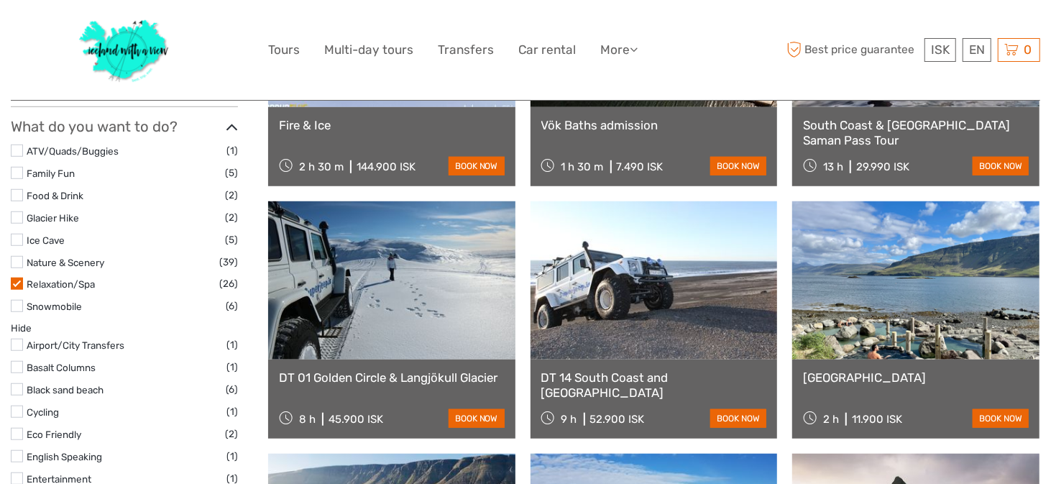
scroll to position [577, 0]
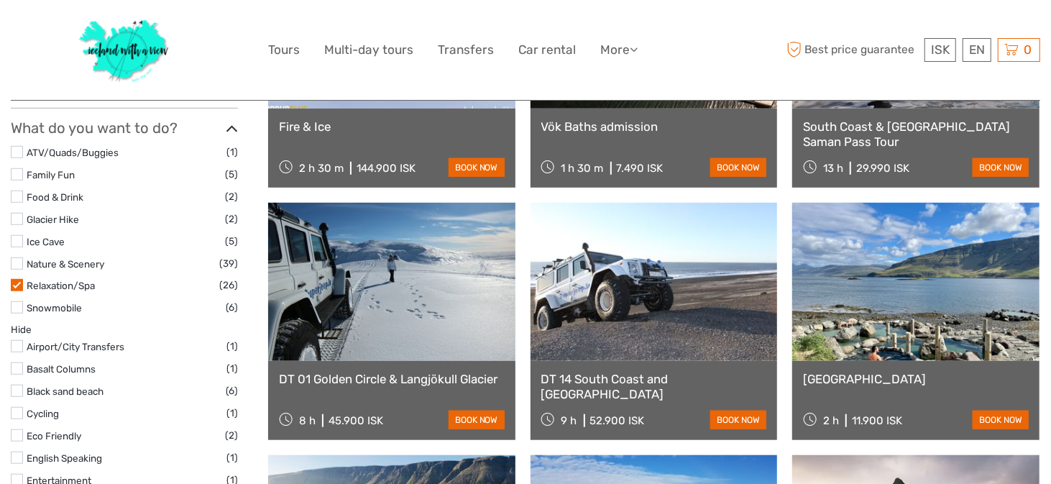
click at [22, 283] on label at bounding box center [17, 285] width 12 height 12
click at [0, 0] on input "checkbox" at bounding box center [0, 0] width 0 height 0
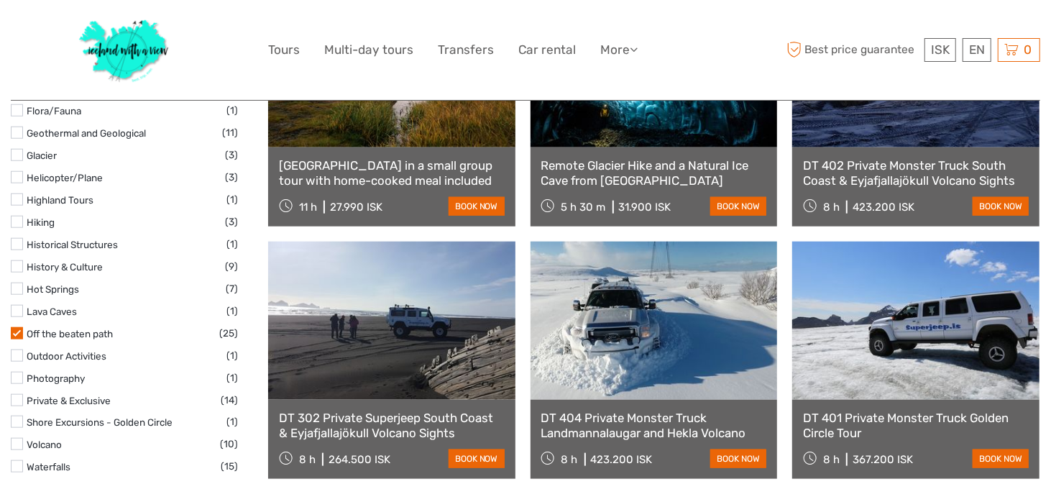
scroll to position [791, 0]
drag, startPoint x: 17, startPoint y: 327, endPoint x: 103, endPoint y: 334, distance: 85.8
click at [17, 327] on label at bounding box center [17, 333] width 12 height 12
click at [0, 0] on input "checkbox" at bounding box center [0, 0] width 0 height 0
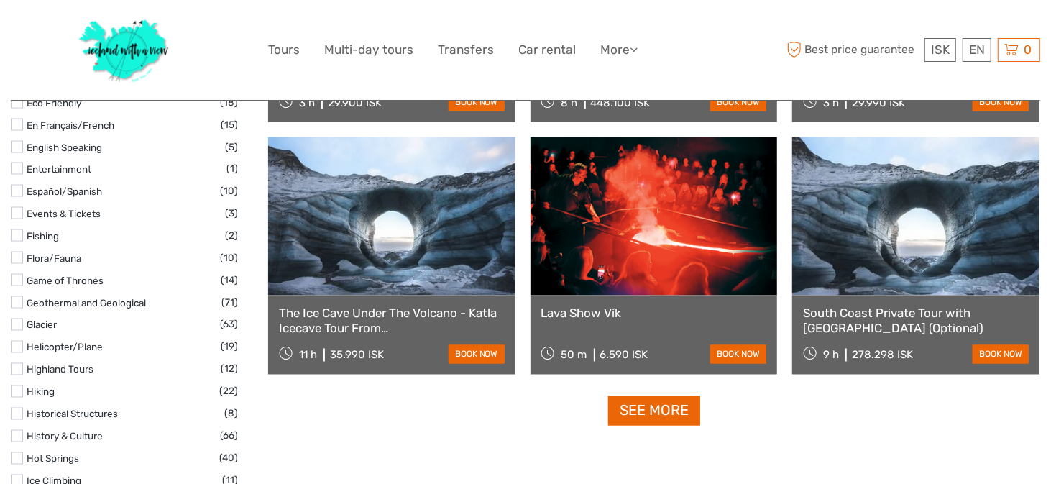
scroll to position [1399, 0]
drag, startPoint x: 19, startPoint y: 214, endPoint x: 66, endPoint y: 217, distance: 46.8
click at [19, 214] on label at bounding box center [17, 214] width 12 height 12
click at [0, 0] on input "checkbox" at bounding box center [0, 0] width 0 height 0
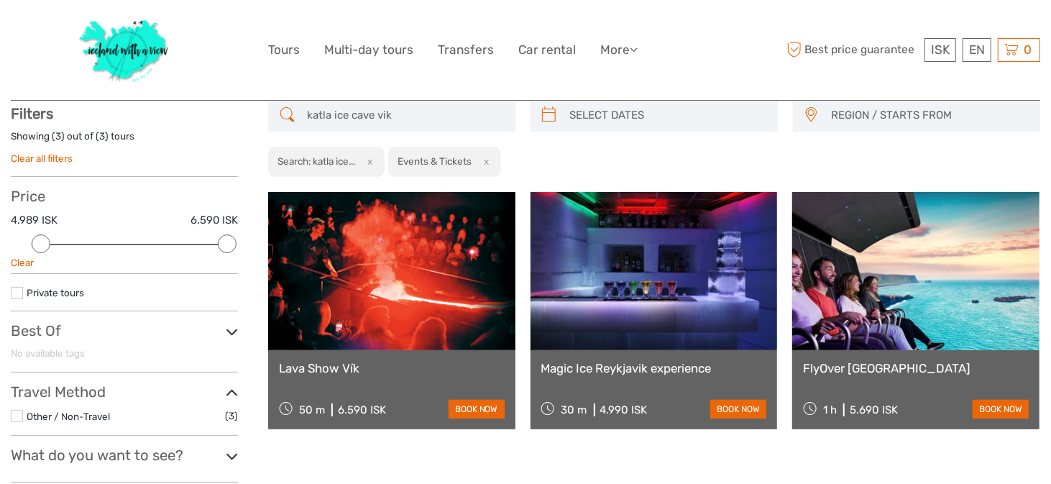
scroll to position [81, 0]
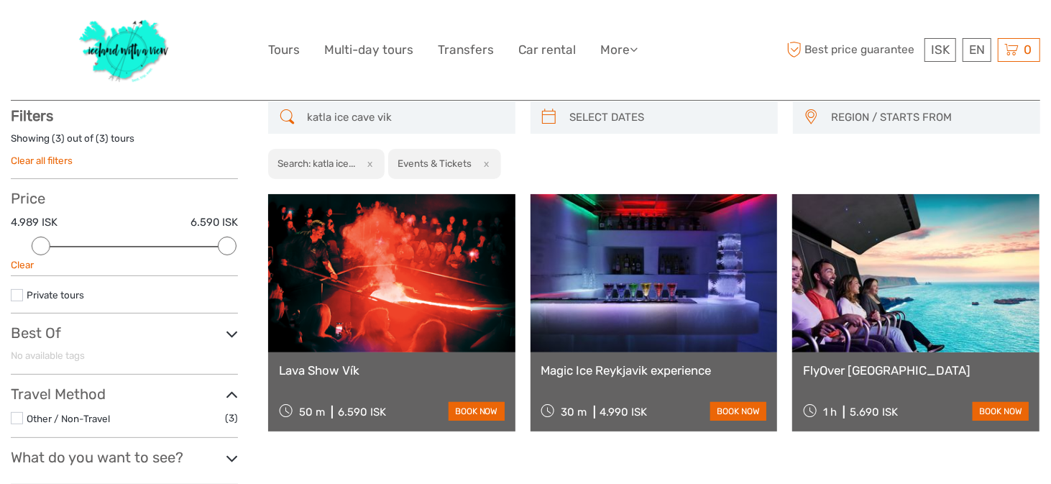
click at [902, 339] on link at bounding box center [915, 273] width 247 height 158
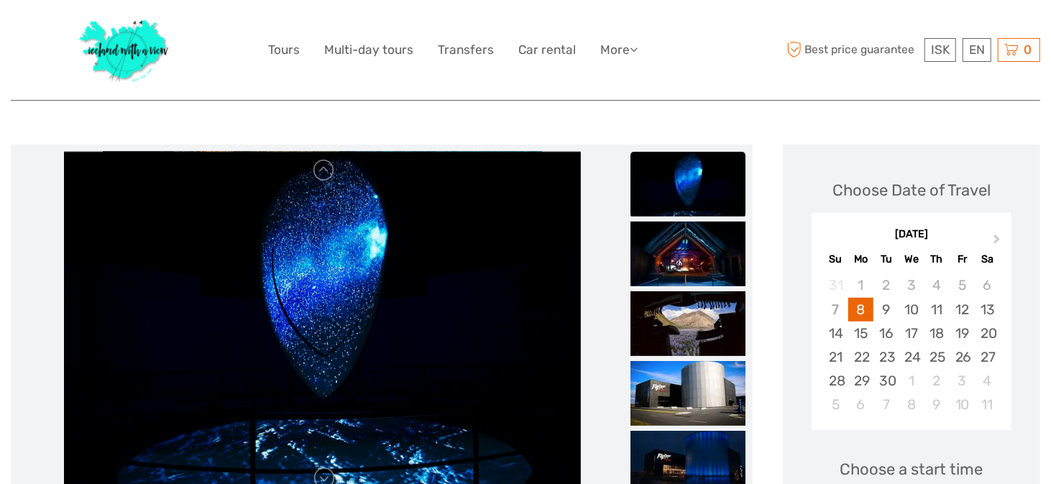
scroll to position [158, 0]
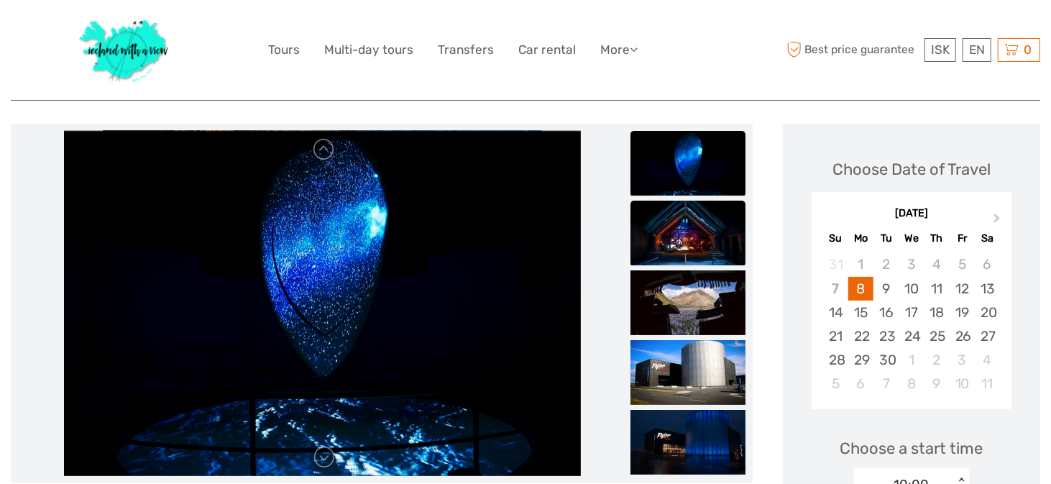
click at [676, 234] on img at bounding box center [687, 233] width 115 height 65
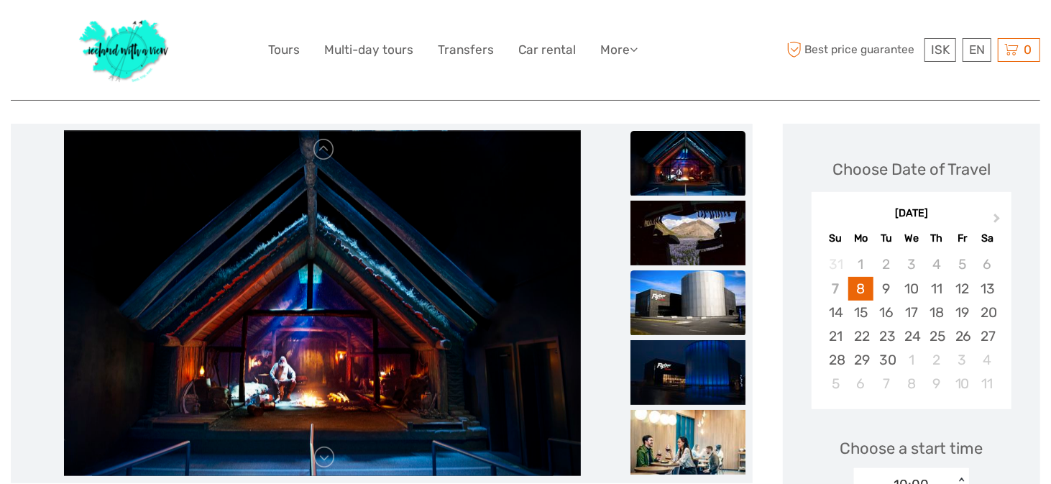
click at [676, 292] on img at bounding box center [687, 302] width 115 height 65
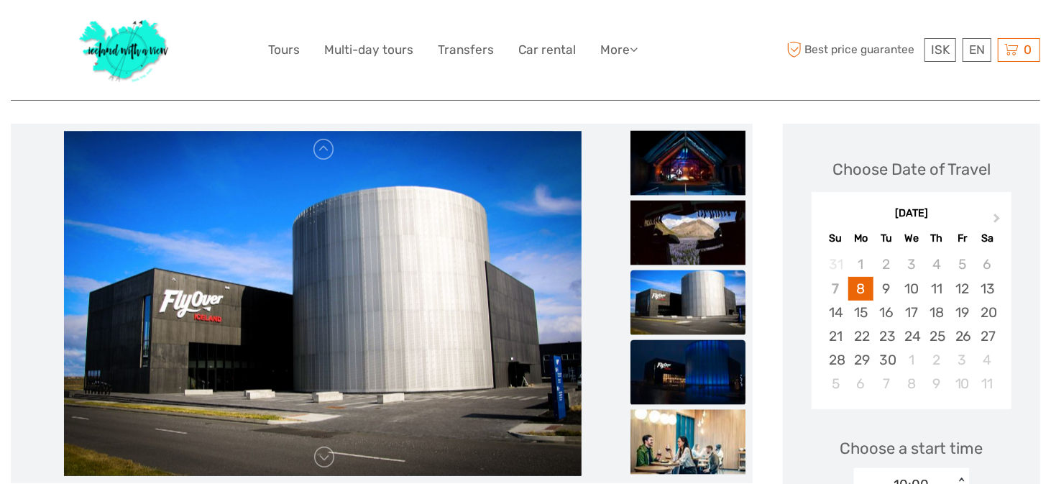
click at [680, 350] on img at bounding box center [687, 372] width 115 height 65
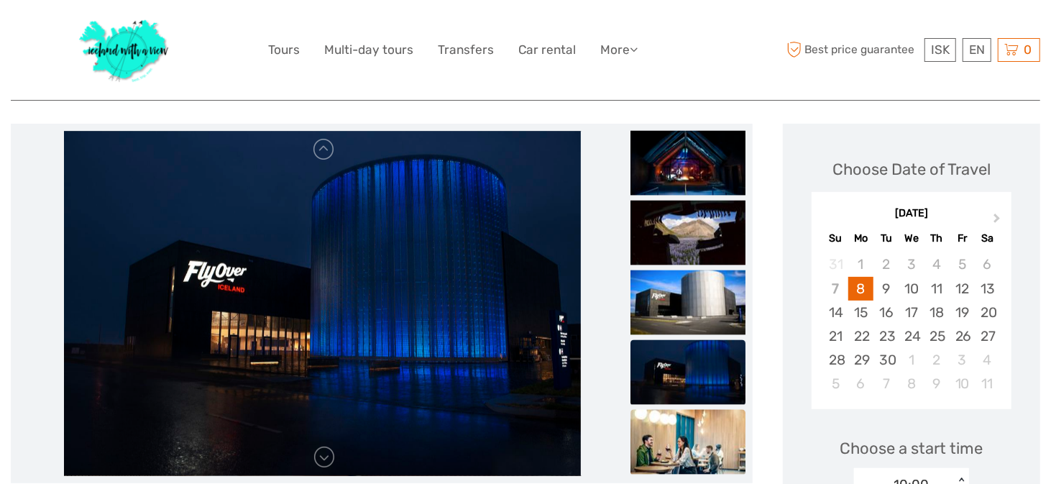
click at [675, 417] on img at bounding box center [687, 442] width 115 height 65
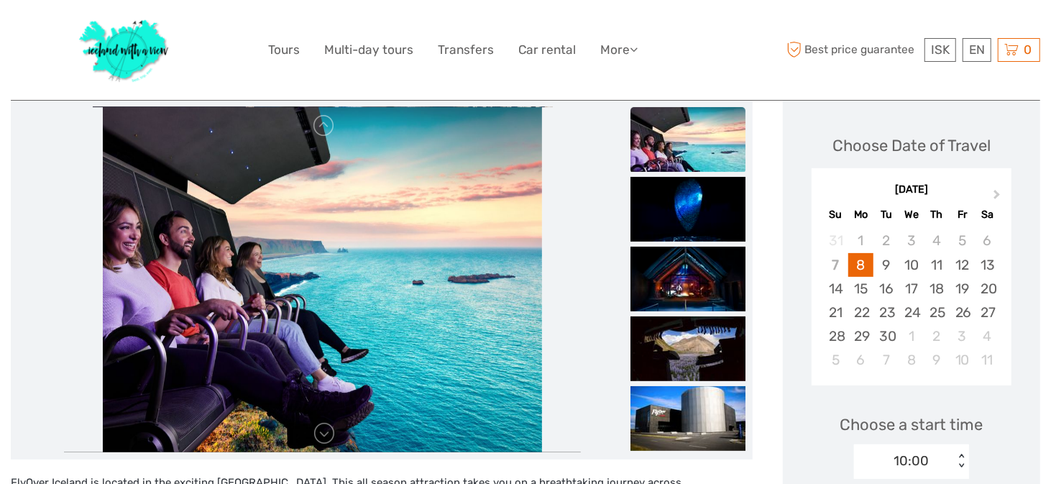
scroll to position [137, 0]
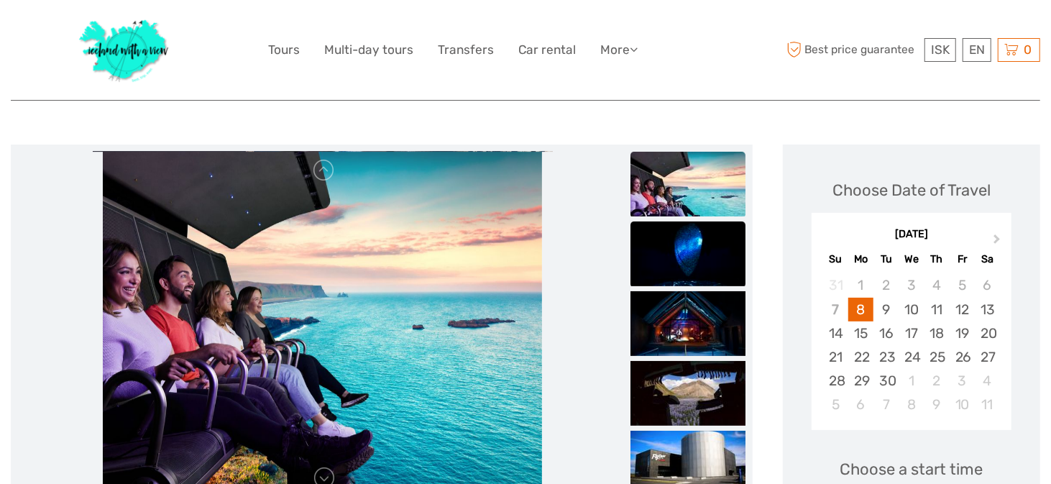
click at [685, 259] on img at bounding box center [687, 253] width 115 height 65
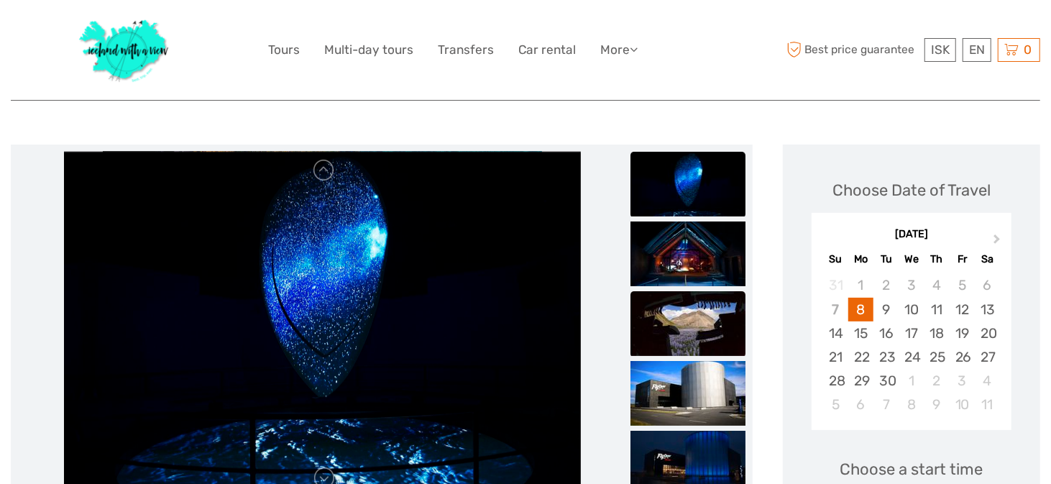
click at [682, 316] on img at bounding box center [687, 323] width 115 height 65
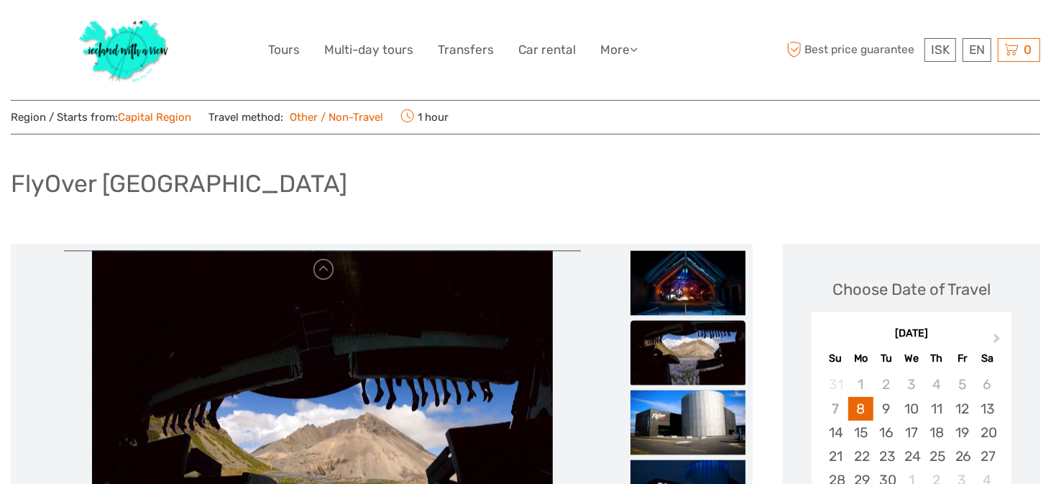
scroll to position [0, 0]
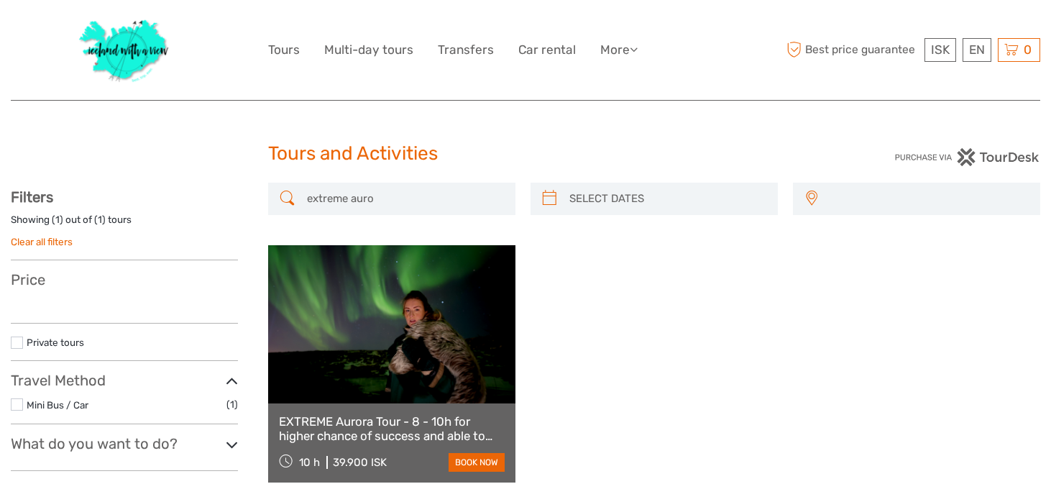
select select
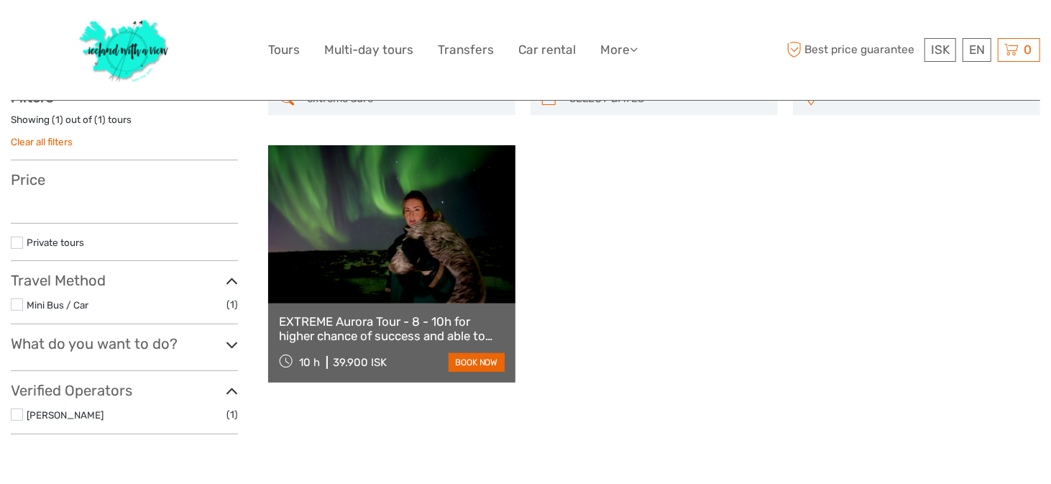
select select
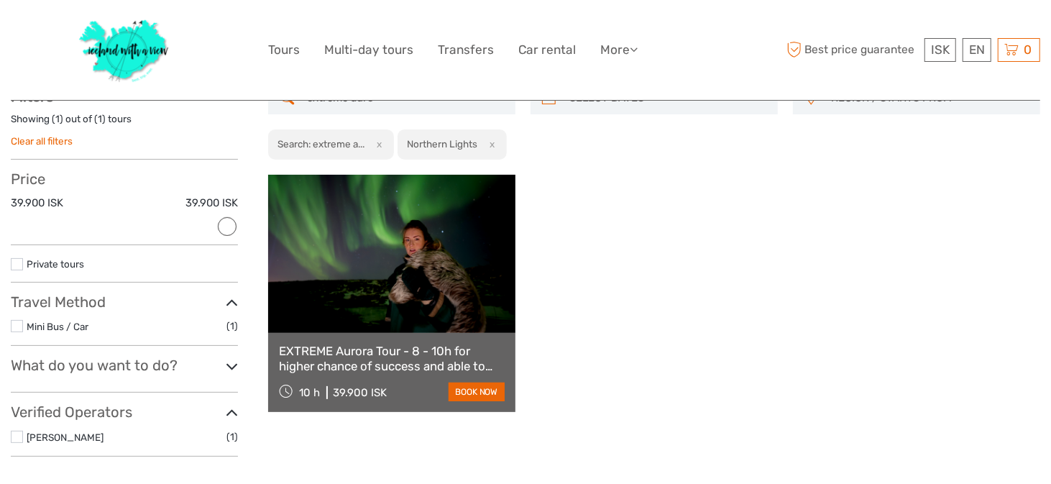
scroll to position [116, 0]
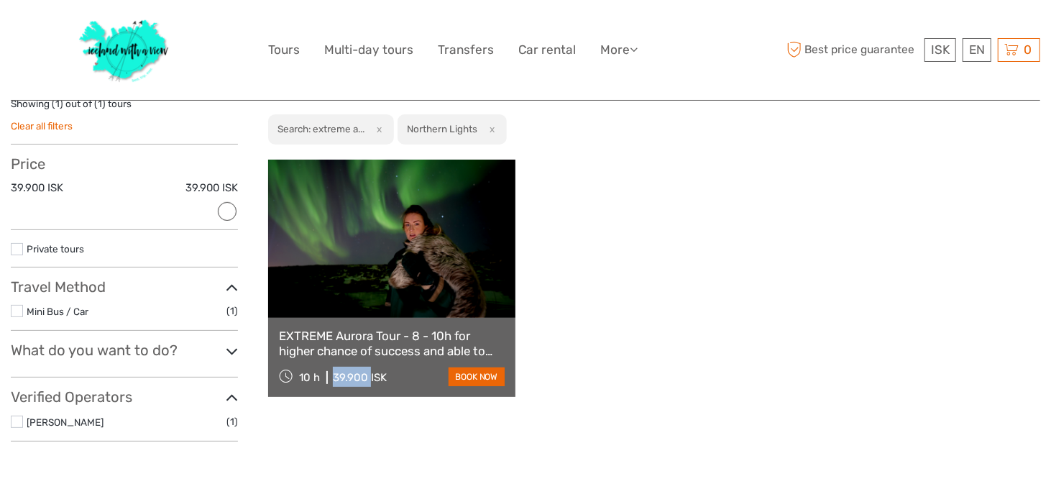
drag, startPoint x: 369, startPoint y: 376, endPoint x: 331, endPoint y: 376, distance: 37.4
click at [333, 376] on div "39.900 ISK" at bounding box center [360, 377] width 54 height 13
copy div "39.900"
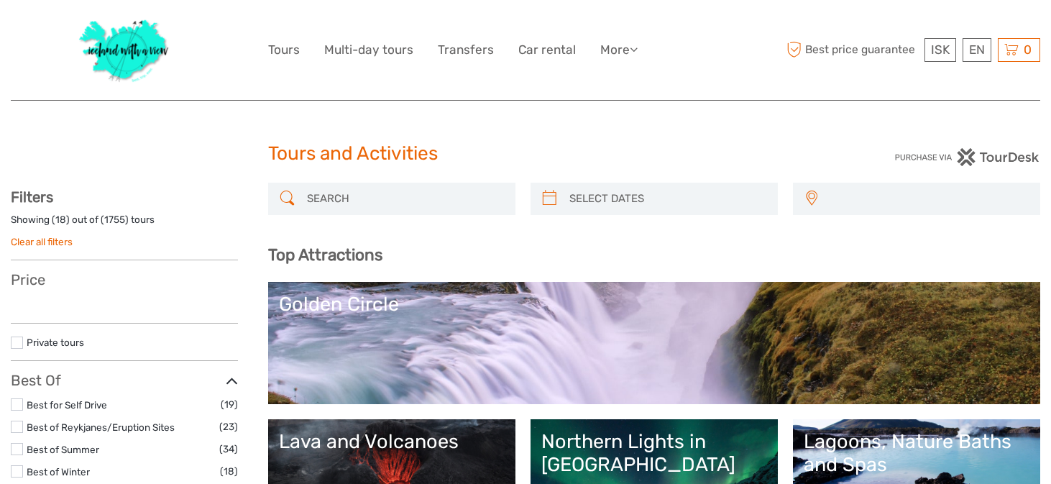
select select
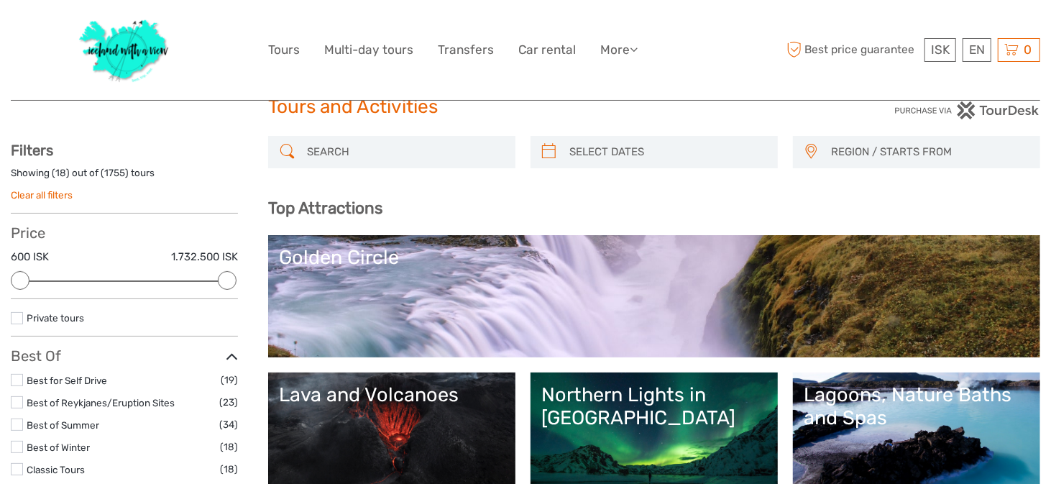
scroll to position [18, 0]
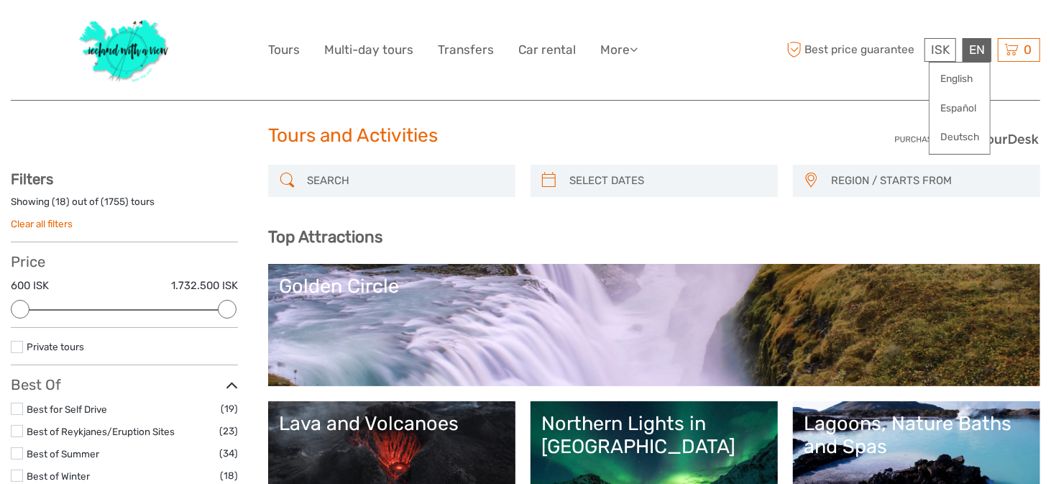
drag, startPoint x: 980, startPoint y: 50, endPoint x: 910, endPoint y: 66, distance: 71.5
click at [977, 52] on div "EN English Español Deutsch" at bounding box center [976, 50] width 29 height 24
drag, startPoint x: 958, startPoint y: 75, endPoint x: 947, endPoint y: 75, distance: 10.8
click at [958, 75] on link "English" at bounding box center [959, 79] width 60 height 26
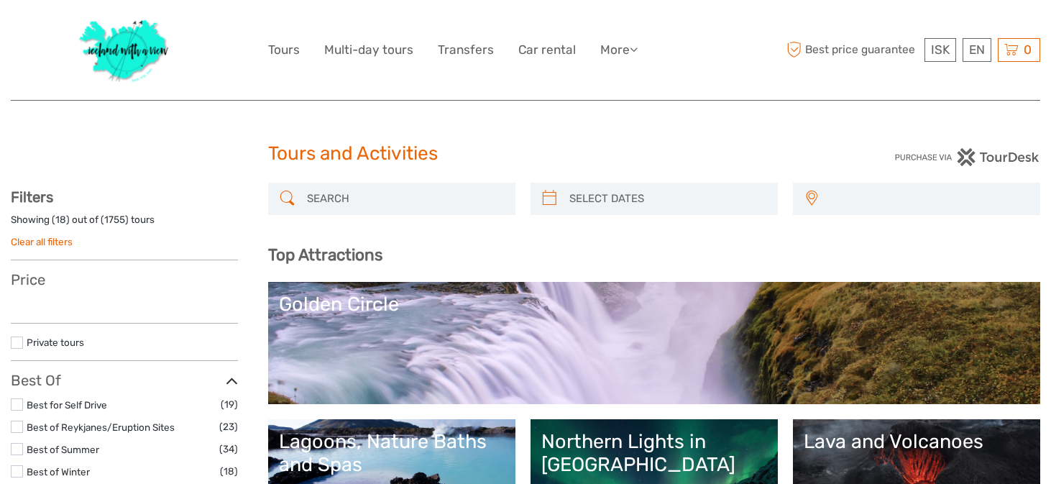
select select
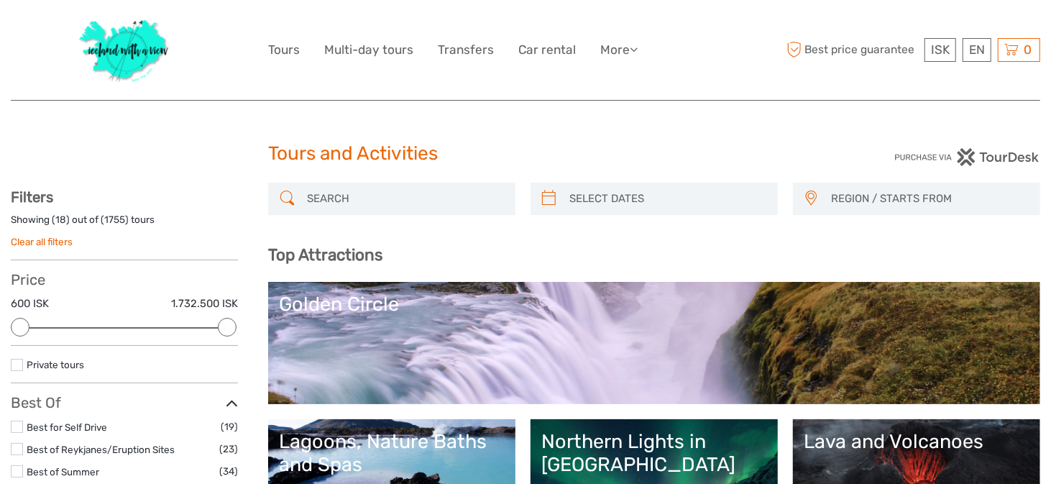
type input "[DATE]"
click at [613, 199] on input "search" at bounding box center [667, 198] width 207 height 25
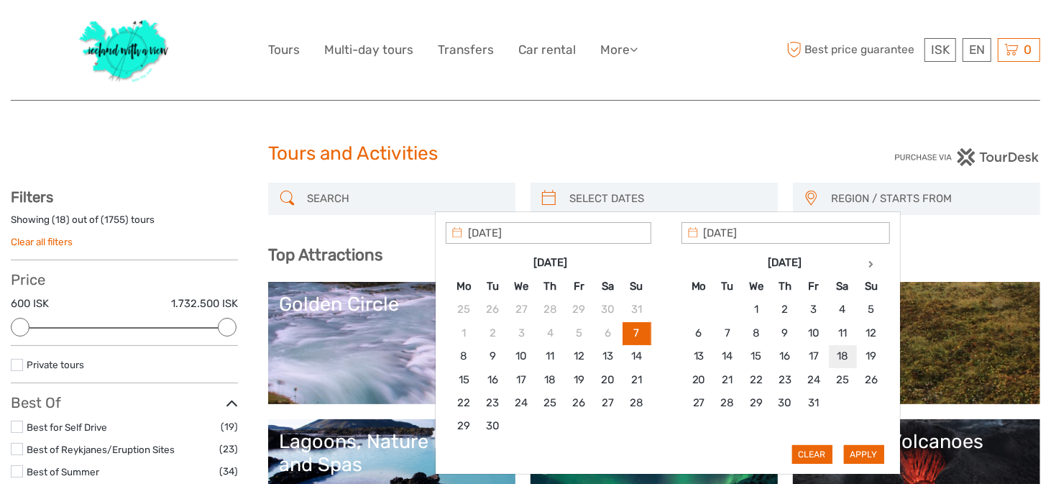
type input "[DATE]"
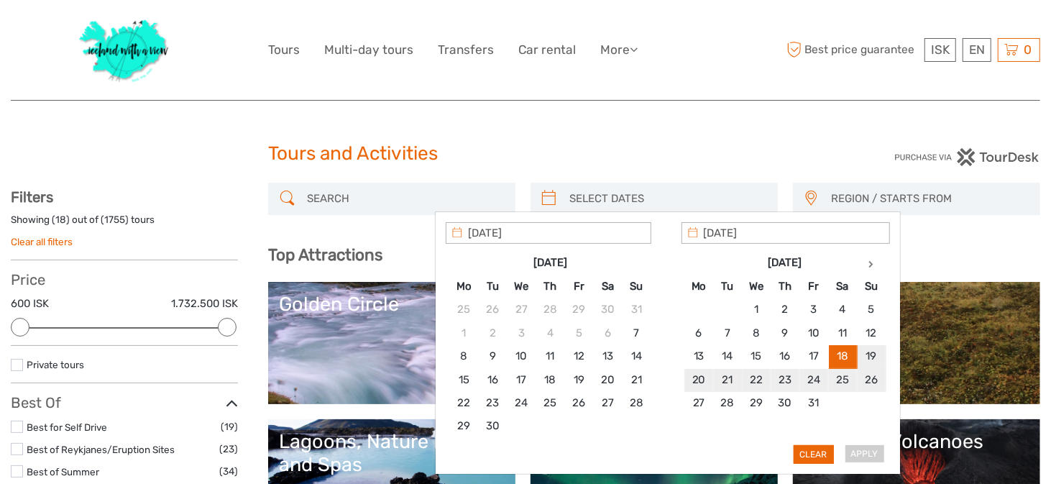
type input "[DATE]"
click at [867, 454] on button "Apply" at bounding box center [864, 454] width 40 height 19
type input "[DATE] - [DATE]"
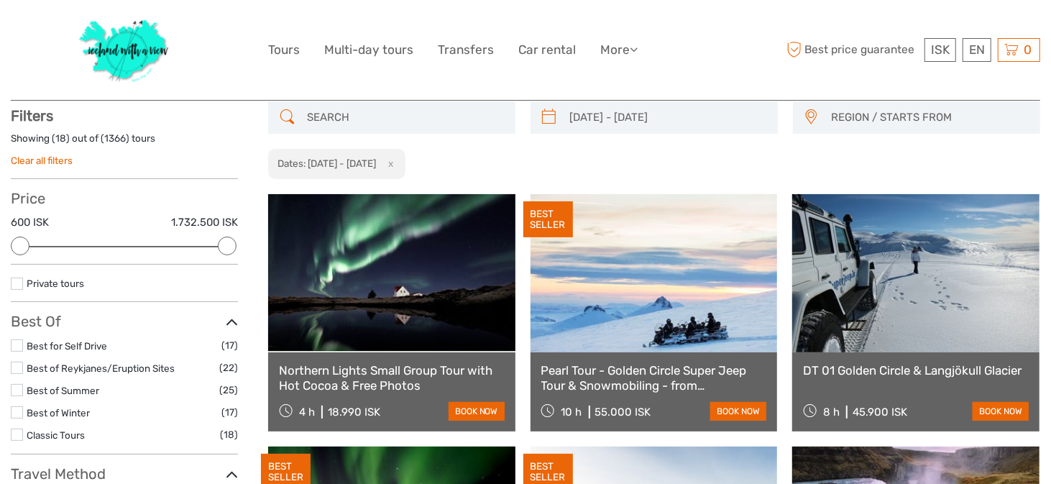
scroll to position [81, 0]
click at [339, 116] on input "search" at bounding box center [404, 117] width 207 height 25
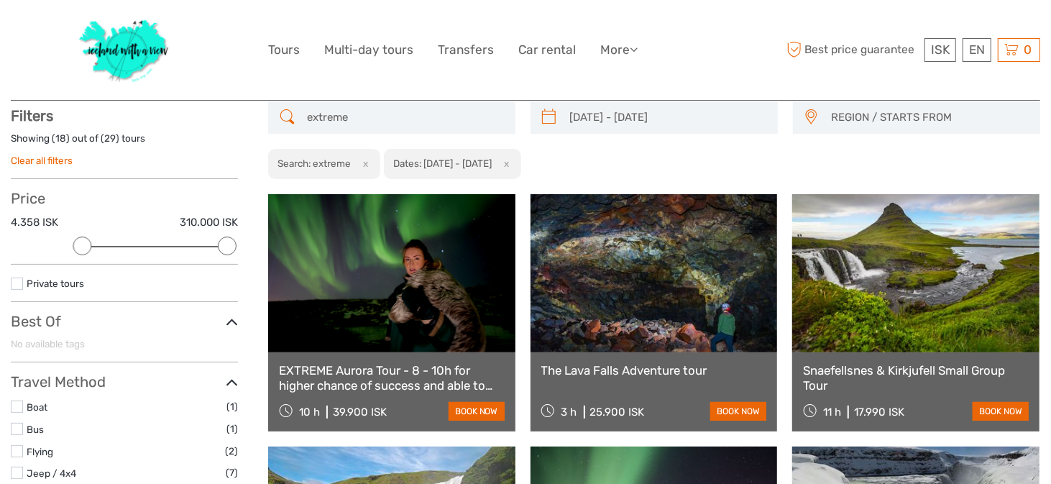
type input "extreme"
click at [379, 281] on link at bounding box center [391, 273] width 247 height 158
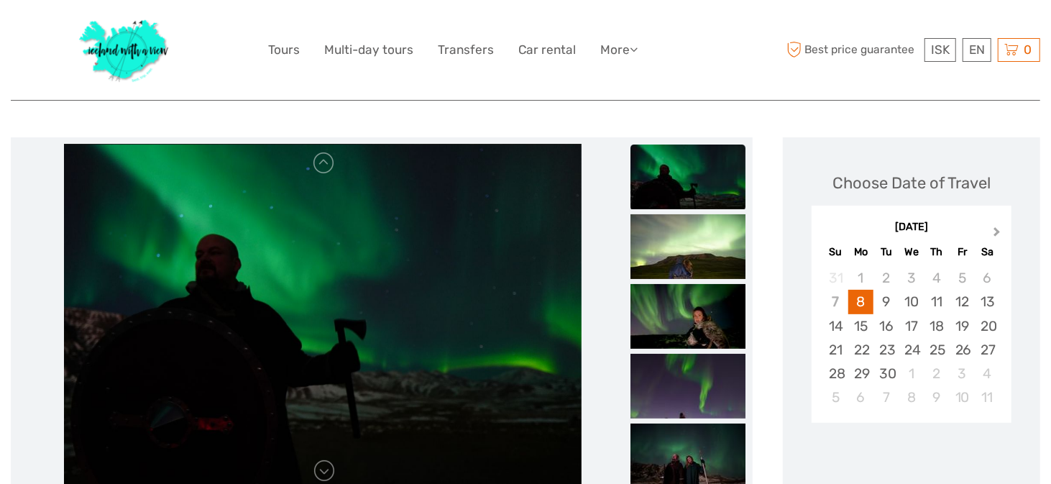
click at [998, 233] on button "Next Month" at bounding box center [998, 235] width 23 height 23
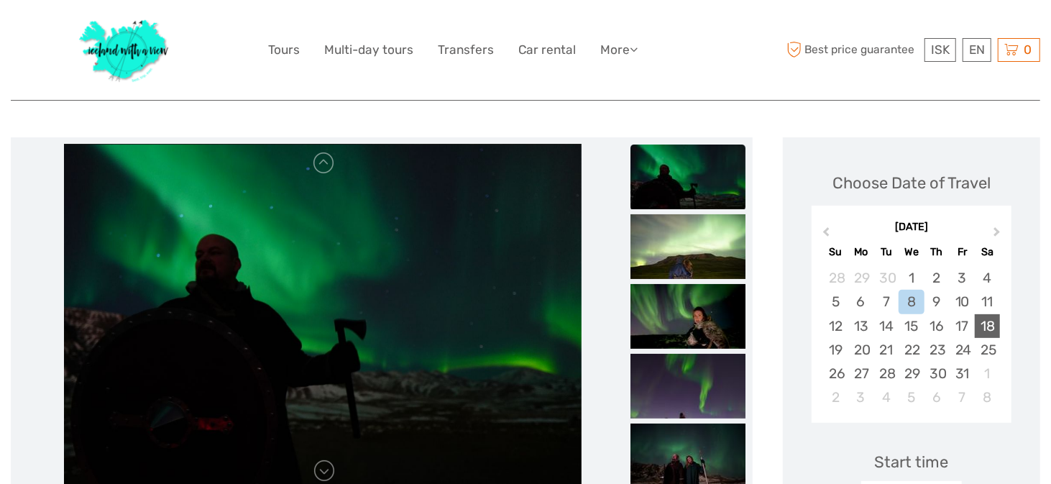
click at [989, 326] on div "18" at bounding box center [987, 326] width 25 height 24
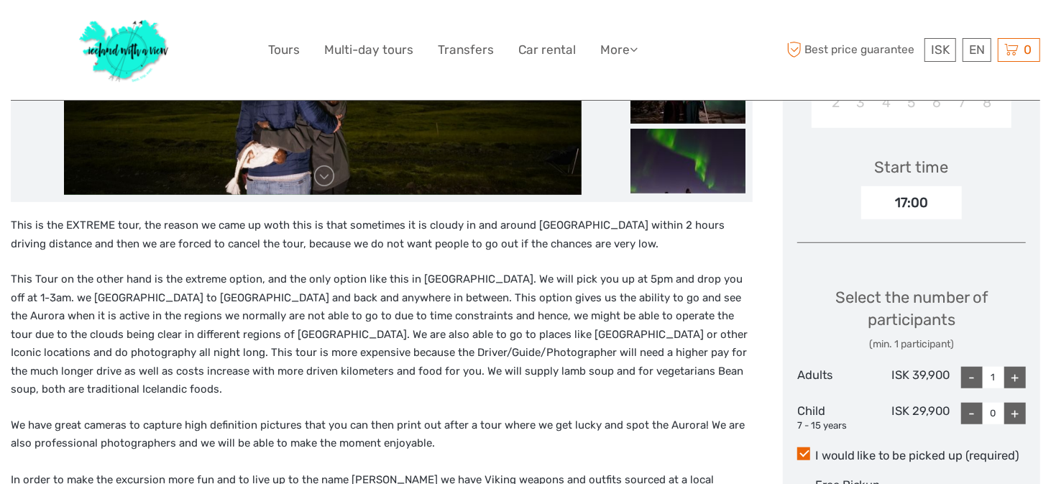
scroll to position [489, 0]
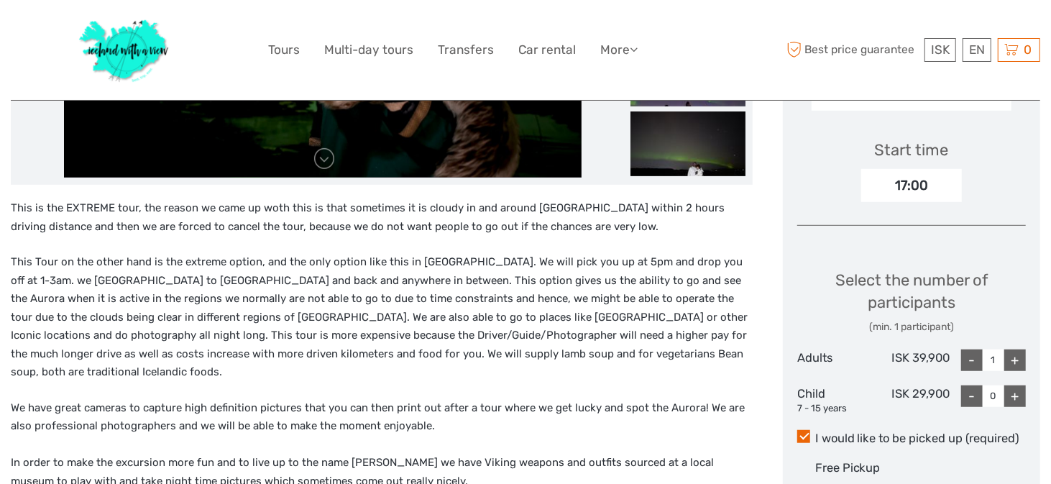
click at [1018, 356] on div "+" at bounding box center [1015, 360] width 22 height 22
type input "2"
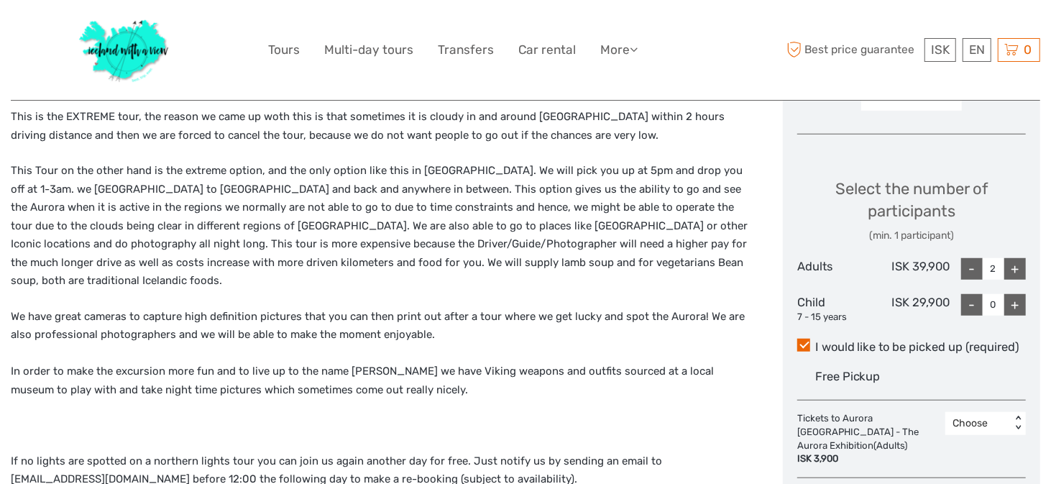
scroll to position [634, 0]
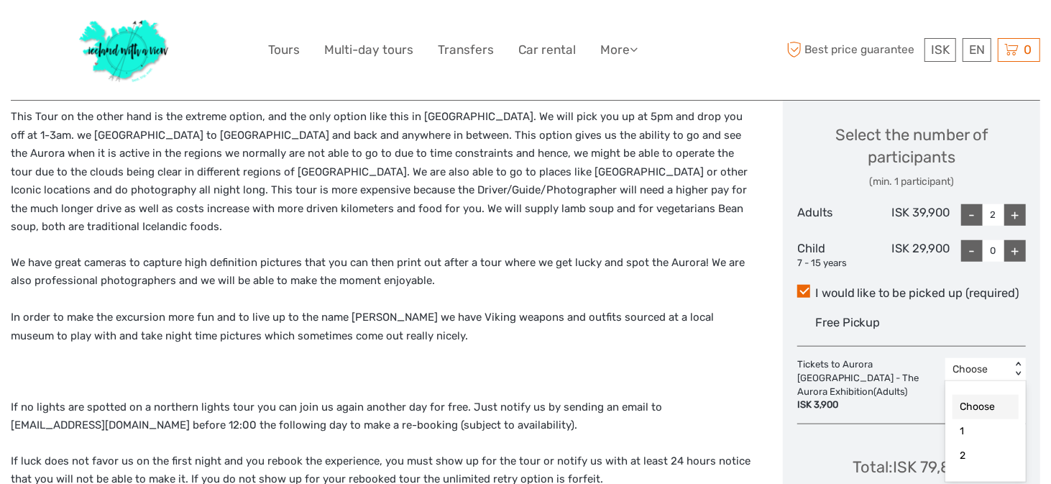
click at [1019, 362] on div "< >" at bounding box center [1018, 369] width 12 height 15
click at [999, 329] on div "Free Pickup" at bounding box center [920, 323] width 211 height 24
click at [815, 288] on input "I would like to be picked up (required)" at bounding box center [815, 288] width 0 height 0
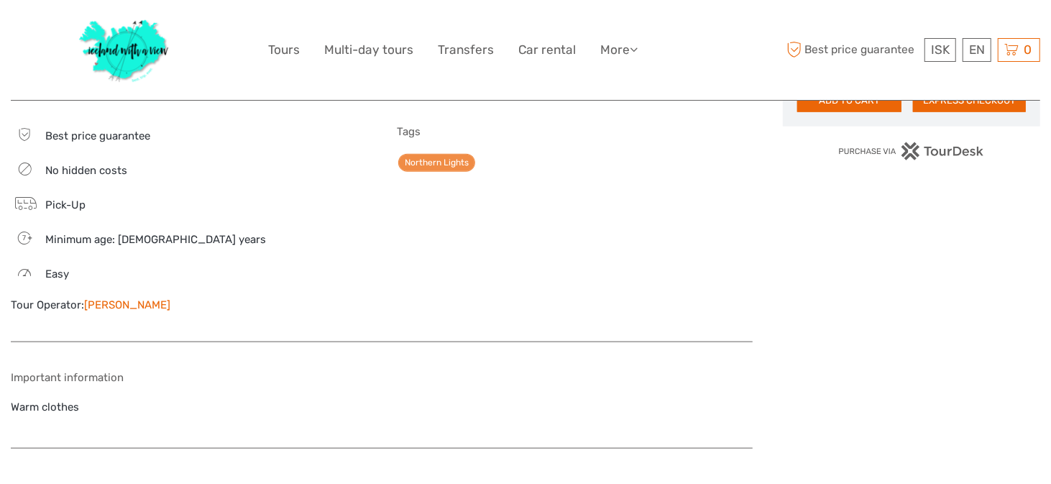
scroll to position [1090, 0]
drag, startPoint x: 159, startPoint y: 284, endPoint x: 86, endPoint y: 288, distance: 73.4
click at [86, 297] on div "Tour Operator: [PERSON_NAME]" at bounding box center [189, 304] width 356 height 15
copy link "[PERSON_NAME]"
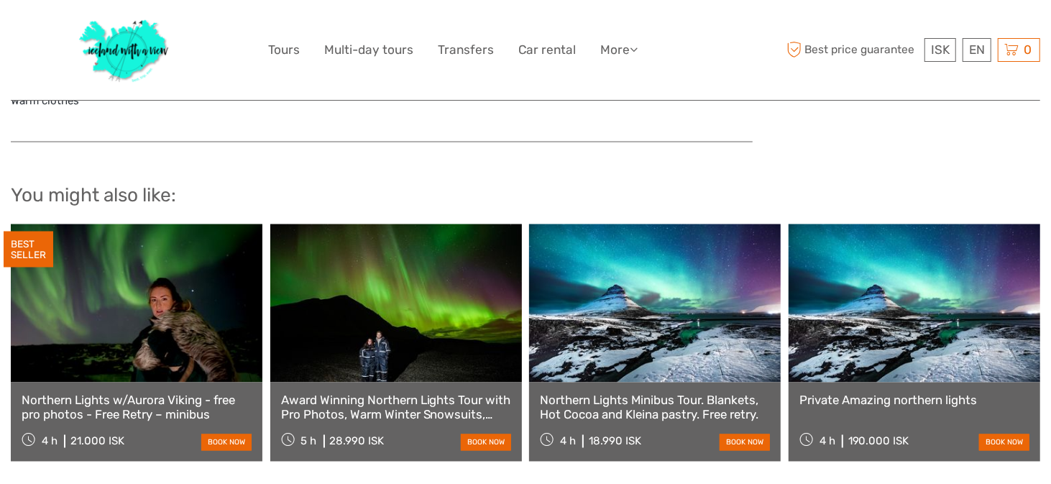
scroll to position [1430, 0]
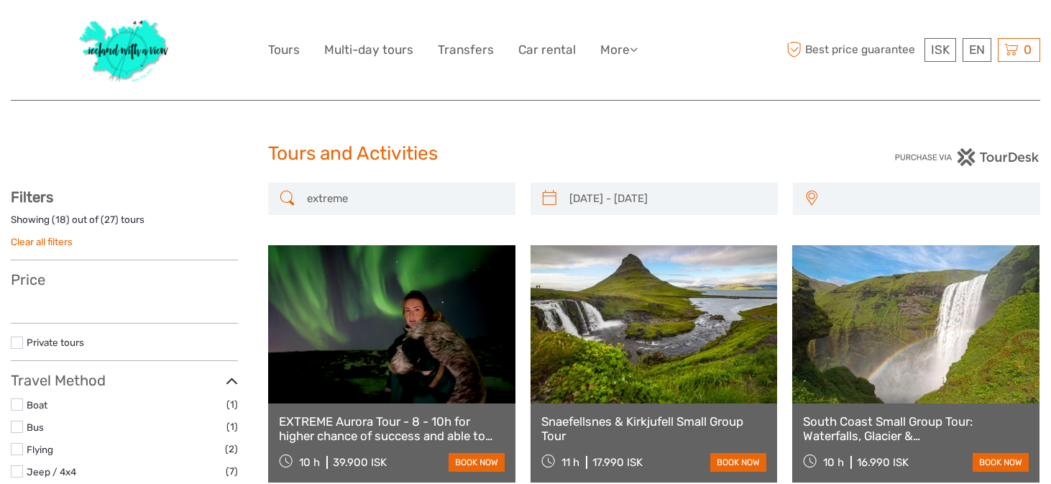
select select
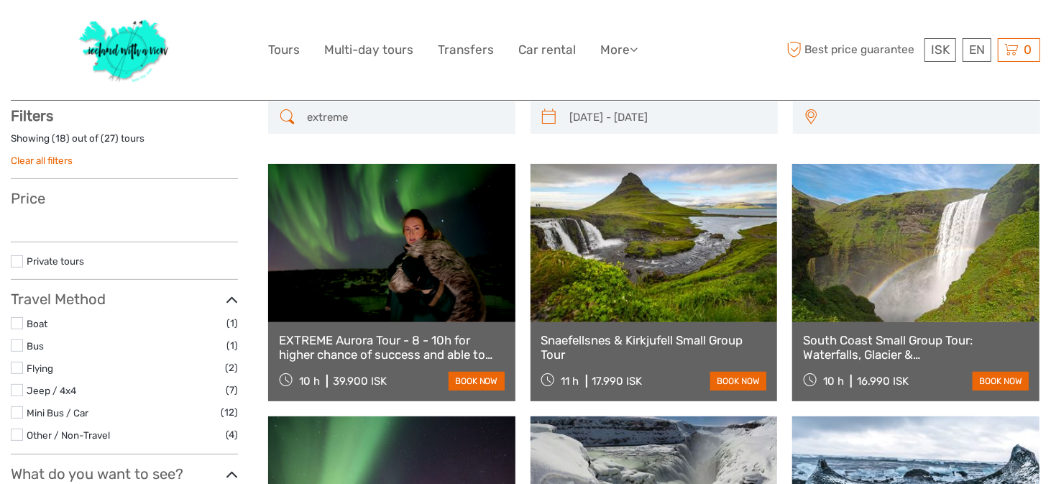
type input "[DATE] - [DATE]"
select select
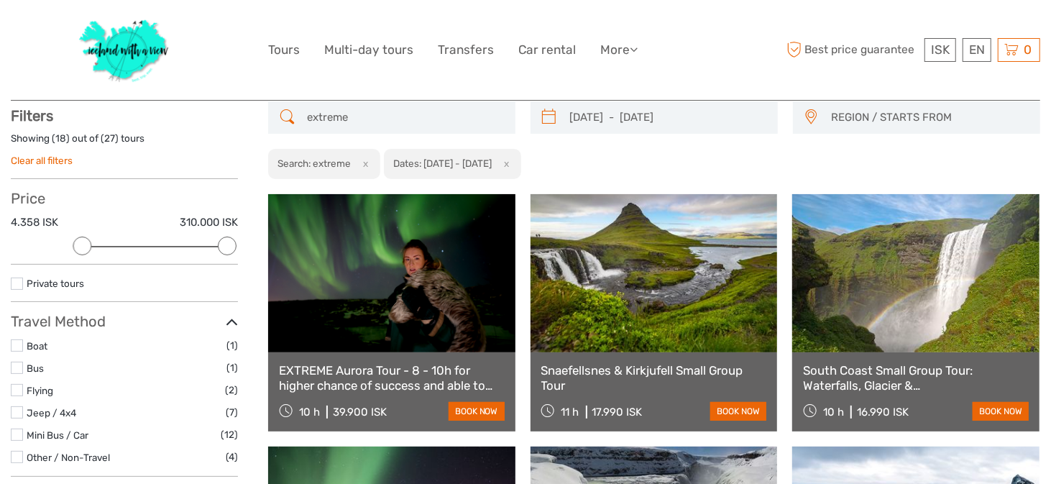
scroll to position [0, 0]
drag, startPoint x: 276, startPoint y: 367, endPoint x: 408, endPoint y: 362, distance: 131.6
click at [402, 367] on div "EXTREME Aurora Tour - 8 - 10h for higher chance of success and able to drive fa…" at bounding box center [391, 391] width 247 height 79
copy link "EXTREME Aurora Tour"
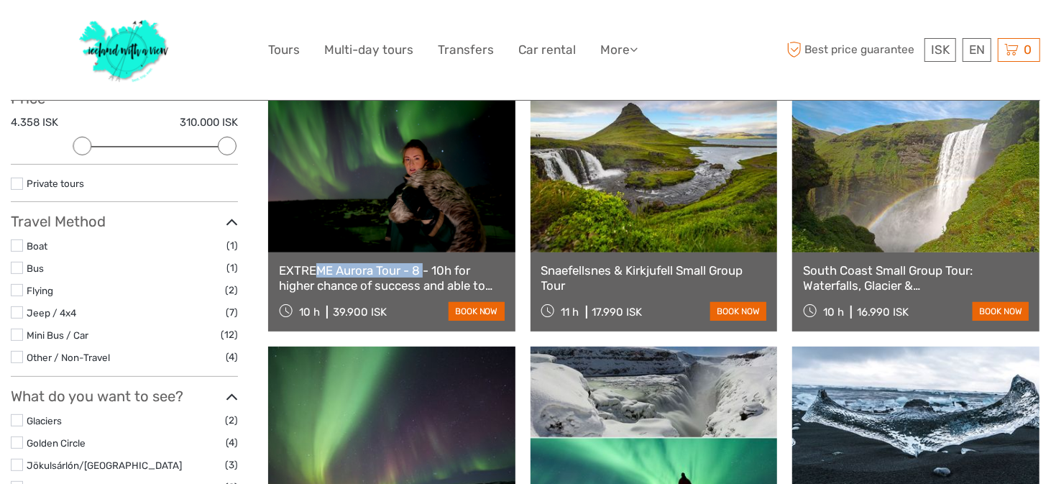
scroll to position [151, 0]
